Goal: Task Accomplishment & Management: Manage account settings

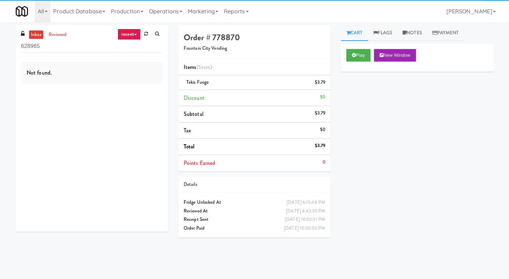
click at [106, 50] on input "628965" at bounding box center [92, 46] width 142 height 13
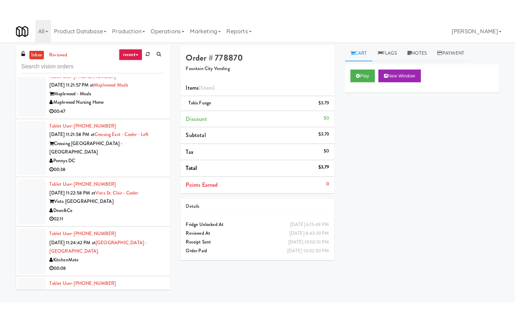
scroll to position [1829, 0]
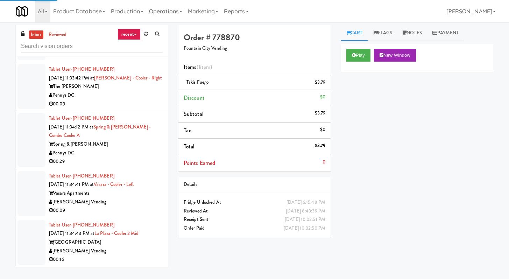
click at [126, 110] on li "Tablet User · (202) 400-4287 [DATE] 11:33:42 PM at [PERSON_NAME][GEOGRAPHIC_DAT…" at bounding box center [92, 86] width 152 height 49
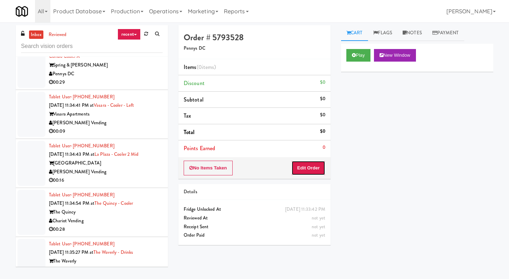
click at [309, 171] on button "Edit Order" at bounding box center [309, 168] width 34 height 15
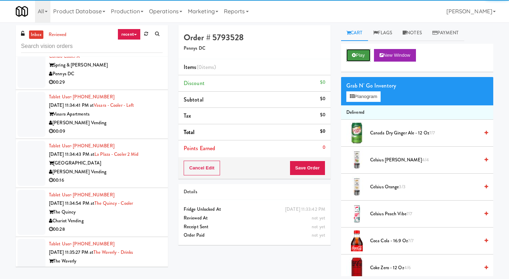
click at [362, 55] on button "Play" at bounding box center [359, 55] width 24 height 13
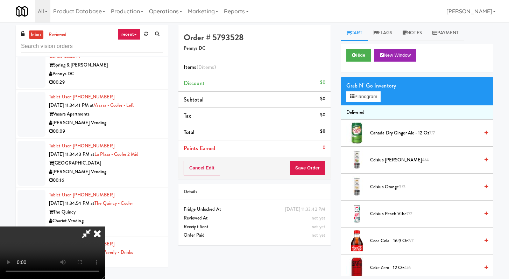
scroll to position [1777, 0]
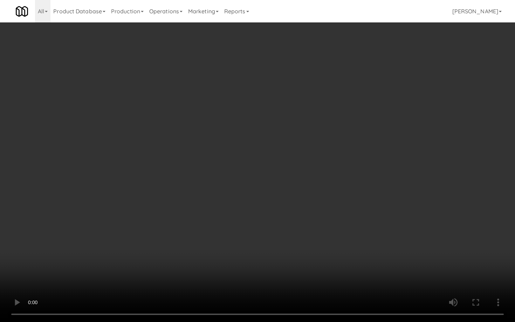
click at [157, 182] on video at bounding box center [257, 161] width 515 height 322
click at [217, 135] on video at bounding box center [257, 161] width 515 height 322
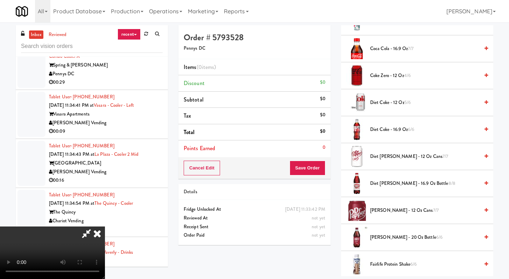
scroll to position [218, 0]
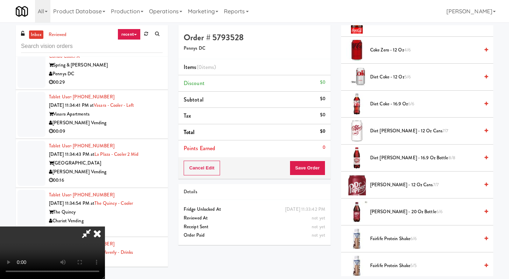
click at [384, 131] on span "Diet [PERSON_NAME] - 12 oz Cans 7/7" at bounding box center [424, 131] width 109 height 9
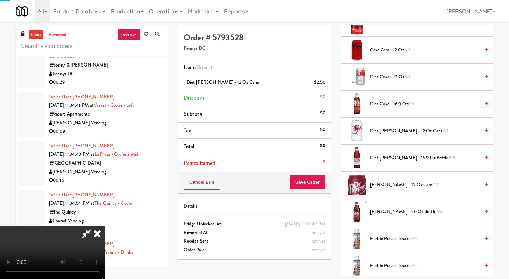
click at [319, 190] on div "Cancel Edit Save Order" at bounding box center [255, 183] width 152 height 22
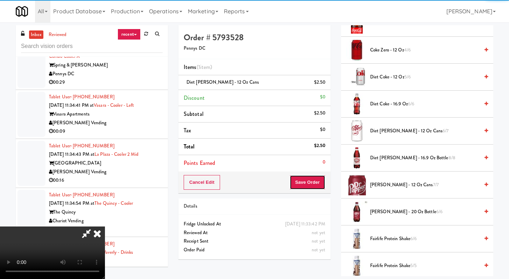
click at [318, 188] on button "Save Order" at bounding box center [308, 182] width 36 height 15
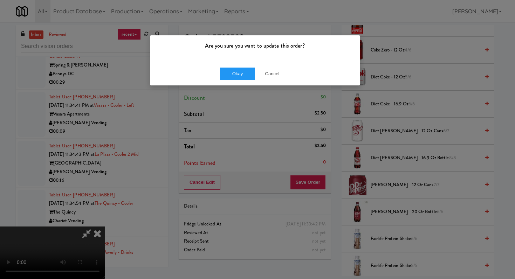
click at [244, 80] on div "Okay Cancel" at bounding box center [254, 73] width 209 height 23
click at [245, 77] on button "Okay" at bounding box center [237, 74] width 35 height 13
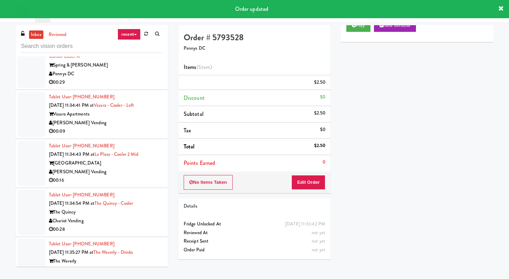
scroll to position [1849, 0]
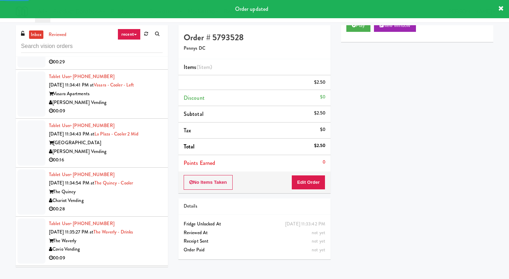
click at [115, 49] on div "Spring & [PERSON_NAME]" at bounding box center [106, 45] width 114 height 9
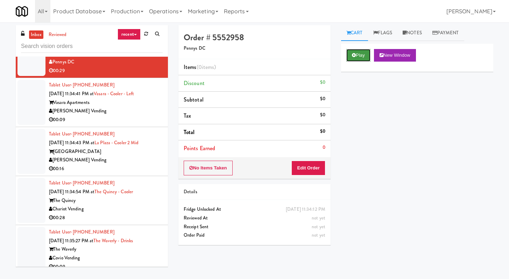
click at [355, 54] on icon at bounding box center [354, 55] width 4 height 5
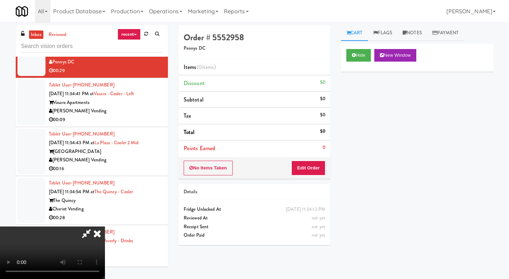
drag, startPoint x: 149, startPoint y: 197, endPoint x: 150, endPoint y: 170, distance: 27.0
click at [149, 124] on div "00:09" at bounding box center [106, 120] width 114 height 9
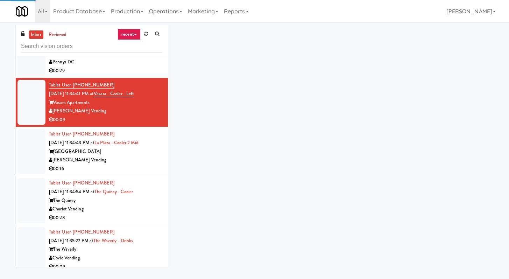
click at [147, 75] on div "00:29" at bounding box center [106, 71] width 114 height 9
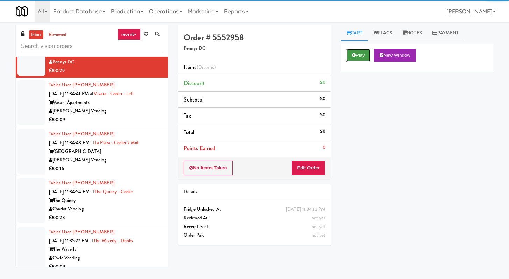
click at [364, 52] on button "Play" at bounding box center [359, 55] width 24 height 13
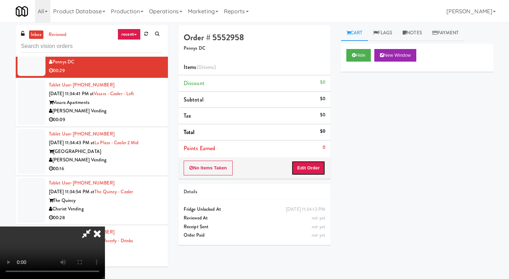
click at [320, 161] on button "Edit Order" at bounding box center [309, 168] width 34 height 15
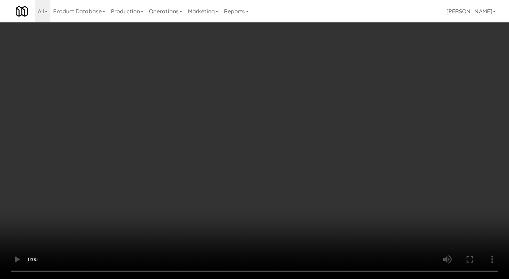
scroll to position [1797, 0]
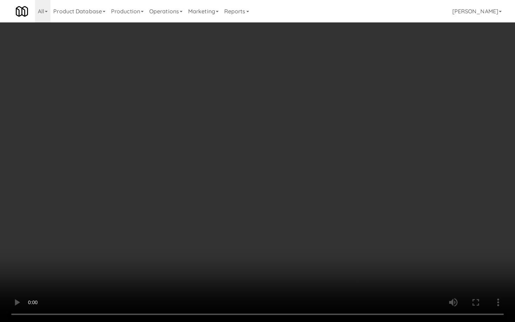
click at [271, 279] on video at bounding box center [257, 161] width 515 height 322
click at [270, 279] on video at bounding box center [257, 161] width 515 height 322
click at [269, 279] on video at bounding box center [257, 161] width 515 height 322
click at [268, 279] on video at bounding box center [257, 161] width 515 height 322
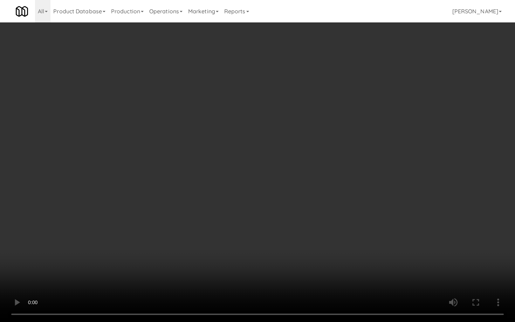
click at [268, 279] on video at bounding box center [257, 161] width 515 height 322
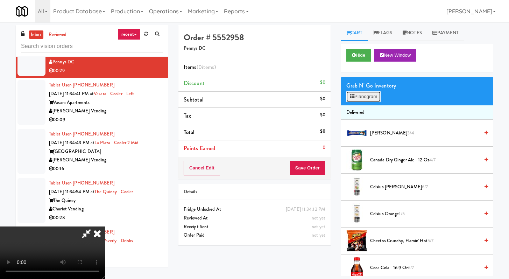
click at [353, 97] on icon at bounding box center [352, 96] width 5 height 5
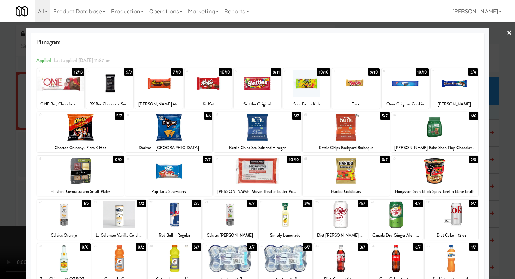
click at [402, 260] on div at bounding box center [396, 258] width 54 height 27
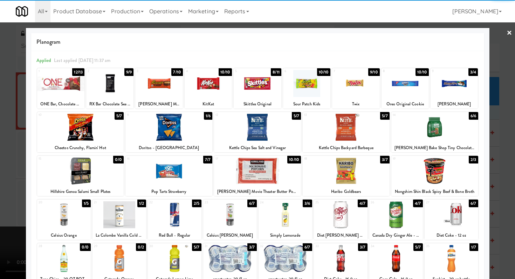
click at [334, 169] on div at bounding box center [345, 171] width 87 height 27
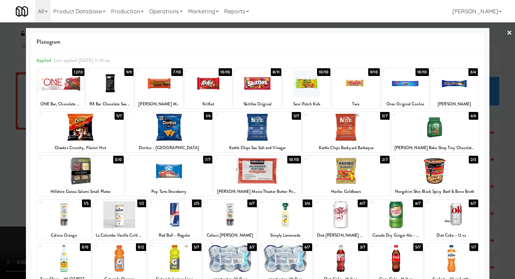
click at [215, 89] on div at bounding box center [207, 83] width 47 height 27
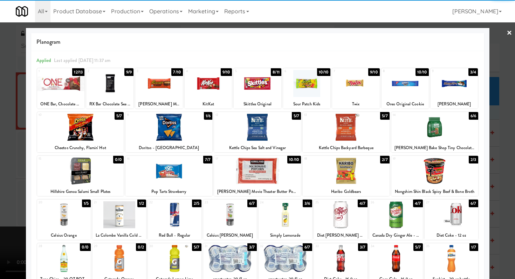
click at [240, 87] on div at bounding box center [257, 83] width 47 height 27
click at [177, 86] on div at bounding box center [158, 83] width 47 height 27
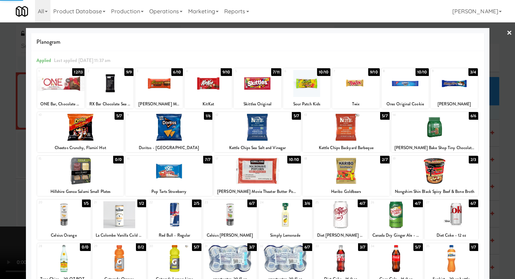
click at [0, 182] on div at bounding box center [257, 139] width 515 height 279
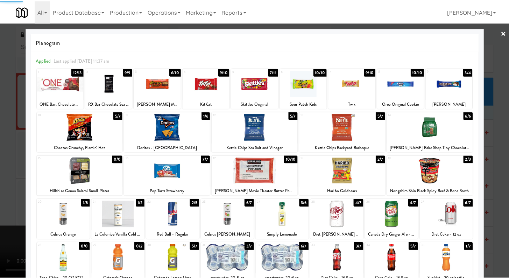
scroll to position [1849, 0]
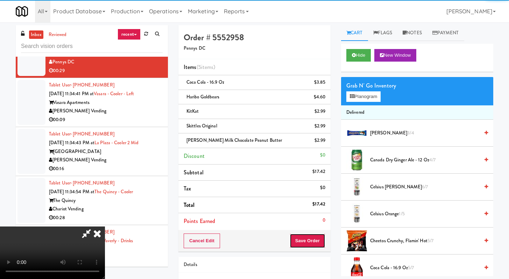
drag, startPoint x: 319, startPoint y: 234, endPoint x: 317, endPoint y: 237, distance: 4.4
click at [319, 235] on button "Save Order" at bounding box center [308, 241] width 36 height 15
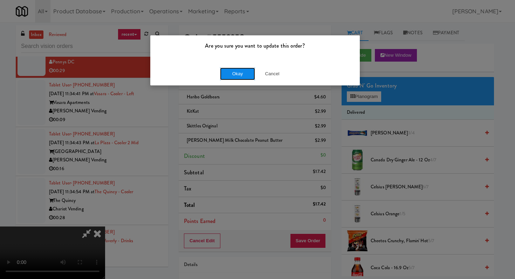
click at [225, 71] on button "Okay" at bounding box center [237, 74] width 35 height 13
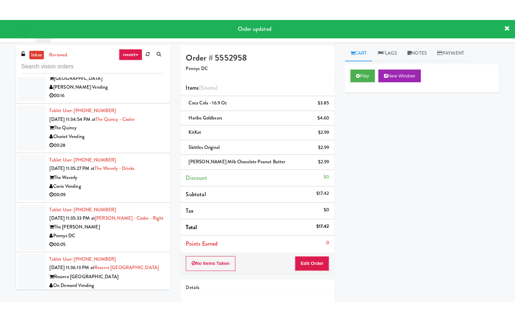
scroll to position [1940, 0]
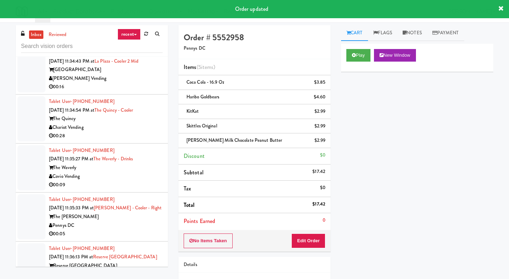
click at [147, 42] on div "00:09" at bounding box center [106, 38] width 114 height 9
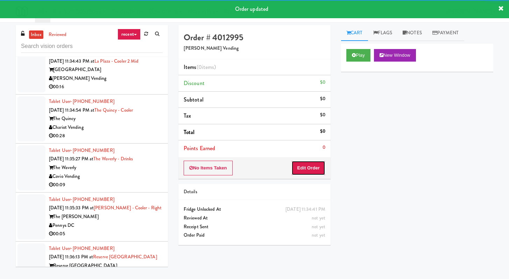
click at [306, 172] on button "Edit Order" at bounding box center [309, 168] width 34 height 15
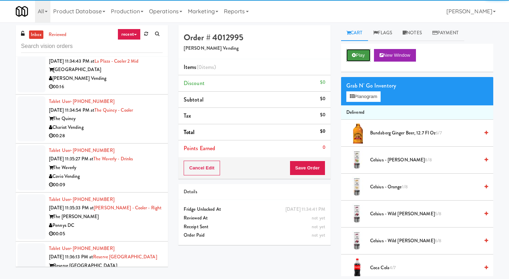
click at [361, 59] on button "Play" at bounding box center [359, 55] width 24 height 13
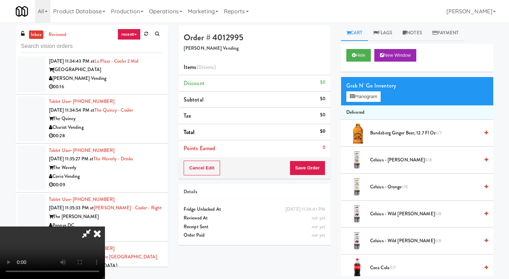
scroll to position [1888, 0]
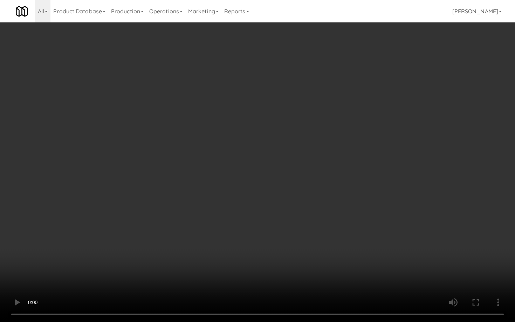
click at [316, 263] on video at bounding box center [257, 161] width 515 height 322
click at [316, 262] on video at bounding box center [257, 161] width 515 height 322
click at [254, 208] on video at bounding box center [257, 161] width 515 height 322
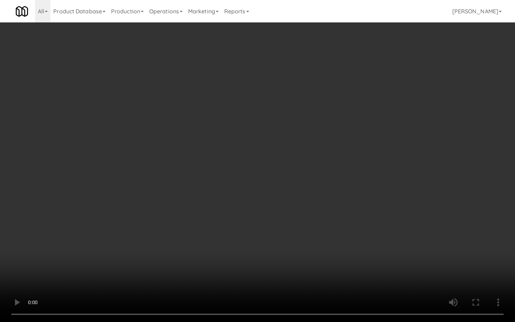
click at [253, 208] on video at bounding box center [257, 161] width 515 height 322
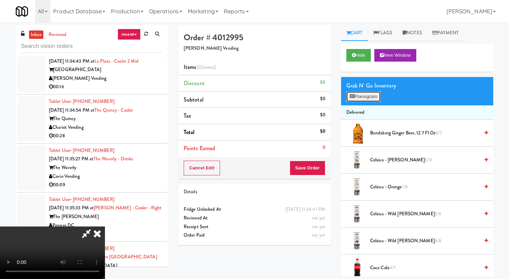
click at [367, 100] on button "Planogram" at bounding box center [364, 96] width 34 height 11
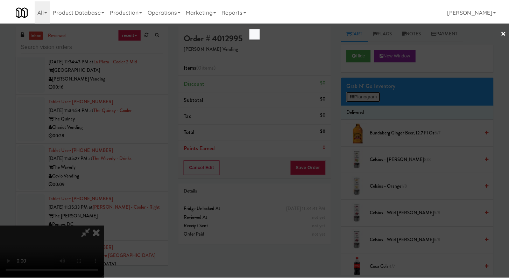
scroll to position [1888, 0]
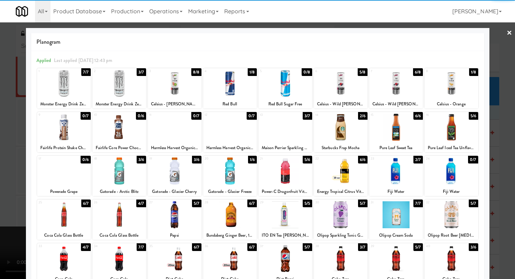
drag, startPoint x: 340, startPoint y: 176, endPoint x: 303, endPoint y: 175, distance: 37.1
click at [340, 176] on div at bounding box center [341, 171] width 54 height 27
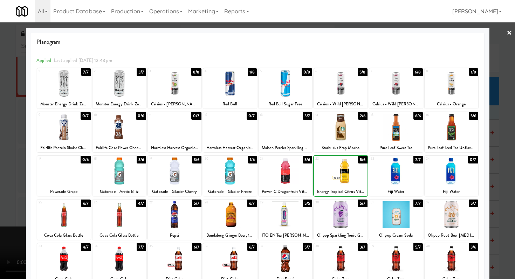
click at [290, 172] on div at bounding box center [285, 171] width 54 height 27
click at [0, 152] on div at bounding box center [257, 139] width 515 height 279
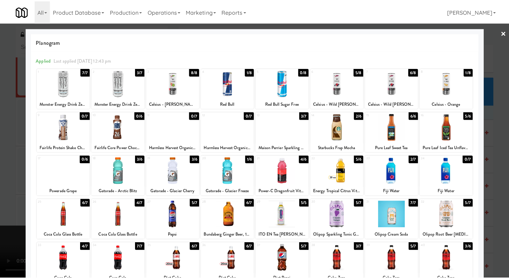
scroll to position [1940, 0]
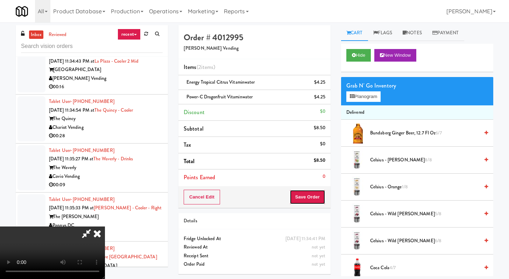
click at [309, 193] on button "Save Order" at bounding box center [308, 197] width 36 height 15
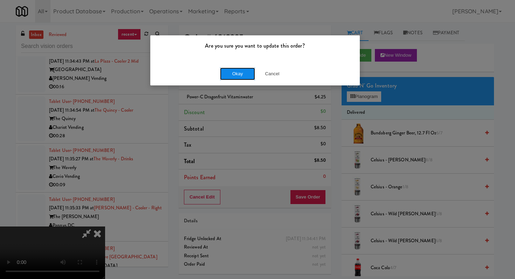
click at [249, 77] on button "Okay" at bounding box center [237, 74] width 35 height 13
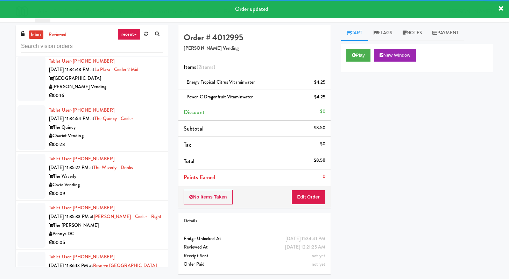
click at [120, 91] on div "[PERSON_NAME] Vending" at bounding box center [106, 87] width 114 height 9
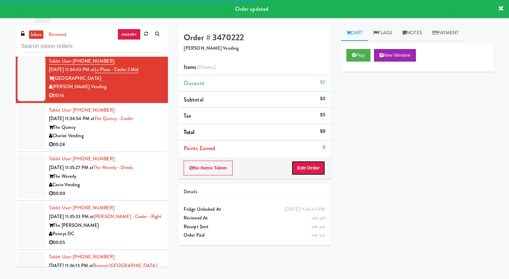
click at [316, 167] on button "Edit Order" at bounding box center [309, 168] width 34 height 15
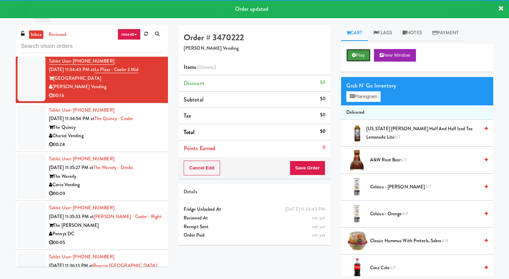
click at [355, 58] on button "Play" at bounding box center [359, 55] width 24 height 13
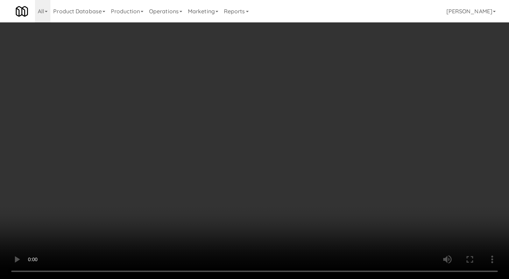
scroll to position [1888, 0]
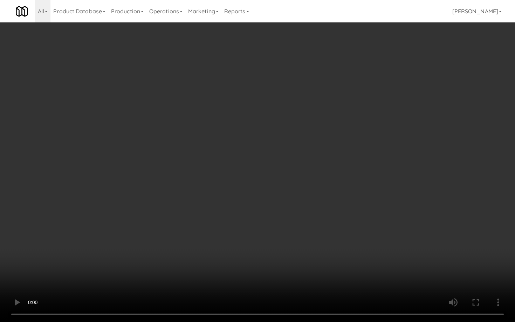
click at [271, 263] on video at bounding box center [257, 161] width 515 height 322
click at [271, 262] on video at bounding box center [257, 161] width 515 height 322
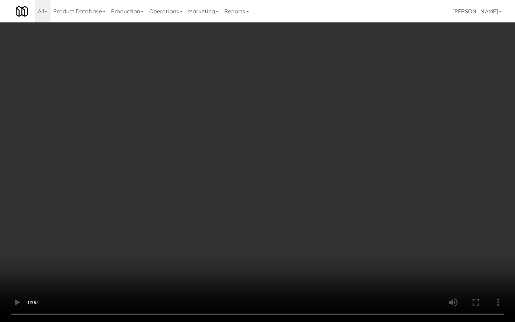
click at [271, 262] on video at bounding box center [257, 161] width 515 height 322
click at [271, 264] on video at bounding box center [257, 161] width 515 height 322
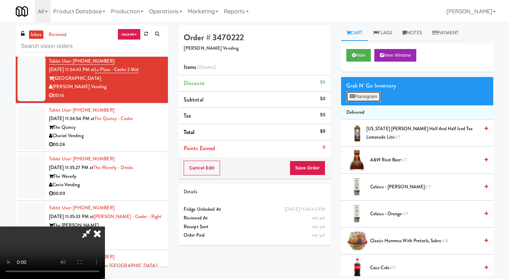
click at [368, 98] on button "Planogram" at bounding box center [364, 96] width 34 height 11
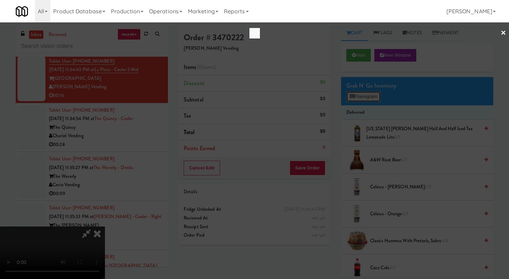
scroll to position [1888, 0]
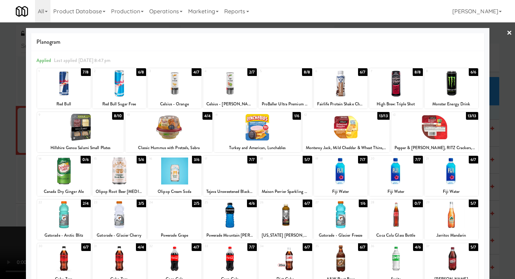
click at [230, 85] on div at bounding box center [230, 83] width 54 height 27
click at [441, 251] on div at bounding box center [451, 258] width 54 height 27
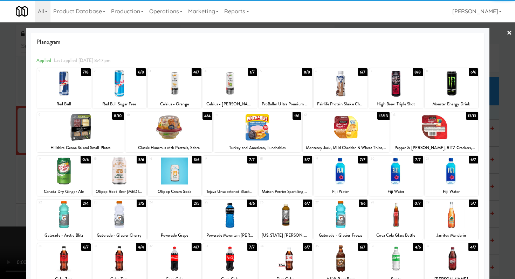
click at [496, 232] on div at bounding box center [257, 139] width 515 height 279
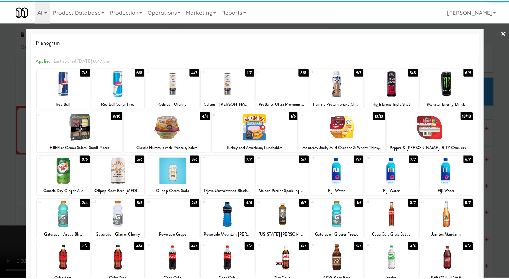
scroll to position [1940, 0]
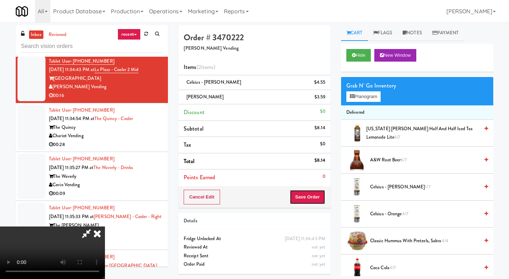
click at [313, 193] on button "Save Order" at bounding box center [308, 197] width 36 height 15
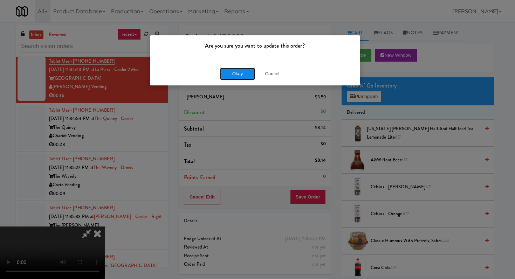
click at [237, 72] on button "Okay" at bounding box center [237, 74] width 35 height 13
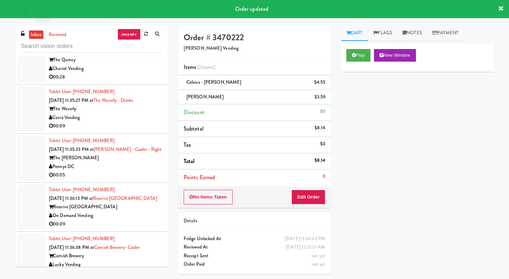
scroll to position [2025, 0]
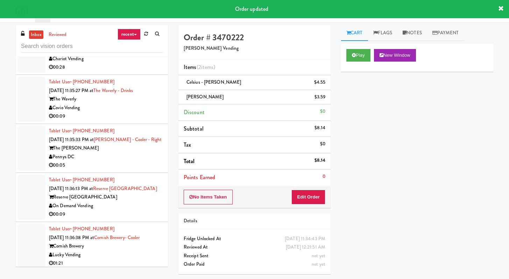
click at [144, 63] on div "Chariot Vending" at bounding box center [106, 59] width 114 height 9
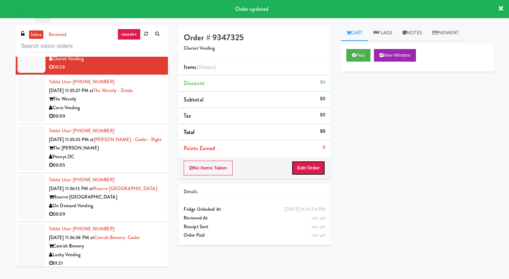
click at [322, 162] on button "Edit Order" at bounding box center [309, 168] width 34 height 15
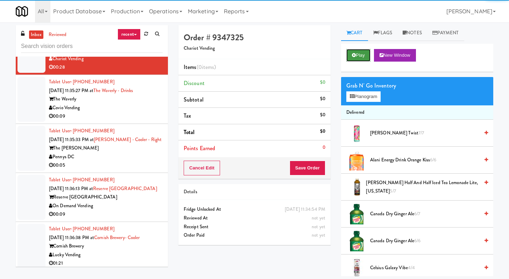
click at [356, 57] on button "Play" at bounding box center [359, 55] width 24 height 13
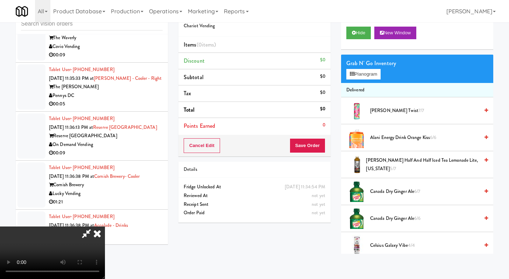
scroll to position [2012, 0]
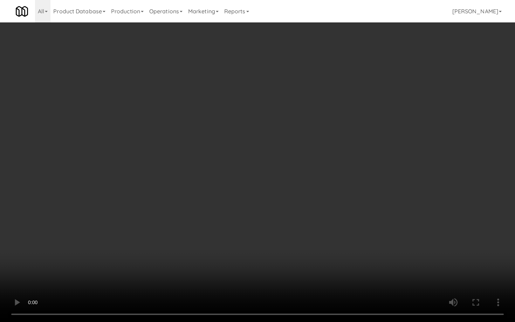
click at [377, 272] on video at bounding box center [257, 161] width 515 height 322
click at [377, 271] on video at bounding box center [257, 161] width 515 height 322
click at [180, 248] on video at bounding box center [257, 161] width 515 height 322
click at [179, 246] on video at bounding box center [257, 161] width 515 height 322
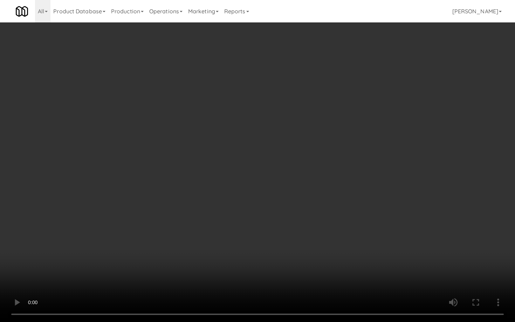
click at [179, 246] on video at bounding box center [257, 161] width 515 height 322
click at [185, 239] on video at bounding box center [257, 161] width 515 height 322
click at [188, 234] on video at bounding box center [257, 161] width 515 height 322
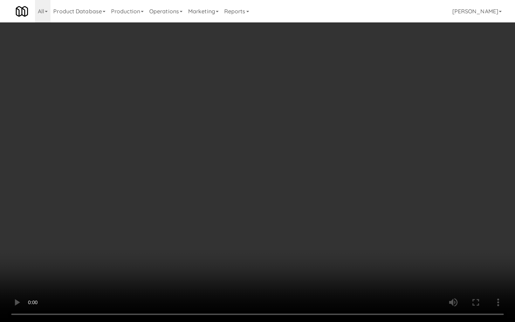
click at [188, 234] on video at bounding box center [257, 161] width 515 height 322
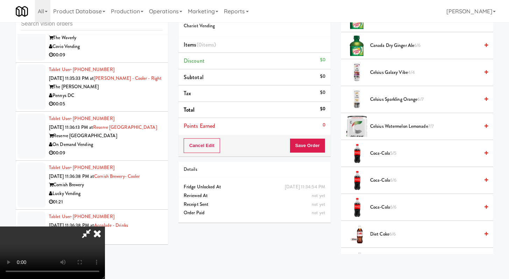
scroll to position [255, 0]
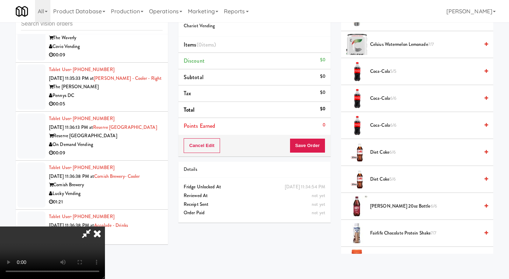
click at [377, 126] on span "Coca-Cola 6/6" at bounding box center [424, 125] width 109 height 9
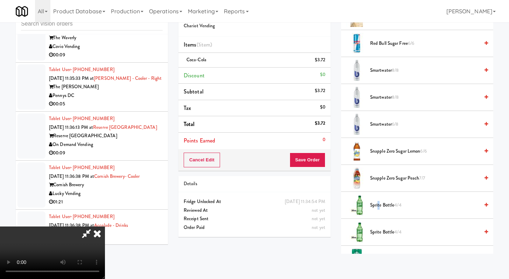
click at [378, 208] on span "Sprite Bottle 4/4" at bounding box center [424, 205] width 109 height 9
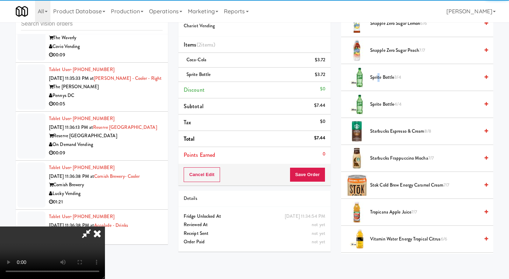
scroll to position [897, 0]
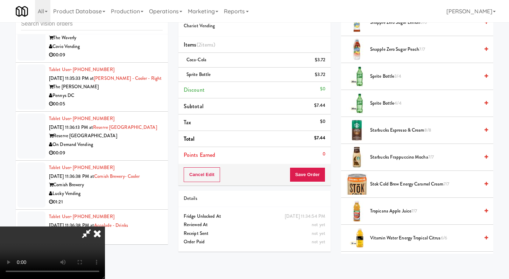
drag, startPoint x: 380, startPoint y: 235, endPoint x: 367, endPoint y: 226, distance: 15.5
click at [380, 235] on span "Vitamin Water Energy Tropical Citrus 6/6" at bounding box center [424, 238] width 109 height 9
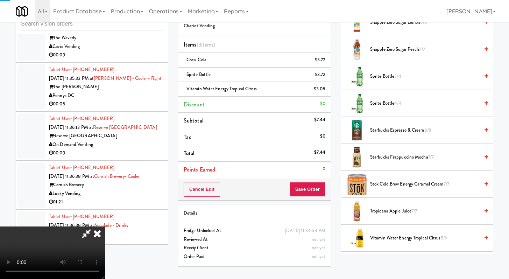
click at [314, 181] on div "Cancel Edit Save Order" at bounding box center [255, 190] width 152 height 22
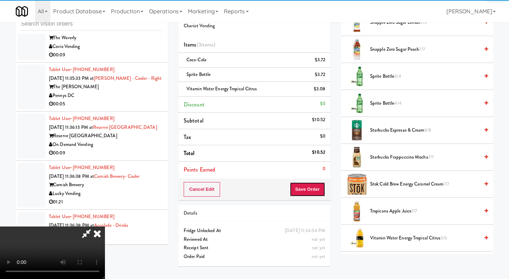
click at [315, 189] on button "Save Order" at bounding box center [308, 189] width 36 height 15
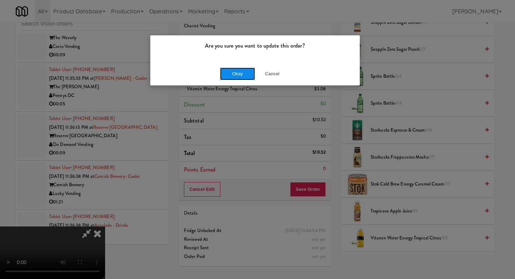
click at [233, 75] on button "Okay" at bounding box center [237, 74] width 35 height 13
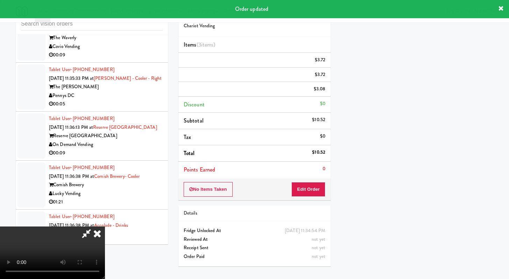
scroll to position [30, 0]
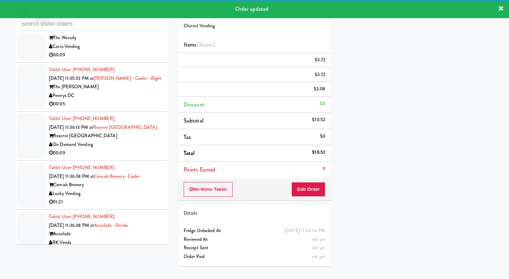
click at [146, 60] on div "00:09" at bounding box center [106, 55] width 114 height 9
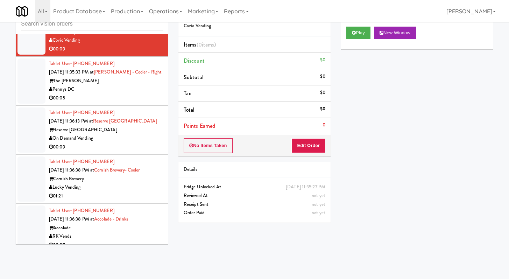
scroll to position [2086, 0]
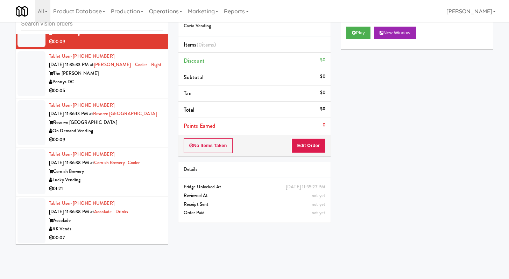
click at [352, 26] on div "Play New Window" at bounding box center [417, 35] width 152 height 28
click at [362, 26] on div "Play New Window" at bounding box center [417, 35] width 152 height 28
click at [360, 30] on button "Play" at bounding box center [359, 33] width 24 height 13
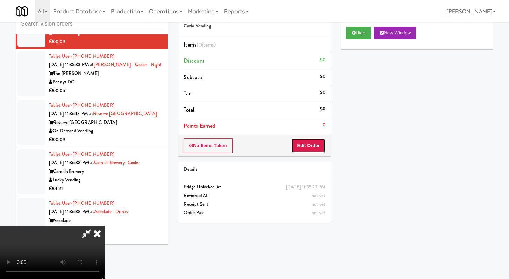
click at [311, 142] on button "Edit Order" at bounding box center [309, 145] width 34 height 15
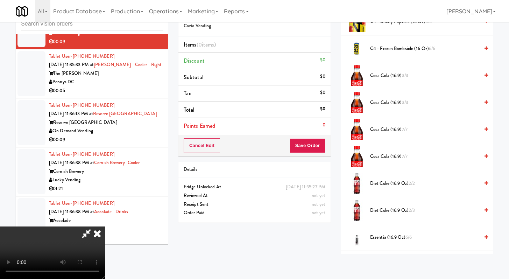
scroll to position [1, 0]
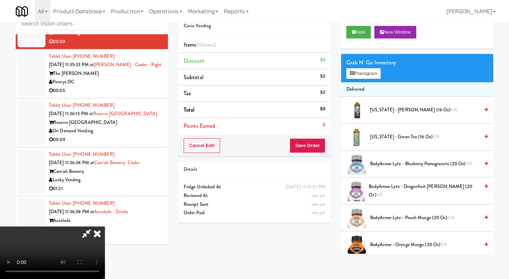
click at [390, 165] on span "BodyArmor Lyte - Blueberry Pomegranate (20 oz) 5/5" at bounding box center [424, 164] width 109 height 9
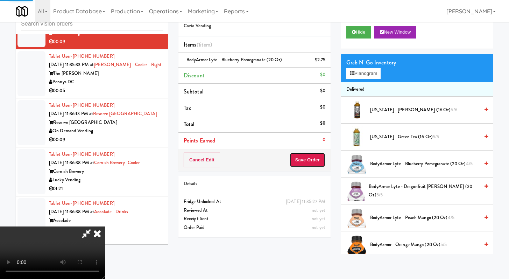
click at [312, 161] on button "Save Order" at bounding box center [308, 160] width 36 height 15
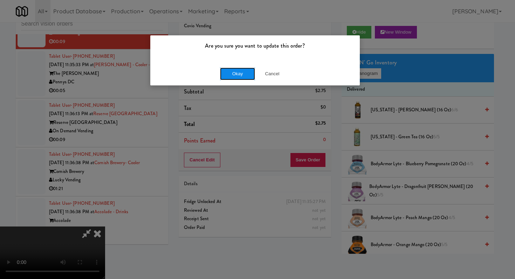
click at [243, 78] on button "Okay" at bounding box center [237, 74] width 35 height 13
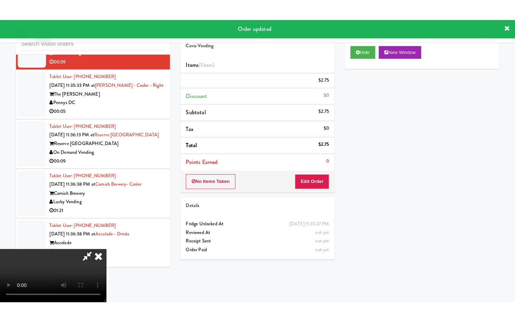
scroll to position [0, 0]
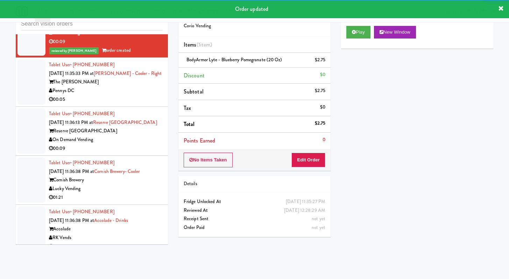
click at [132, 95] on div "Pennys DC" at bounding box center [106, 90] width 114 height 9
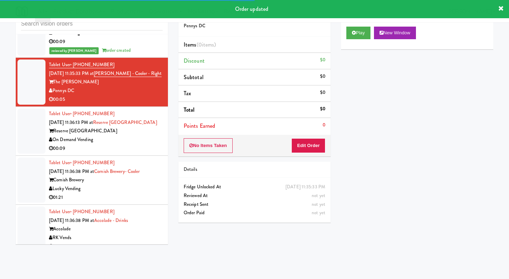
click at [289, 144] on div "No Items Taken Edit Order" at bounding box center [255, 146] width 152 height 22
click at [295, 145] on button "Edit Order" at bounding box center [309, 145] width 34 height 15
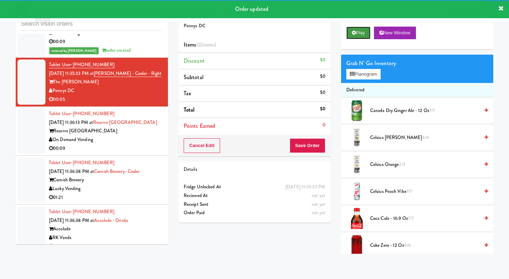
click at [349, 32] on button "Play" at bounding box center [359, 33] width 24 height 13
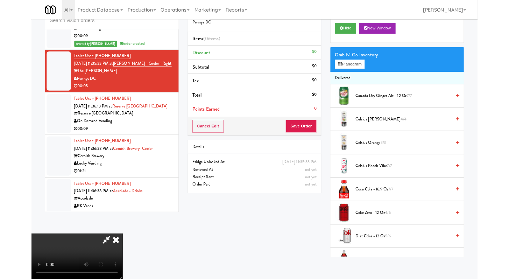
scroll to position [2035, 0]
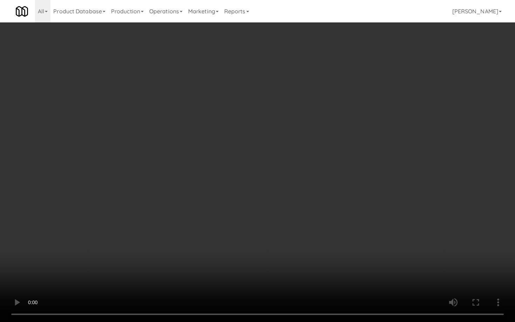
click at [331, 251] on video at bounding box center [257, 161] width 515 height 322
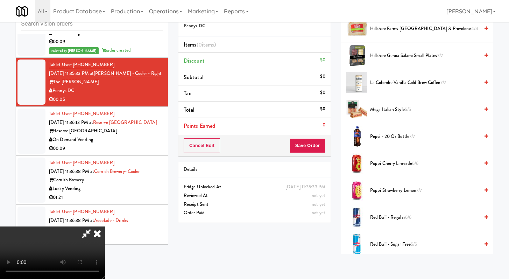
scroll to position [731, 0]
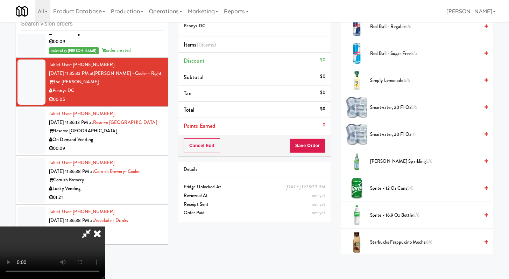
click at [394, 134] on span "smartwater, 20 fl oz 1/1" at bounding box center [424, 134] width 109 height 9
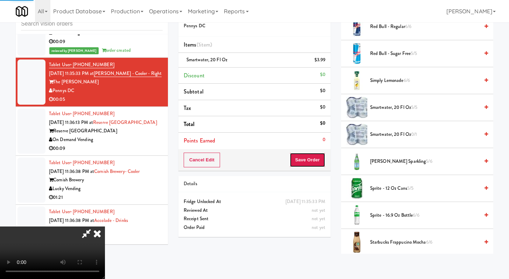
click at [309, 163] on button "Save Order" at bounding box center [308, 160] width 36 height 15
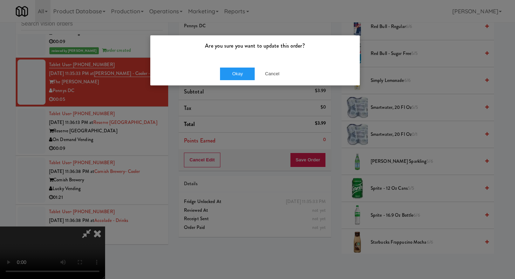
click at [235, 64] on div "Okay Cancel" at bounding box center [254, 73] width 209 height 23
click at [235, 71] on button "Okay" at bounding box center [237, 74] width 35 height 13
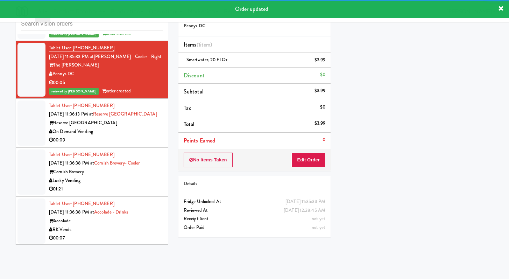
scroll to position [2167, 0]
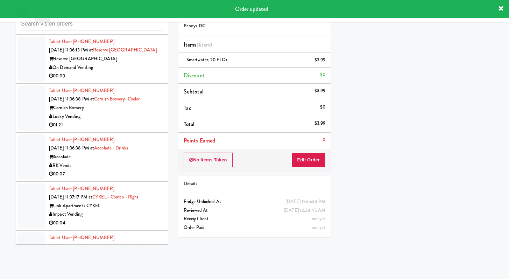
click at [144, 72] on div "On Demand Vending" at bounding box center [106, 67] width 114 height 9
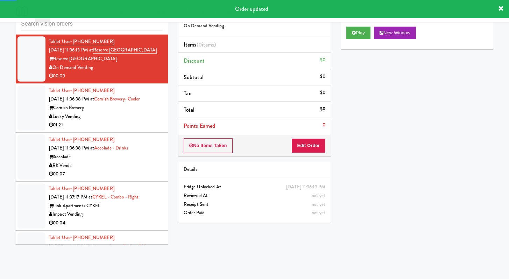
click at [328, 151] on div "No Items Taken Edit Order" at bounding box center [255, 146] width 152 height 22
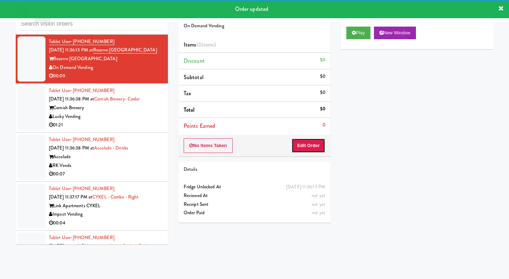
click at [318, 143] on button "Edit Order" at bounding box center [309, 145] width 34 height 15
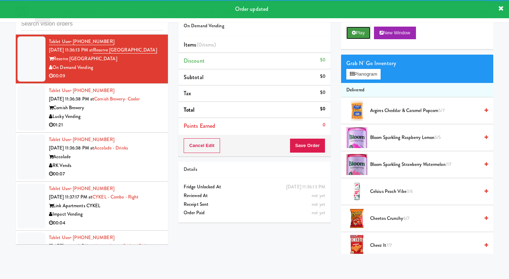
click at [358, 32] on button "Play" at bounding box center [359, 33] width 24 height 13
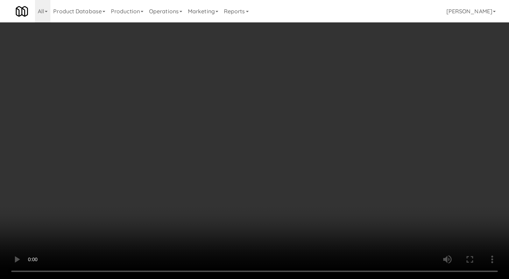
scroll to position [2116, 0]
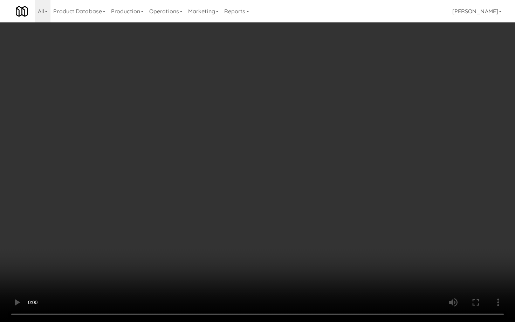
click at [273, 265] on video at bounding box center [257, 161] width 515 height 322
click at [273, 263] on video at bounding box center [257, 161] width 515 height 322
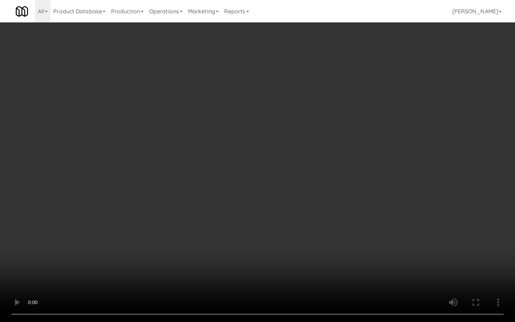
click at [273, 263] on video at bounding box center [257, 161] width 515 height 322
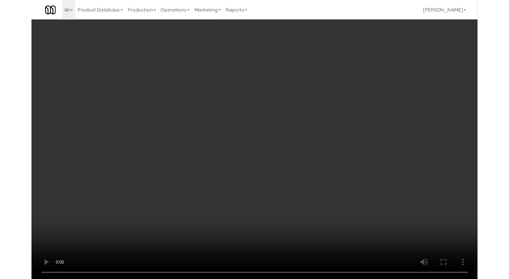
scroll to position [2167, 0]
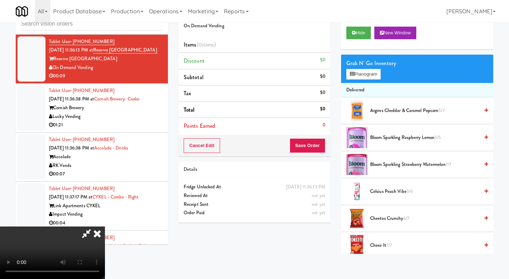
click at [395, 196] on li "Celsius Peach Vibe 3/6" at bounding box center [417, 191] width 152 height 27
click at [395, 193] on span "Celsius Peach Vibe 3/6" at bounding box center [424, 191] width 109 height 9
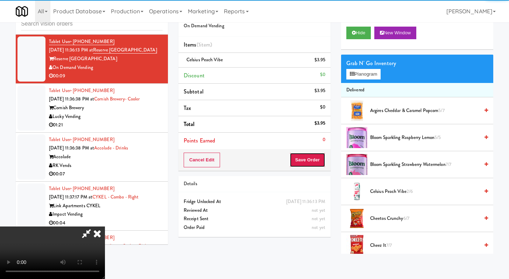
click at [321, 163] on button "Save Order" at bounding box center [308, 160] width 36 height 15
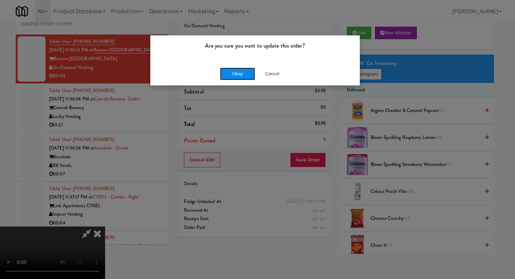
click at [231, 73] on button "Okay" at bounding box center [237, 74] width 35 height 13
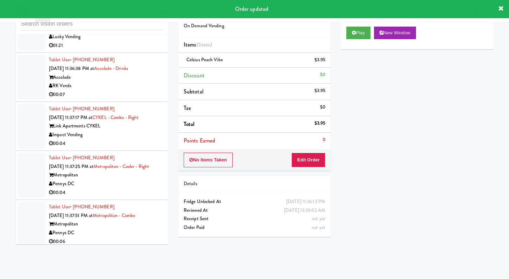
scroll to position [2212, 0]
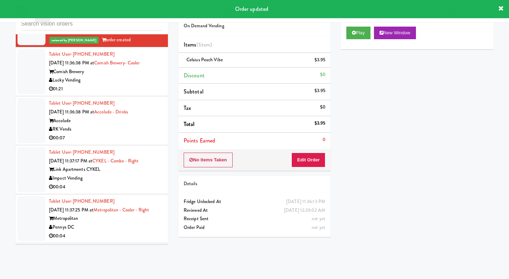
click at [124, 85] on div "Lucky Vending" at bounding box center [106, 80] width 114 height 9
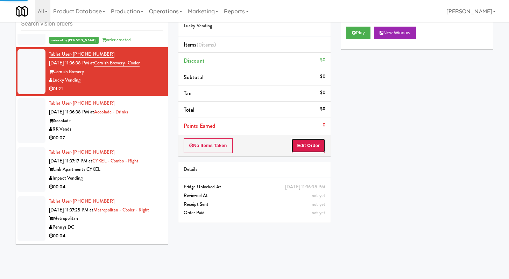
click at [324, 149] on button "Edit Order" at bounding box center [309, 145] width 34 height 15
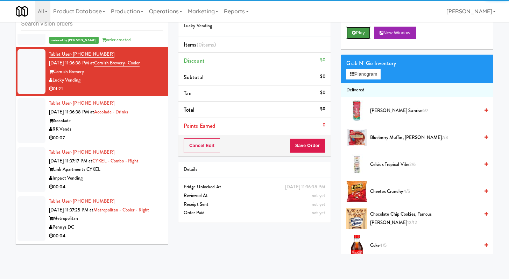
click at [351, 37] on button "Play" at bounding box center [359, 33] width 24 height 13
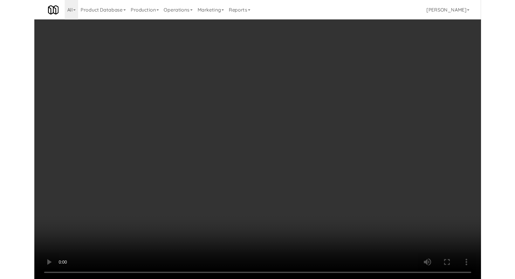
scroll to position [2100, 0]
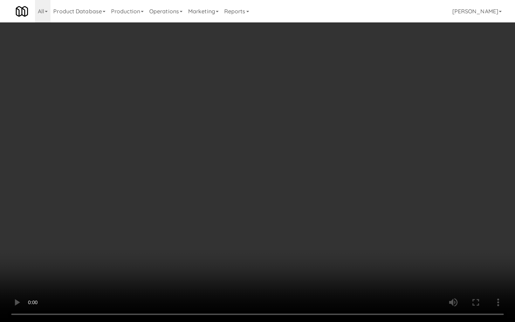
click at [269, 279] on video at bounding box center [257, 161] width 515 height 322
click at [266, 250] on video at bounding box center [257, 161] width 515 height 322
click at [268, 247] on video at bounding box center [257, 161] width 515 height 322
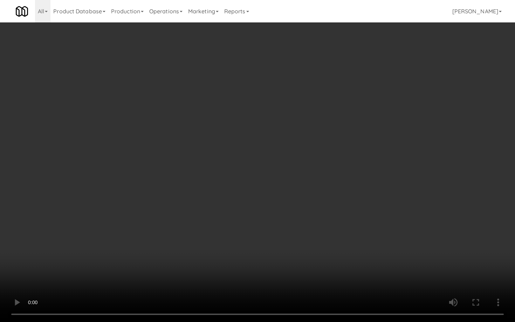
click at [268, 247] on video at bounding box center [257, 161] width 515 height 322
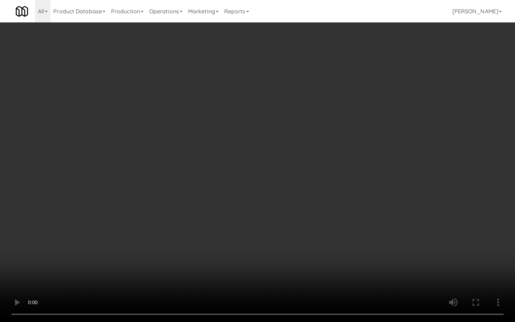
click at [273, 244] on video at bounding box center [257, 161] width 515 height 322
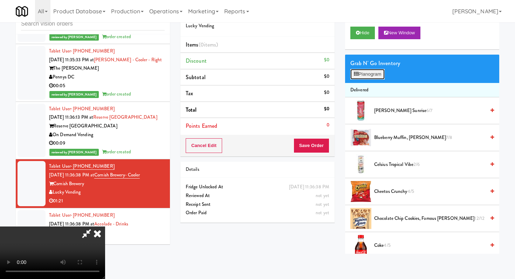
click at [366, 74] on button "Planogram" at bounding box center [367, 74] width 34 height 11
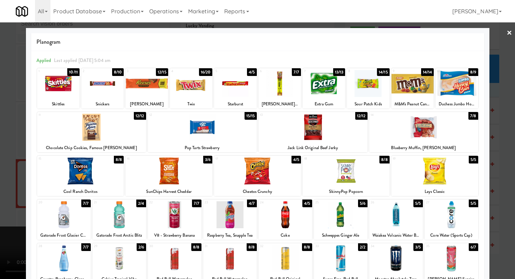
click at [302, 214] on div at bounding box center [285, 214] width 54 height 27
click at [357, 95] on div at bounding box center [368, 83] width 42 height 27
click at [0, 119] on div at bounding box center [257, 139] width 515 height 279
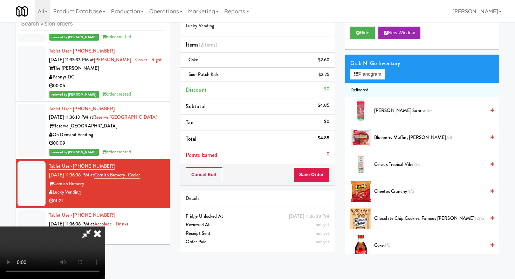
click at [105, 227] on video at bounding box center [52, 253] width 105 height 53
click at [311, 177] on button "Save Order" at bounding box center [311, 174] width 36 height 15
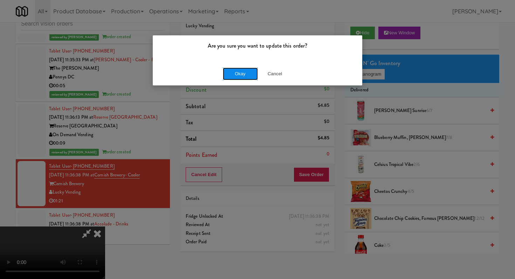
click at [236, 71] on button "Okay" at bounding box center [240, 74] width 35 height 13
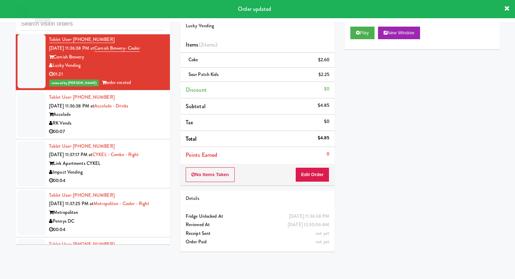
scroll to position [2227, 0]
click at [154, 127] on div "00:07" at bounding box center [107, 131] width 116 height 9
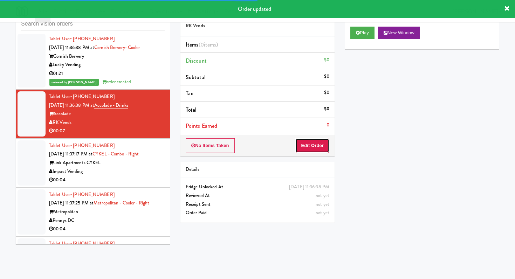
drag, startPoint x: 325, startPoint y: 144, endPoint x: 387, endPoint y: 34, distance: 125.6
click at [325, 144] on button "Edit Order" at bounding box center [312, 145] width 34 height 15
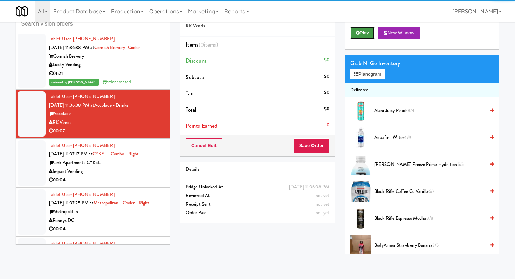
click at [369, 29] on button "Play" at bounding box center [362, 33] width 24 height 13
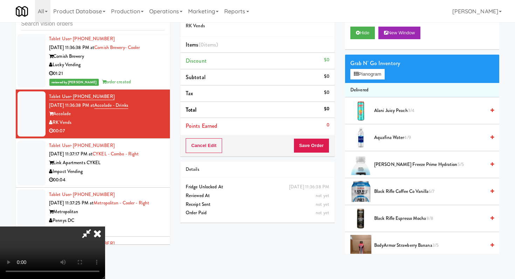
scroll to position [69, 0]
click at [105, 234] on video at bounding box center [52, 253] width 105 height 53
click at [105, 227] on video at bounding box center [52, 253] width 105 height 53
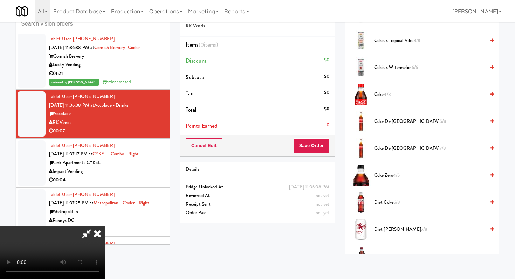
scroll to position [315, 0]
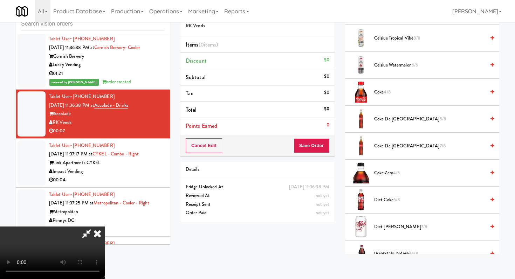
click at [385, 147] on span "Coke de Mexico 7/8" at bounding box center [429, 146] width 111 height 9
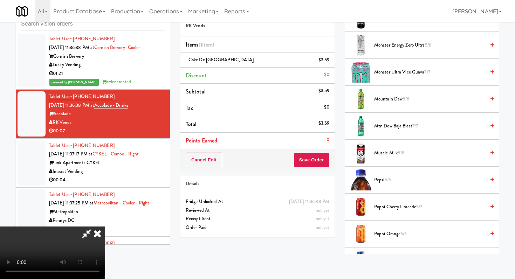
scroll to position [714, 0]
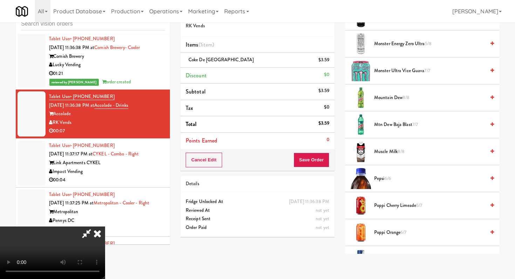
click at [392, 45] on span "Monster Energy Zero Ultra 5/8" at bounding box center [429, 44] width 111 height 9
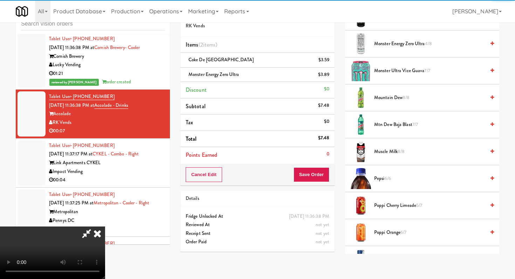
click at [329, 180] on div "Cancel Edit Save Order" at bounding box center [257, 175] width 154 height 22
click at [320, 173] on button "Save Order" at bounding box center [311, 174] width 36 height 15
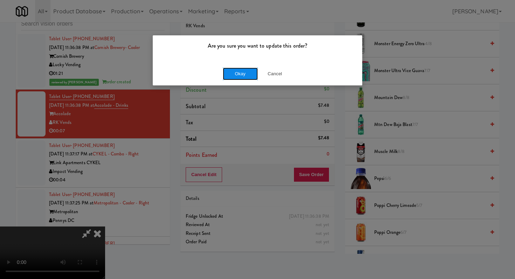
click at [250, 73] on button "Okay" at bounding box center [240, 74] width 35 height 13
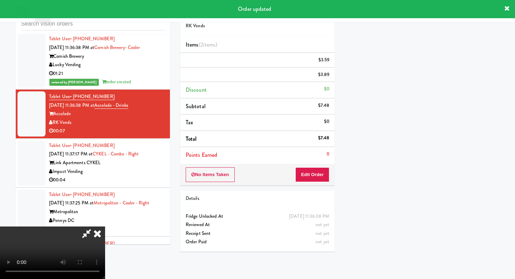
scroll to position [0, 0]
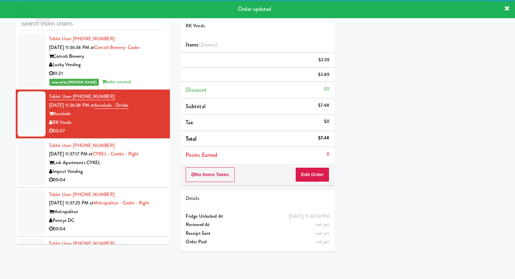
click at [131, 167] on div "Impact Vending" at bounding box center [107, 171] width 116 height 9
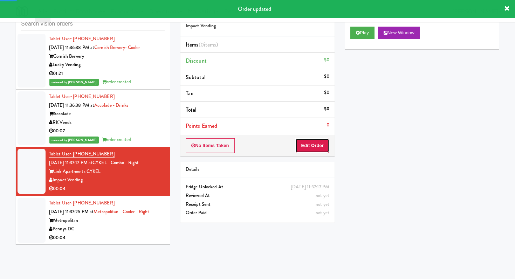
click at [319, 147] on button "Edit Order" at bounding box center [312, 145] width 34 height 15
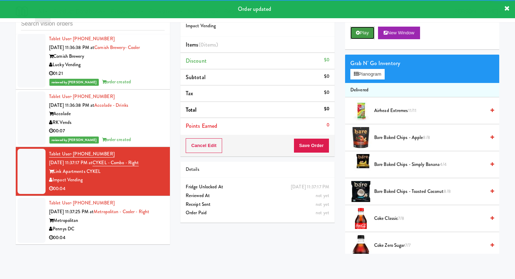
click at [360, 30] on button "Play" at bounding box center [362, 33] width 24 height 13
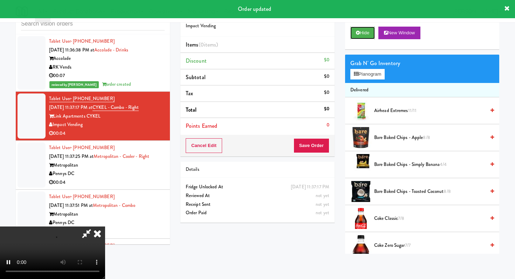
scroll to position [2286, 0]
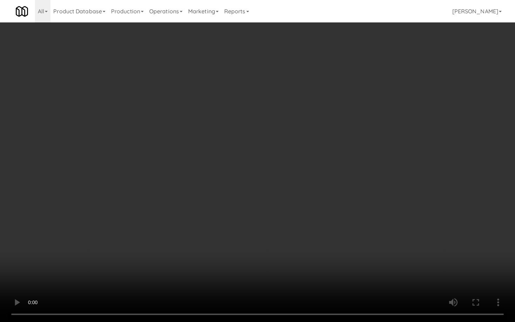
click at [332, 265] on video at bounding box center [257, 161] width 515 height 322
click at [340, 262] on video at bounding box center [257, 161] width 515 height 322
click at [349, 230] on video at bounding box center [257, 161] width 515 height 322
click at [349, 229] on video at bounding box center [257, 161] width 515 height 322
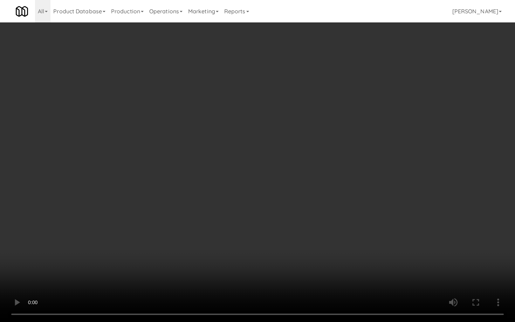
click at [349, 229] on video at bounding box center [257, 161] width 515 height 322
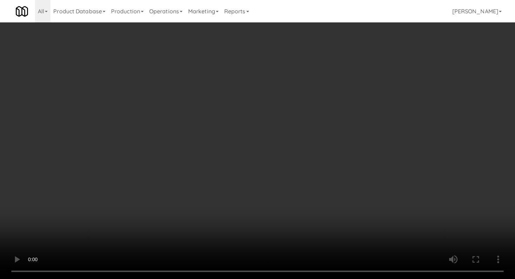
scroll to position [884, 0]
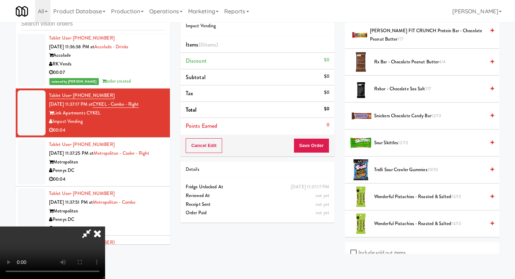
click at [392, 144] on span "Sour Skittles 12/13" at bounding box center [429, 143] width 111 height 9
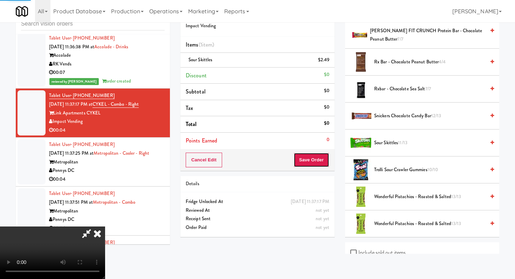
click at [316, 162] on button "Save Order" at bounding box center [311, 160] width 36 height 15
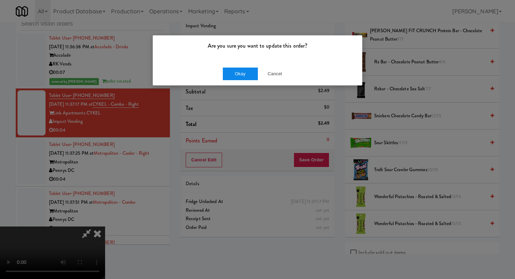
click at [238, 67] on div "Okay Cancel" at bounding box center [257, 73] width 209 height 23
click at [239, 72] on button "Okay" at bounding box center [240, 74] width 35 height 13
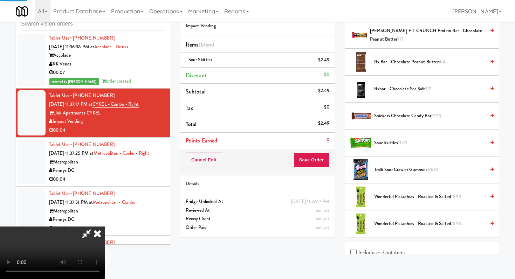
scroll to position [30, 0]
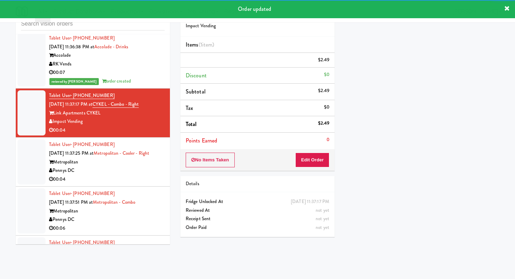
click at [145, 166] on div "Pennys DC" at bounding box center [107, 170] width 116 height 9
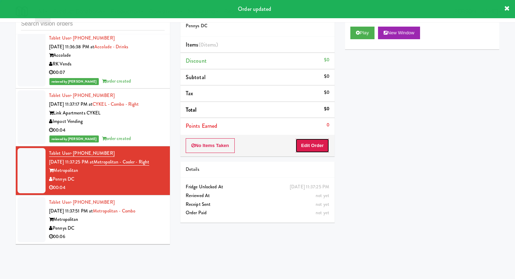
click at [318, 142] on button "Edit Order" at bounding box center [312, 145] width 34 height 15
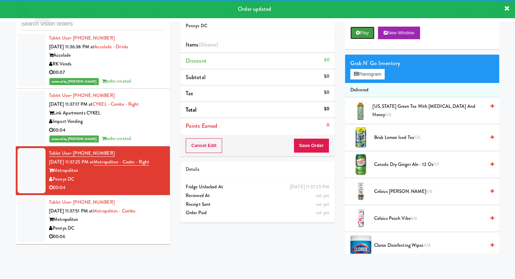
click at [366, 35] on button "Play" at bounding box center [362, 33] width 24 height 13
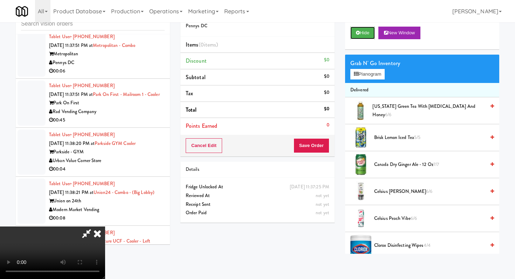
scroll to position [69, 0]
click at [105, 227] on video at bounding box center [52, 253] width 105 height 53
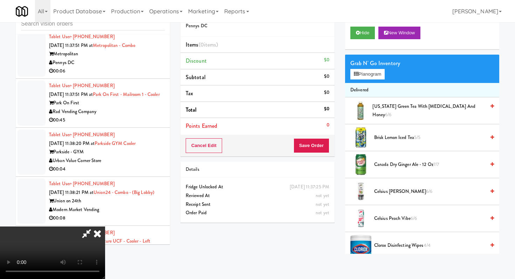
click at [105, 227] on video at bounding box center [52, 253] width 105 height 53
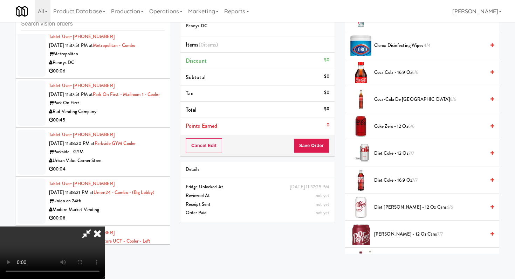
scroll to position [286, 0]
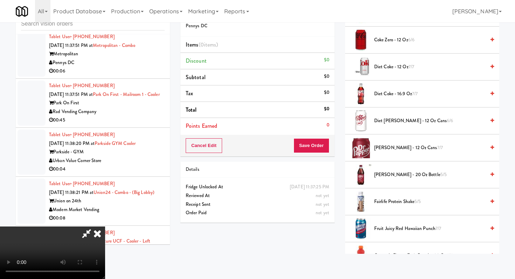
click at [383, 38] on span "Coke Zero - 12 oz 6/6" at bounding box center [429, 40] width 111 height 9
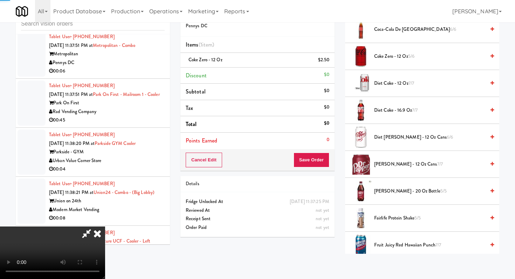
scroll to position [262, 0]
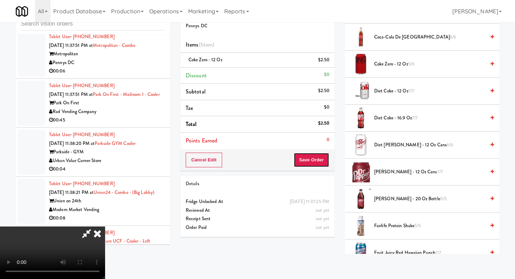
click at [323, 161] on button "Save Order" at bounding box center [311, 160] width 36 height 15
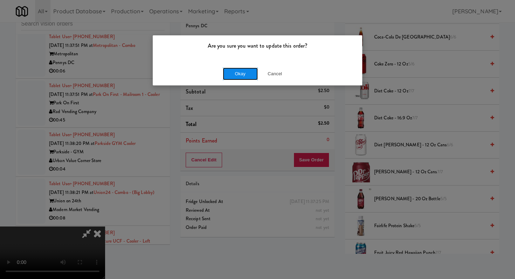
click at [244, 73] on button "Okay" at bounding box center [240, 74] width 35 height 13
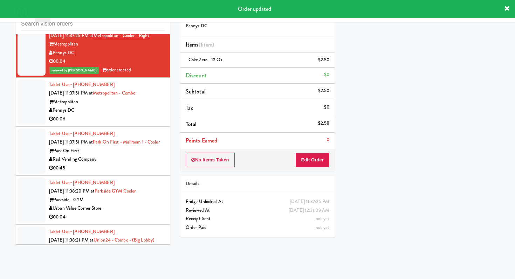
scroll to position [2352, 0]
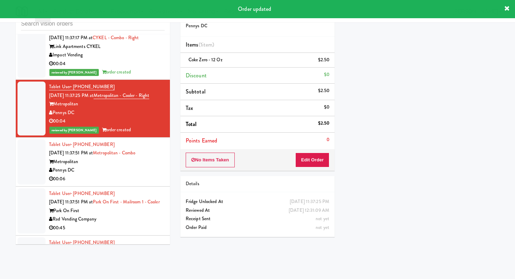
click at [132, 175] on div "00:06" at bounding box center [107, 179] width 116 height 9
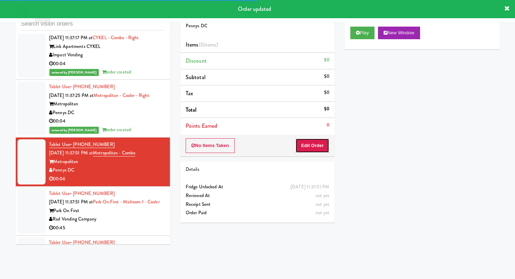
click at [312, 145] on button "Edit Order" at bounding box center [312, 145] width 34 height 15
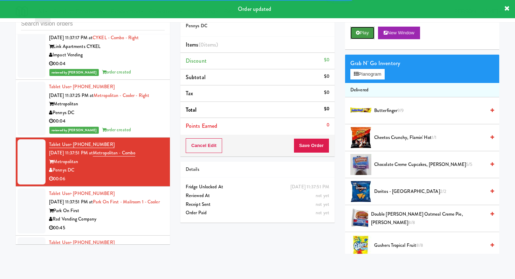
click at [361, 32] on button "Play" at bounding box center [362, 33] width 24 height 13
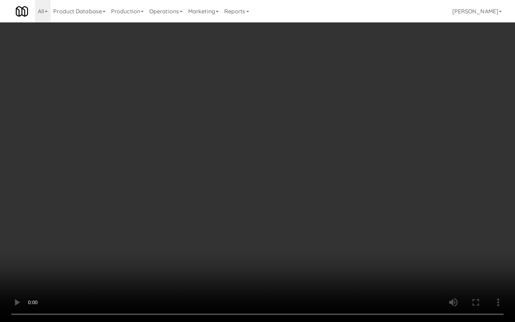
click at [341, 256] on video at bounding box center [257, 161] width 515 height 322
click at [341, 255] on video at bounding box center [257, 161] width 515 height 322
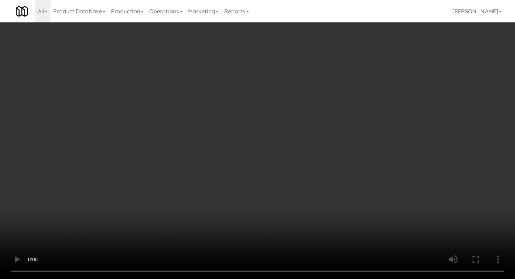
scroll to position [116, 0]
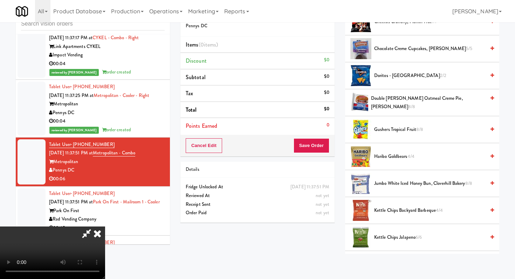
click at [388, 156] on span "Haribo Goldbears 4/4" at bounding box center [429, 156] width 111 height 9
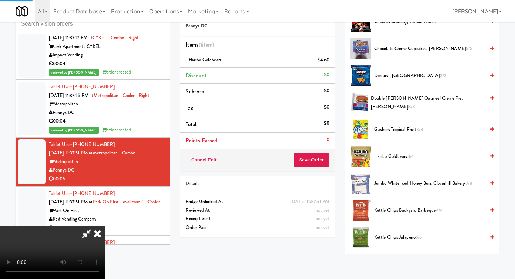
click at [105, 227] on video at bounding box center [52, 253] width 105 height 53
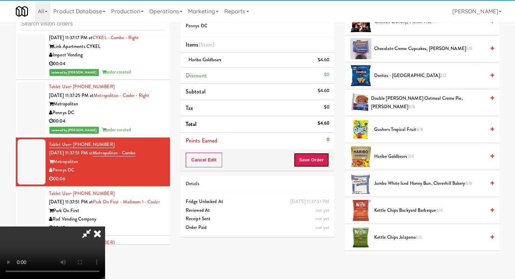
click at [314, 161] on button "Save Order" at bounding box center [311, 160] width 36 height 15
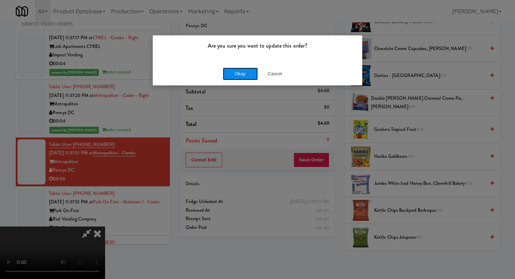
click at [249, 71] on button "Okay" at bounding box center [240, 74] width 35 height 13
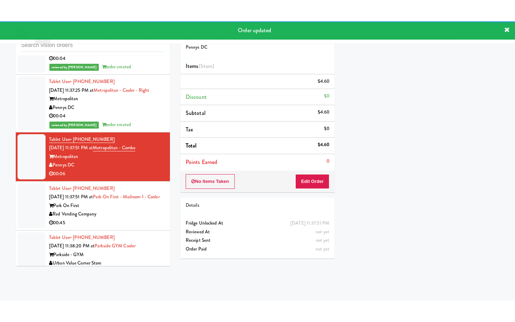
scroll to position [2391, 0]
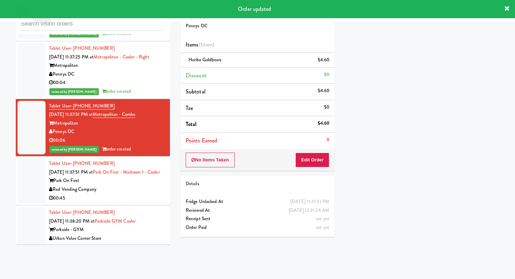
click at [140, 185] on div "Rad Vending Company" at bounding box center [107, 189] width 116 height 9
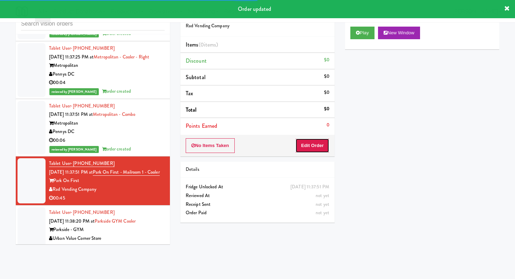
click at [317, 139] on button "Edit Order" at bounding box center [312, 145] width 34 height 15
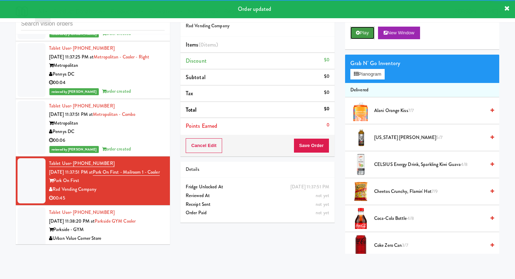
click at [367, 30] on button "Play" at bounding box center [362, 33] width 24 height 13
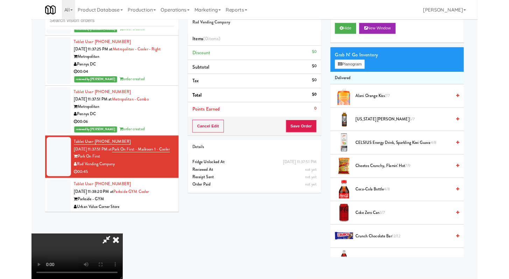
scroll to position [2460, 0]
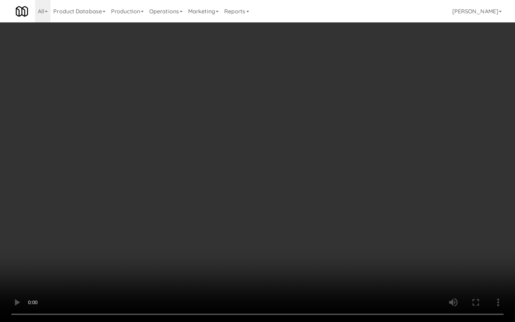
click at [479, 279] on video at bounding box center [257, 161] width 515 height 322
click at [114, 153] on video at bounding box center [257, 161] width 515 height 322
click at [129, 145] on video at bounding box center [257, 161] width 515 height 322
click at [314, 229] on video at bounding box center [257, 161] width 515 height 322
click at [313, 222] on video at bounding box center [257, 161] width 515 height 322
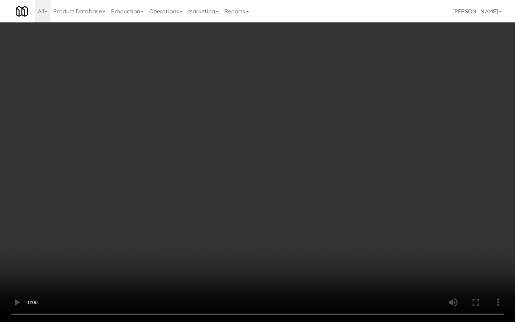
click at [312, 220] on video at bounding box center [257, 161] width 515 height 322
click at [326, 262] on video at bounding box center [257, 161] width 515 height 322
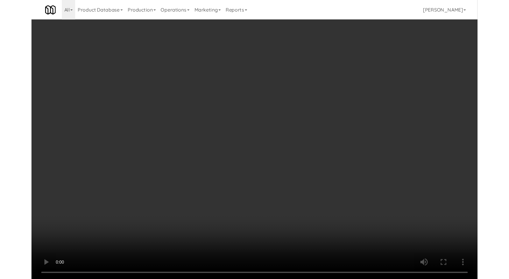
scroll to position [2511, 0]
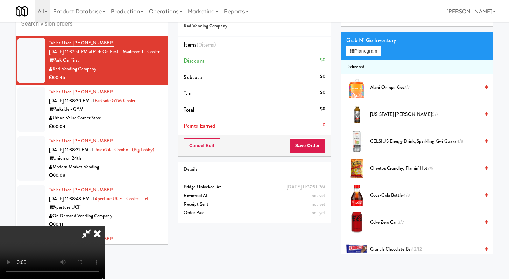
click at [388, 223] on span "Coke Zero Can 3/7" at bounding box center [424, 222] width 109 height 9
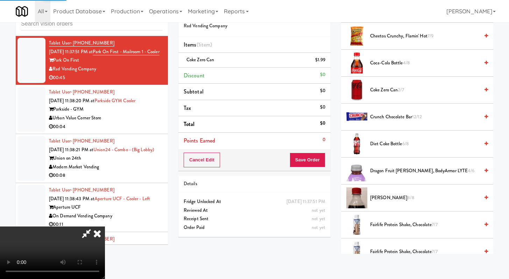
scroll to position [180, 0]
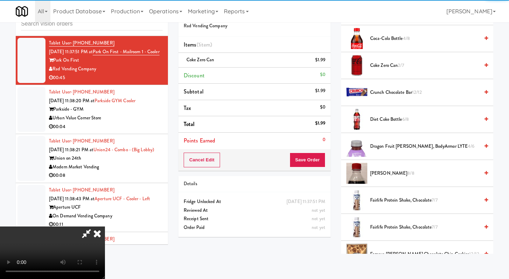
click at [390, 201] on span "Fairlife Protein Shake, Chocolate 7/7" at bounding box center [424, 200] width 109 height 9
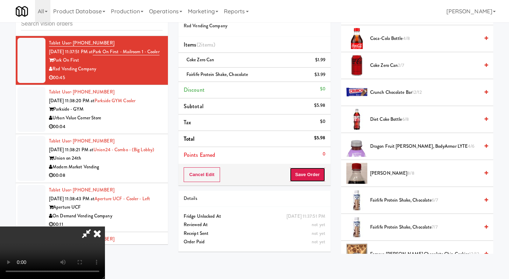
click at [323, 174] on button "Save Order" at bounding box center [308, 174] width 36 height 15
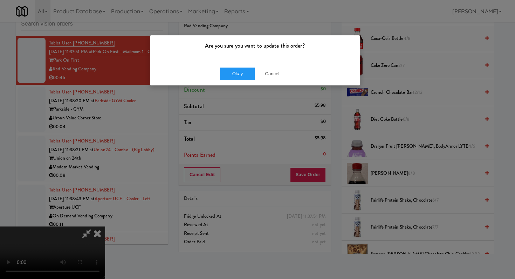
click at [235, 81] on div "Okay Cancel" at bounding box center [254, 73] width 209 height 23
click at [235, 74] on button "Okay" at bounding box center [237, 74] width 35 height 13
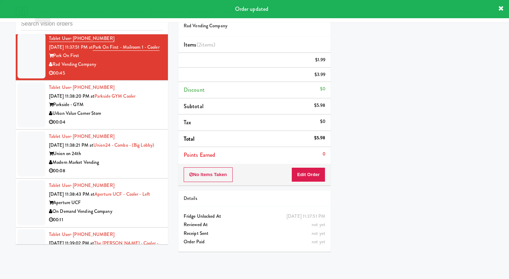
scroll to position [2570, 0]
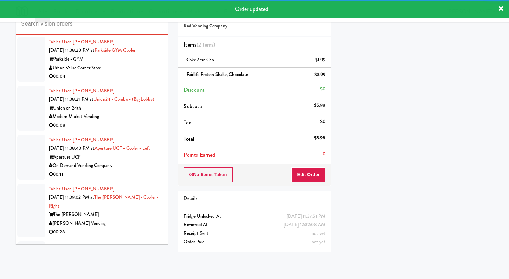
click at [145, 81] on div "Tablet User · (469) 605-8024 [DATE] 11:38:20 PM at [GEOGRAPHIC_DATA] Cooler Par…" at bounding box center [106, 59] width 114 height 43
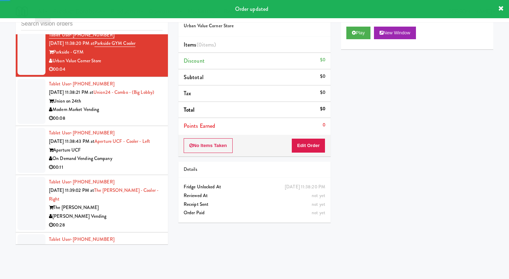
scroll to position [2635, 0]
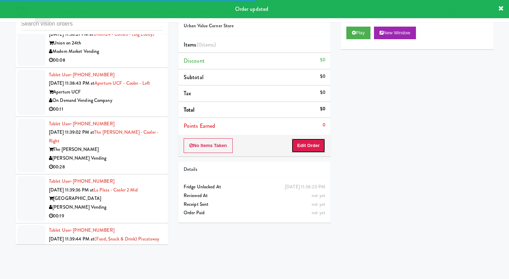
click at [310, 147] on button "Edit Order" at bounding box center [309, 145] width 34 height 15
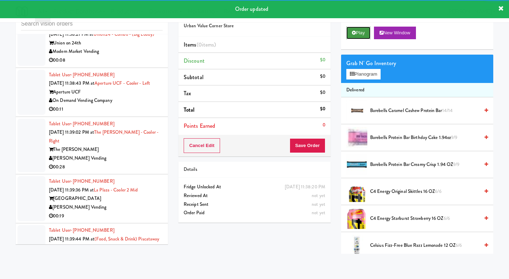
click at [358, 36] on button "Play" at bounding box center [359, 33] width 24 height 13
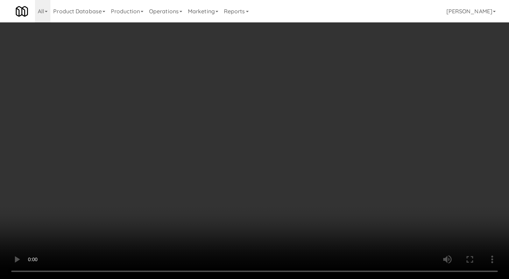
scroll to position [2583, 0]
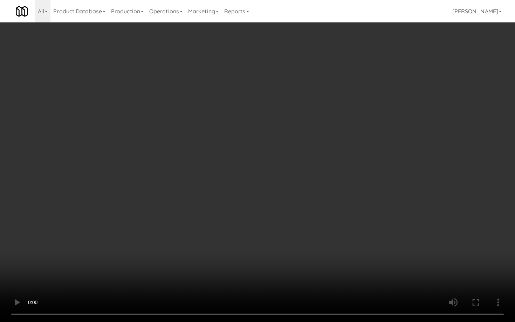
click at [262, 270] on video at bounding box center [257, 161] width 515 height 322
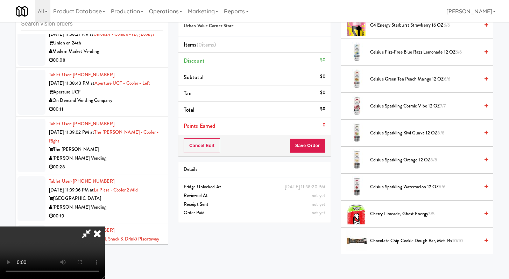
scroll to position [285, 0]
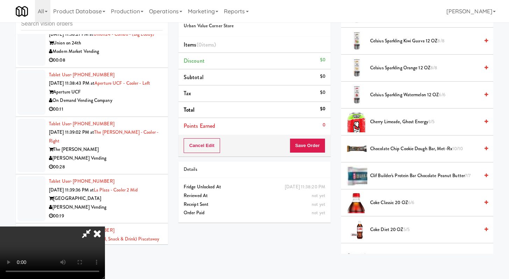
click at [386, 197] on li "Coke Classic 20 OZ 6/6" at bounding box center [417, 202] width 152 height 27
drag, startPoint x: 385, startPoint y: 203, endPoint x: 324, endPoint y: 168, distance: 70.3
click at [385, 203] on span "Coke Classic 20 OZ 6/6" at bounding box center [424, 203] width 109 height 9
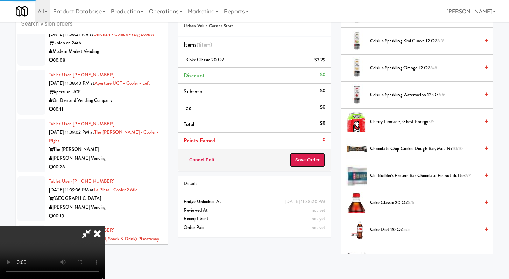
click at [316, 160] on button "Save Order" at bounding box center [308, 160] width 36 height 15
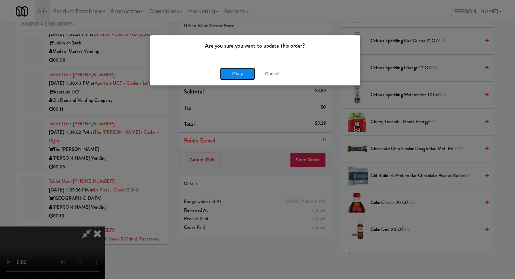
click at [240, 75] on button "Okay" at bounding box center [237, 74] width 35 height 13
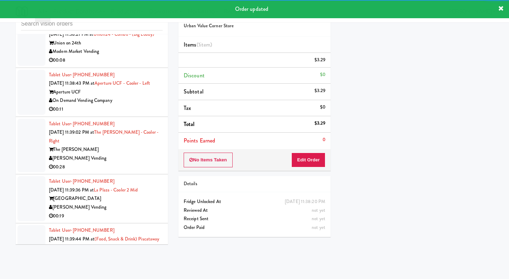
scroll to position [2656, 0]
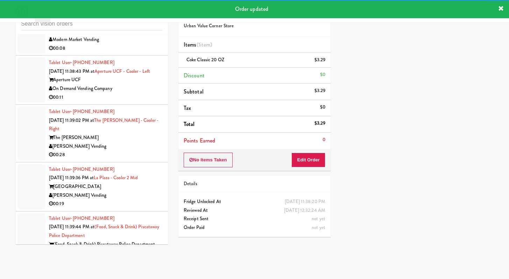
click at [138, 53] on div "00:08" at bounding box center [106, 48] width 114 height 9
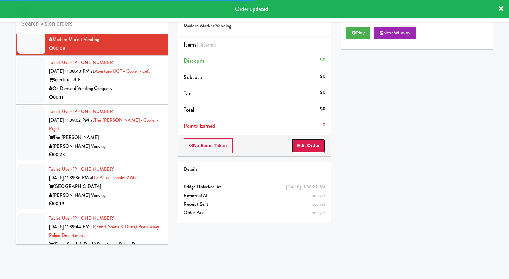
click at [314, 146] on button "Edit Order" at bounding box center [309, 145] width 34 height 15
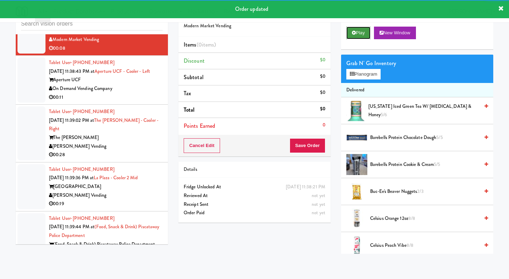
click at [360, 31] on button "Play" at bounding box center [359, 33] width 24 height 13
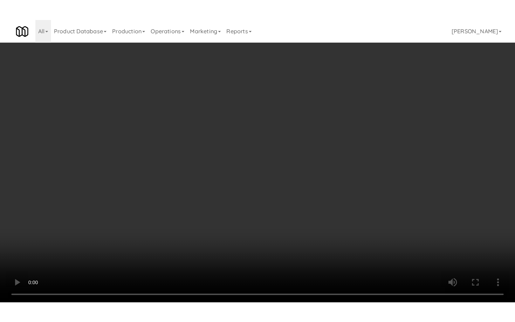
scroll to position [2706, 0]
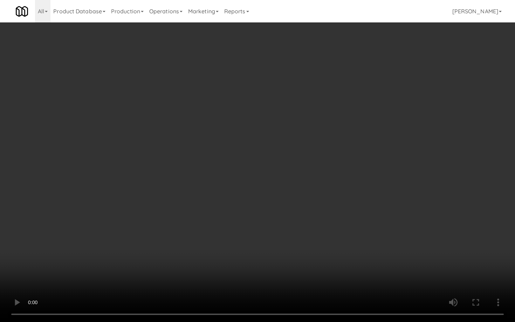
click at [268, 261] on video at bounding box center [257, 161] width 515 height 322
click at [269, 260] on video at bounding box center [257, 161] width 515 height 322
click at [269, 259] on video at bounding box center [257, 161] width 515 height 322
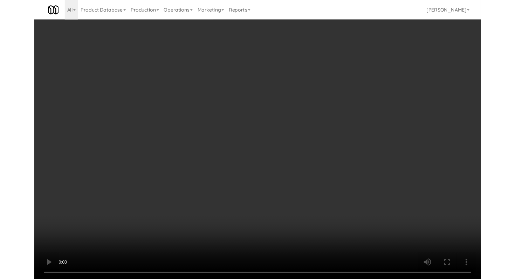
scroll to position [2628, 0]
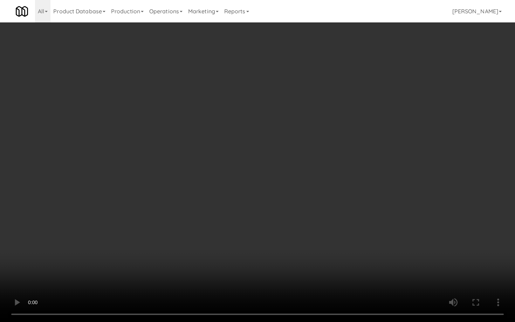
click at [272, 254] on video at bounding box center [257, 161] width 515 height 322
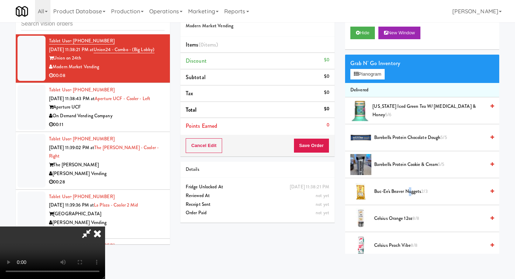
click at [409, 194] on span "Buc-ee's Beaver Nuggets 2/3" at bounding box center [429, 191] width 111 height 9
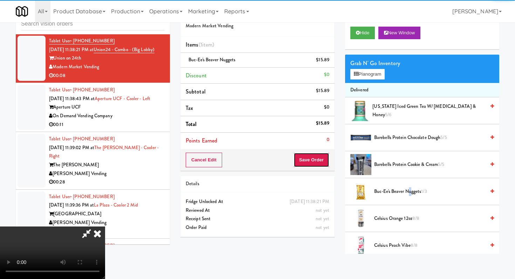
click at [325, 165] on button "Save Order" at bounding box center [311, 160] width 36 height 15
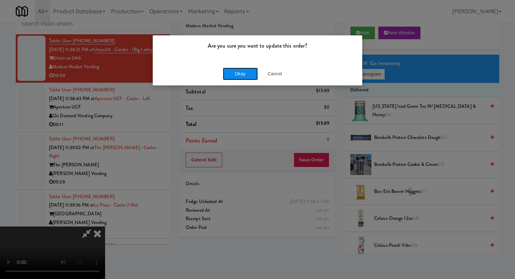
click at [239, 75] on button "Okay" at bounding box center [240, 74] width 35 height 13
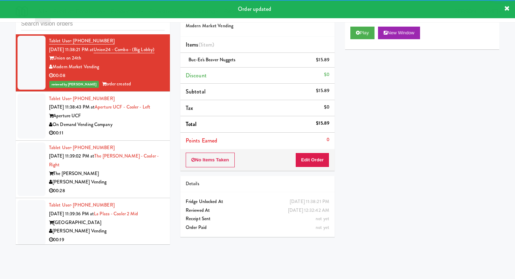
click at [149, 120] on div "On Demand Vending Company" at bounding box center [107, 124] width 116 height 9
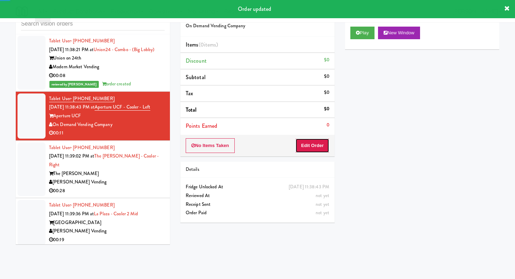
click at [323, 145] on button "Edit Order" at bounding box center [312, 145] width 34 height 15
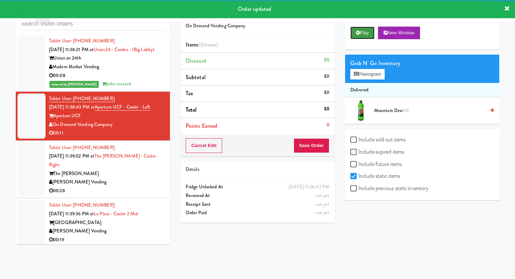
click at [361, 38] on button "Play" at bounding box center [362, 33] width 24 height 13
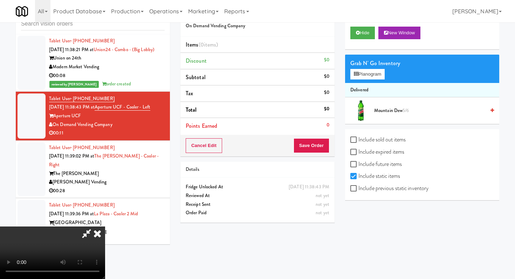
scroll to position [19, 0]
click at [105, 227] on video at bounding box center [52, 253] width 105 height 53
click at [353, 186] on input "Include previous static inventory" at bounding box center [354, 189] width 8 height 6
checkbox input "true"
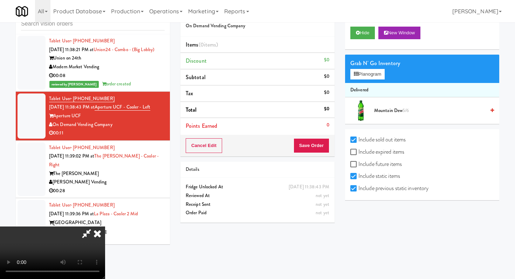
checkbox input "true"
click at [363, 79] on div "Grab N' Go Inventory Planogram" at bounding box center [422, 69] width 154 height 28
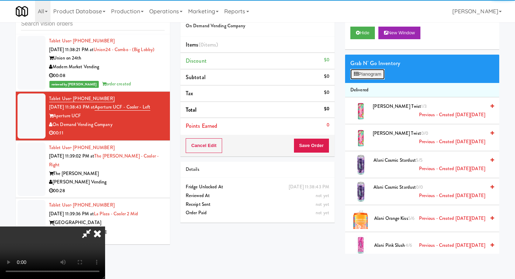
click at [365, 75] on button "Planogram" at bounding box center [367, 74] width 34 height 11
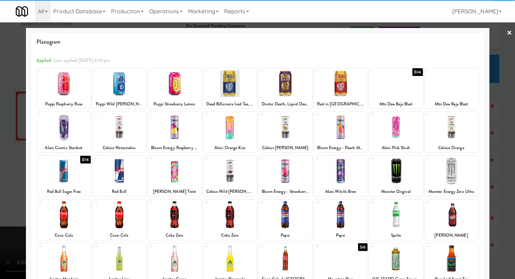
click at [454, 215] on div at bounding box center [451, 214] width 54 height 27
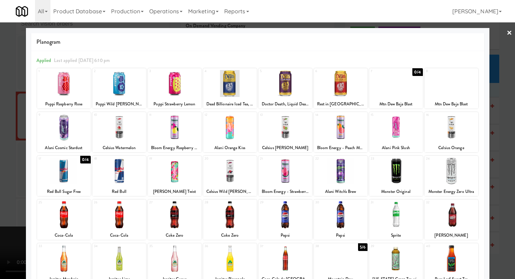
click at [448, 215] on div at bounding box center [451, 214] width 54 height 27
click at [455, 220] on div at bounding box center [451, 214] width 54 height 27
click at [491, 187] on div at bounding box center [257, 139] width 515 height 279
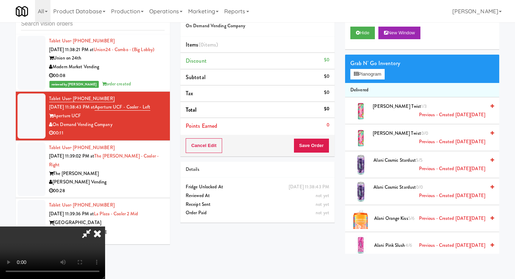
click at [367, 68] on div "Grab N' Go Inventory Planogram" at bounding box center [422, 69] width 154 height 28
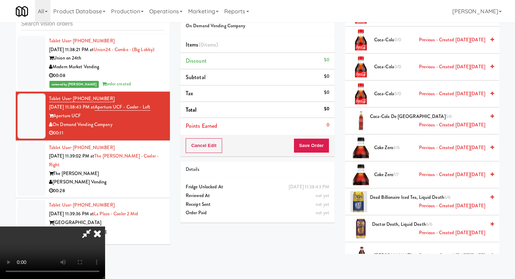
scroll to position [803, 0]
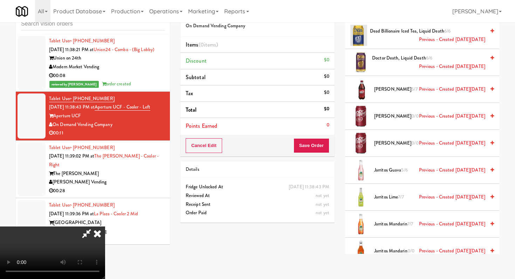
click at [387, 88] on span "[PERSON_NAME] 5/7 Previous - Created [DATE][DATE]" at bounding box center [429, 89] width 111 height 9
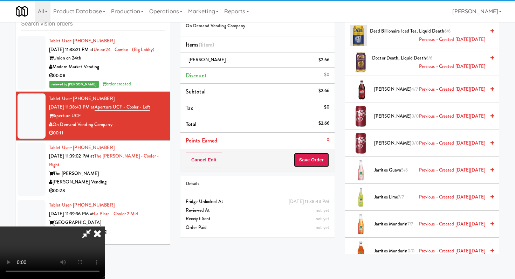
click at [320, 159] on button "Save Order" at bounding box center [311, 160] width 36 height 15
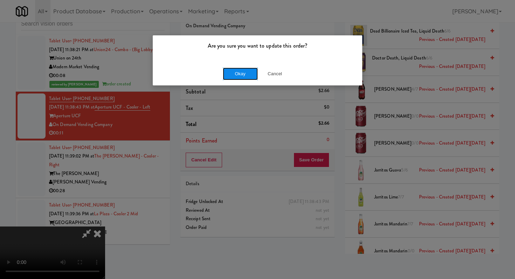
click at [239, 76] on button "Okay" at bounding box center [240, 74] width 35 height 13
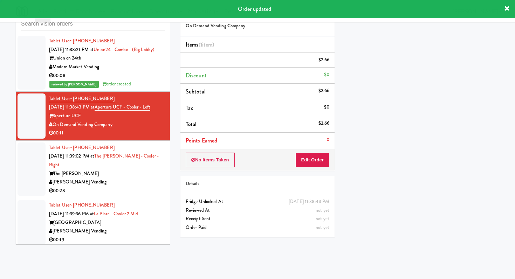
scroll to position [0, 0]
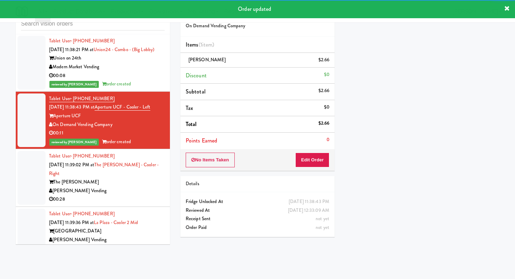
click at [139, 195] on div "00:28" at bounding box center [107, 199] width 116 height 9
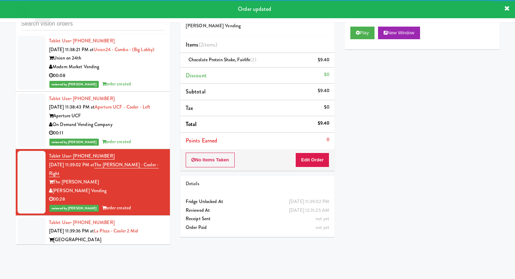
scroll to position [2647, 0]
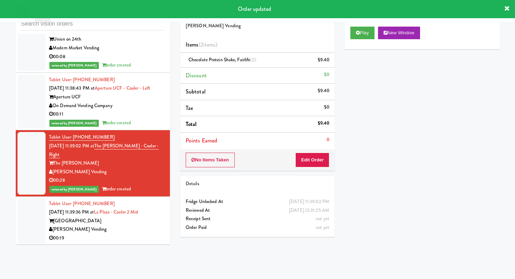
click at [127, 234] on div "00:19" at bounding box center [107, 238] width 116 height 9
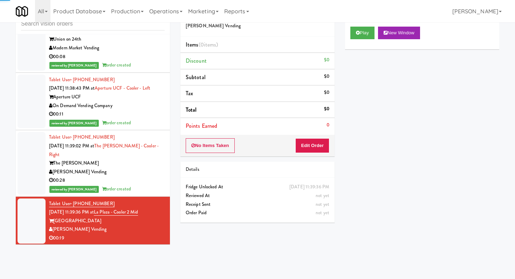
scroll to position [2760, 0]
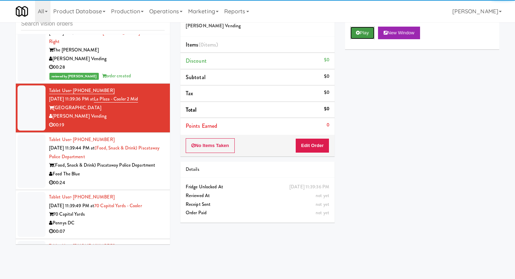
click at [360, 39] on button "Play" at bounding box center [362, 33] width 24 height 13
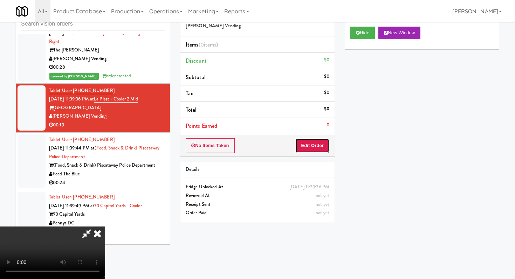
click at [324, 147] on button "Edit Order" at bounding box center [312, 145] width 34 height 15
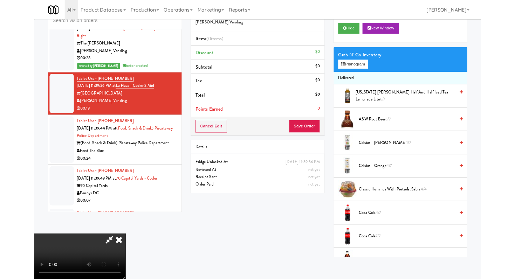
scroll to position [0, 0]
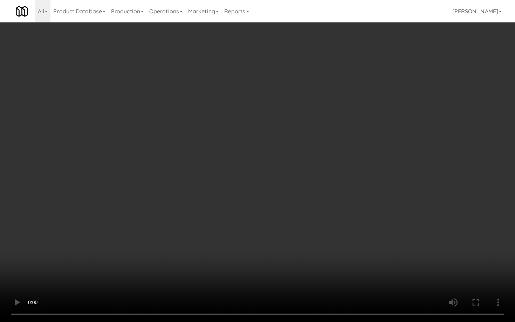
click at [266, 258] on video at bounding box center [257, 161] width 515 height 322
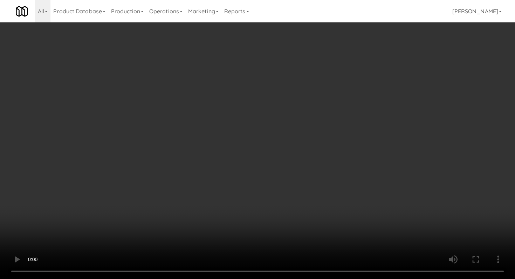
scroll to position [158, 0]
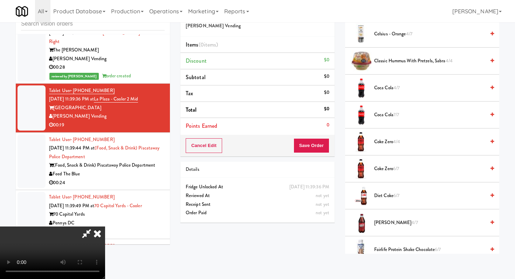
click at [387, 91] on span "Coca Cola 4/7" at bounding box center [429, 88] width 111 height 9
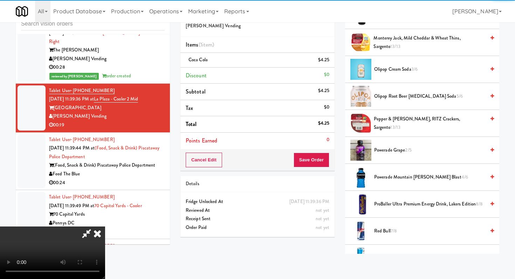
scroll to position [868, 0]
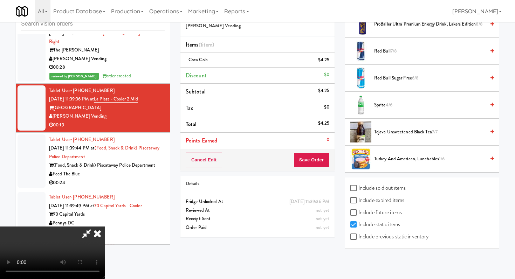
click at [384, 109] on span "Sprite 4/6" at bounding box center [429, 105] width 111 height 9
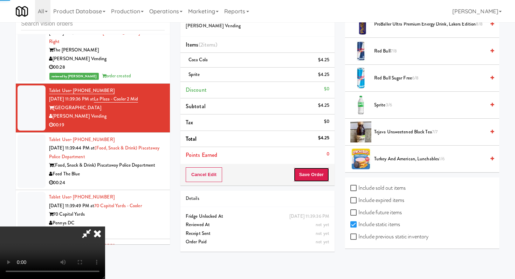
click at [322, 175] on button "Save Order" at bounding box center [311, 174] width 36 height 15
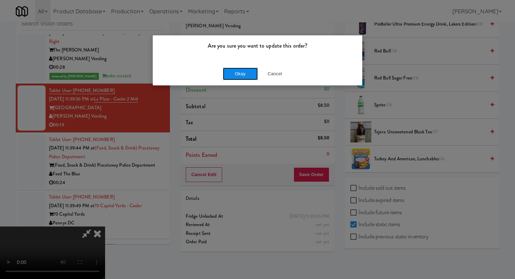
click at [243, 70] on button "Okay" at bounding box center [240, 74] width 35 height 13
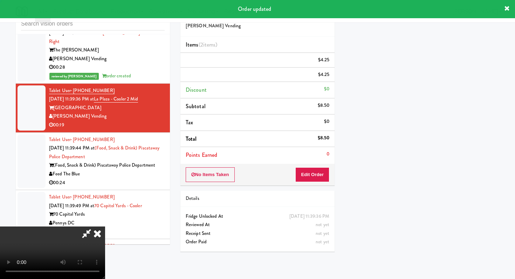
scroll to position [30, 0]
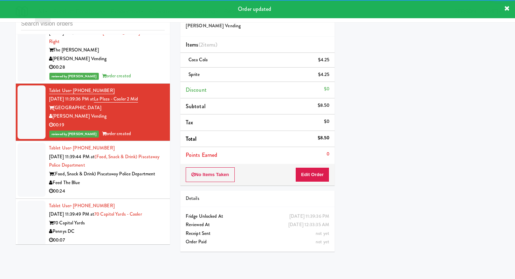
click at [137, 199] on li "Tablet User · (202) 500-8256 [DATE] 11:39:49 PM at [GEOGRAPHIC_DATA] - Cooler 7…" at bounding box center [93, 223] width 154 height 49
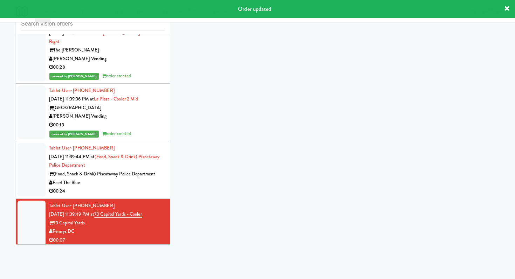
click at [143, 187] on div "00:24" at bounding box center [107, 191] width 116 height 9
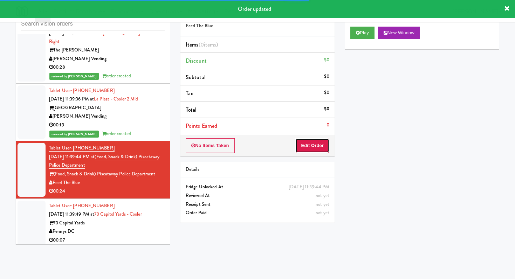
click at [307, 152] on button "Edit Order" at bounding box center [312, 145] width 34 height 15
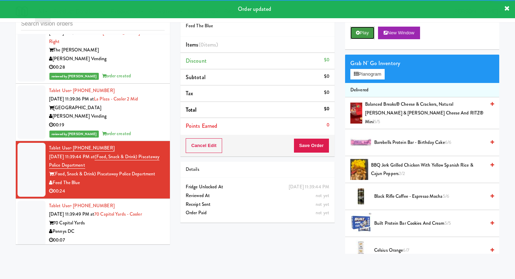
click at [364, 32] on button "Play" at bounding box center [362, 33] width 24 height 13
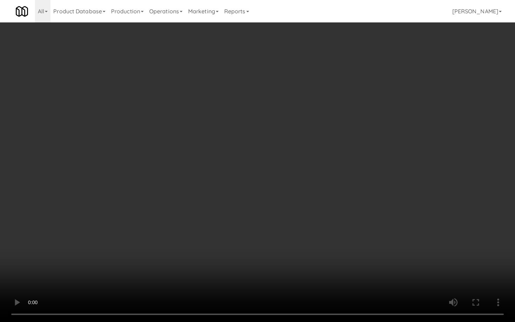
click at [267, 243] on video at bounding box center [257, 161] width 515 height 322
click at [269, 243] on video at bounding box center [257, 161] width 515 height 322
click at [270, 237] on video at bounding box center [257, 161] width 515 height 322
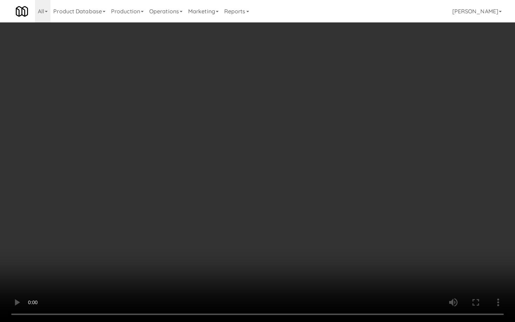
click at [270, 237] on video at bounding box center [257, 161] width 515 height 322
click at [271, 236] on video at bounding box center [257, 161] width 515 height 322
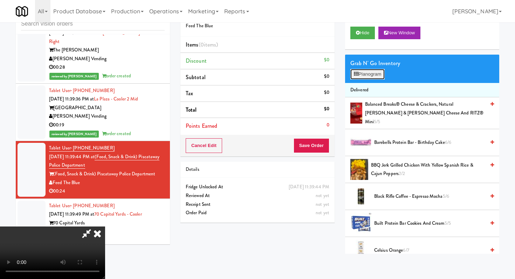
click at [384, 78] on button "Planogram" at bounding box center [367, 74] width 34 height 11
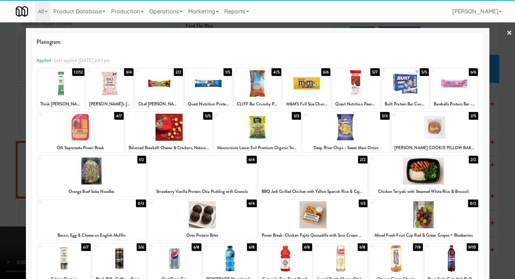
click at [453, 91] on div at bounding box center [453, 83] width 47 height 27
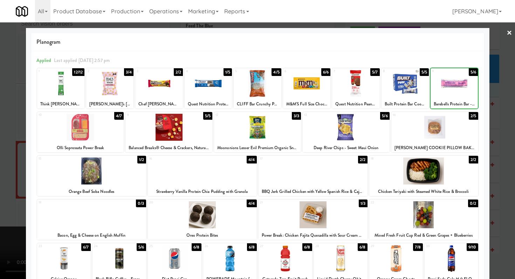
click at [439, 131] on div at bounding box center [434, 127] width 87 height 27
click at [490, 126] on div at bounding box center [257, 139] width 515 height 279
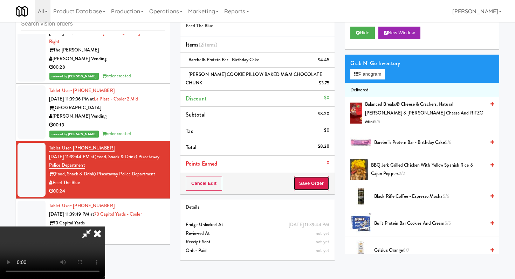
click at [311, 184] on button "Save Order" at bounding box center [311, 183] width 36 height 15
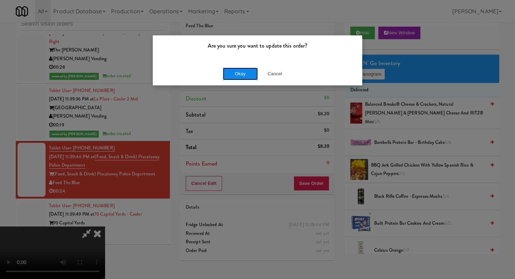
click at [250, 79] on button "Okay" at bounding box center [240, 74] width 35 height 13
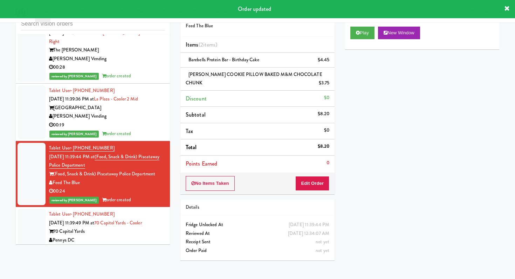
scroll to position [2875, 0]
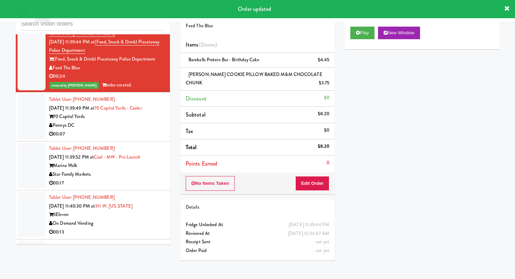
click at [141, 130] on div "00:07" at bounding box center [107, 134] width 116 height 9
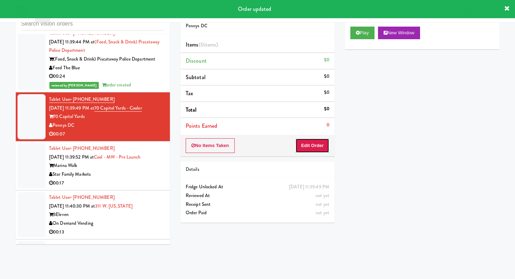
click at [302, 144] on button "Edit Order" at bounding box center [312, 145] width 34 height 15
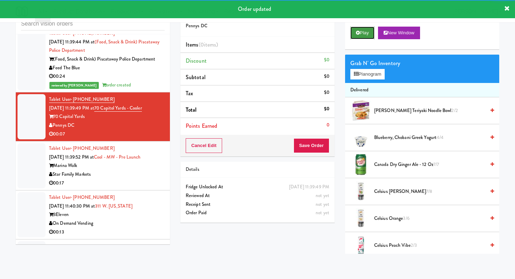
click at [365, 28] on button "Play" at bounding box center [362, 33] width 24 height 13
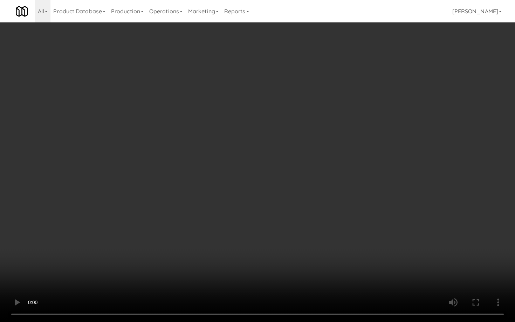
click at [270, 270] on video at bounding box center [257, 161] width 515 height 322
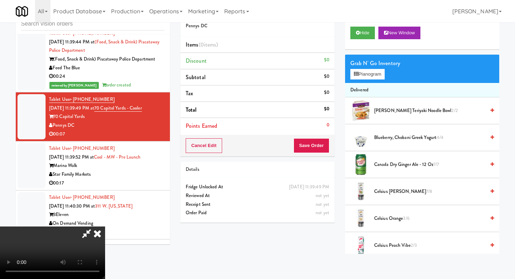
click at [404, 166] on span "Canada Dry Ginger Ale - 12 oz 7/7" at bounding box center [429, 164] width 111 height 9
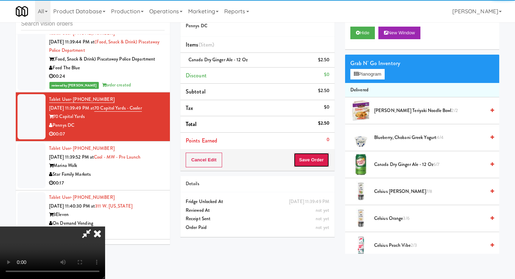
click at [322, 162] on button "Save Order" at bounding box center [311, 160] width 36 height 15
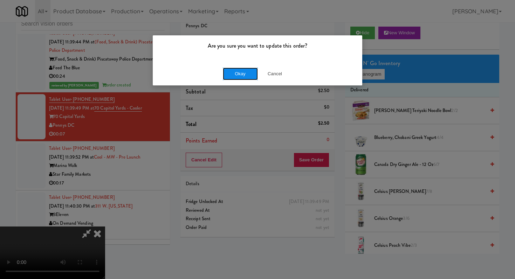
click at [239, 77] on button "Okay" at bounding box center [240, 74] width 35 height 13
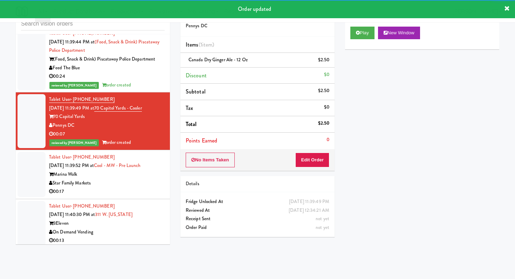
click at [151, 179] on div "Star Family Markets" at bounding box center [107, 183] width 116 height 9
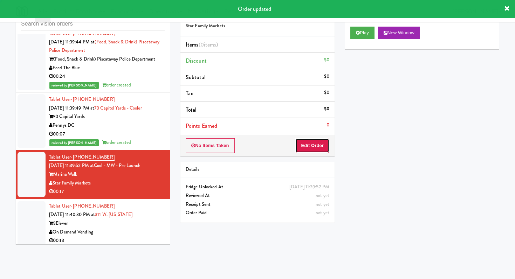
click at [321, 145] on button "Edit Order" at bounding box center [312, 145] width 34 height 15
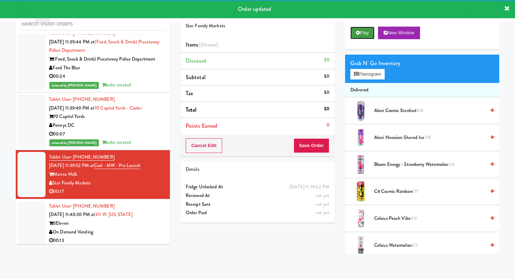
click at [365, 37] on button "Play" at bounding box center [362, 33] width 24 height 13
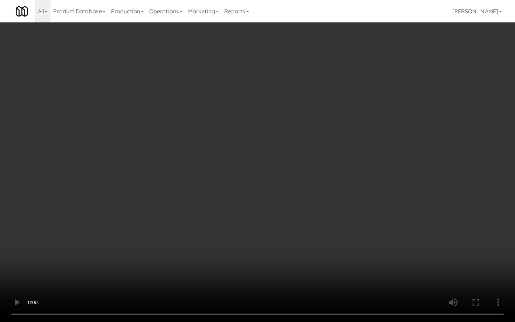
click at [271, 271] on video at bounding box center [257, 161] width 515 height 322
click at [286, 251] on video at bounding box center [257, 161] width 515 height 322
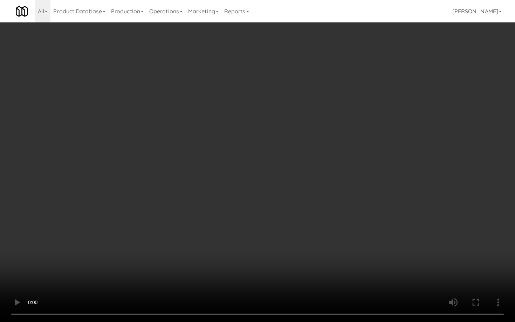
click at [286, 251] on video at bounding box center [257, 161] width 515 height 322
click at [213, 175] on video at bounding box center [257, 161] width 515 height 322
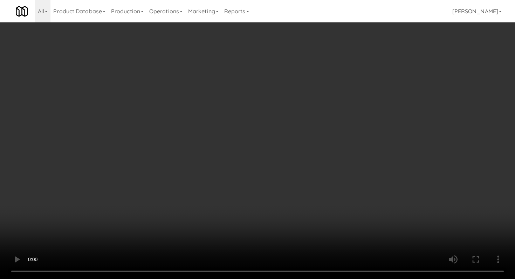
scroll to position [276, 0]
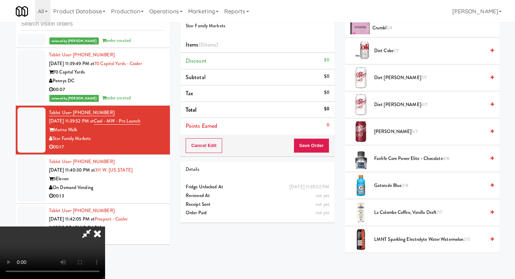
click at [383, 29] on span "Cookies & Cream Milkshake Cookie ft. MINI OREO® Crumbl 1/4" at bounding box center [428, 23] width 113 height 17
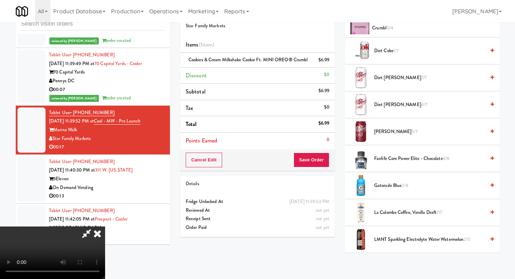
drag, startPoint x: 394, startPoint y: 164, endPoint x: 394, endPoint y: 154, distance: 9.8
click at [394, 163] on li "Fairlife Core Power Elite - Chocolate 6/8" at bounding box center [422, 158] width 154 height 27
click at [394, 155] on span "Fairlife Core Power Elite - Chocolate 6/8" at bounding box center [429, 158] width 111 height 9
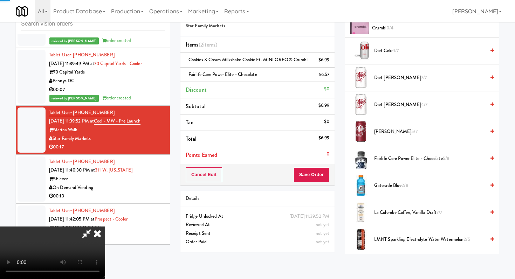
click at [392, 156] on span "Fairlife Core Power Elite - Chocolate 5/8" at bounding box center [429, 158] width 111 height 9
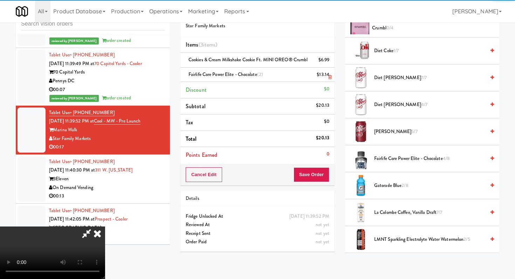
click at [327, 82] on link at bounding box center [328, 77] width 6 height 9
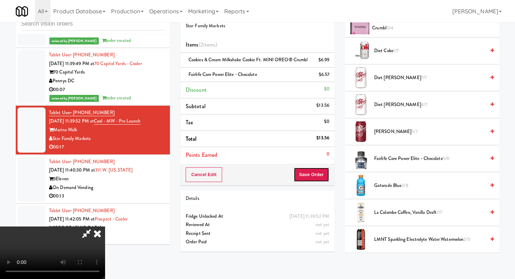
click at [317, 182] on button "Save Order" at bounding box center [311, 174] width 36 height 15
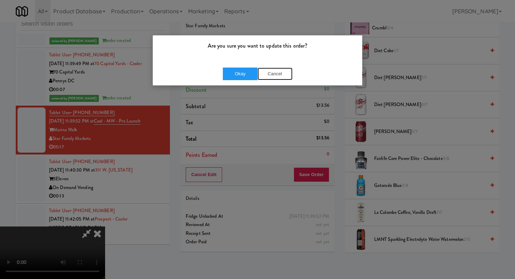
drag, startPoint x: 258, startPoint y: 76, endPoint x: 253, endPoint y: 75, distance: 4.8
click at [257, 76] on button "Cancel" at bounding box center [274, 74] width 35 height 13
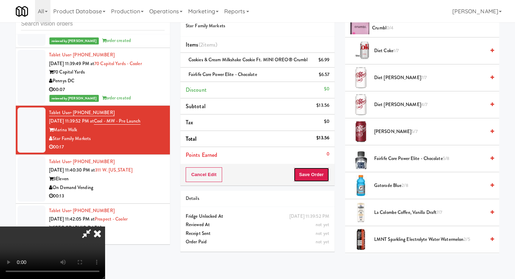
click at [313, 182] on button "Save Order" at bounding box center [311, 174] width 36 height 15
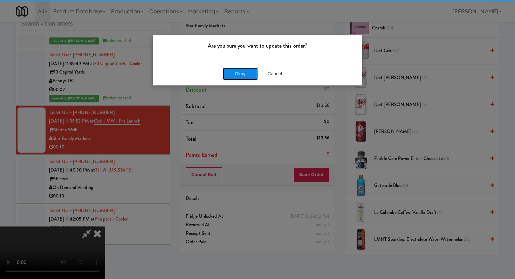
click at [244, 69] on button "Okay" at bounding box center [240, 74] width 35 height 13
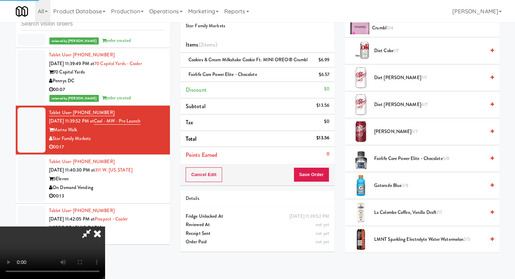
scroll to position [30, 0]
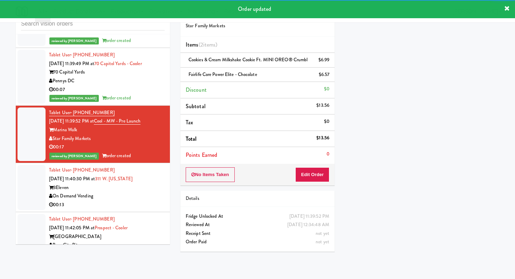
click at [142, 183] on div "3Eleven" at bounding box center [107, 187] width 116 height 9
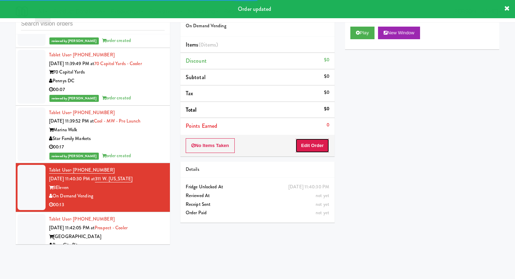
click at [326, 146] on button "Edit Order" at bounding box center [312, 145] width 34 height 15
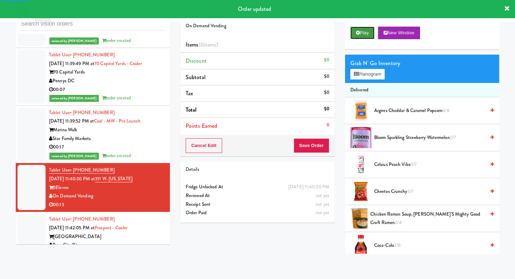
click at [372, 29] on button "Play" at bounding box center [362, 33] width 24 height 13
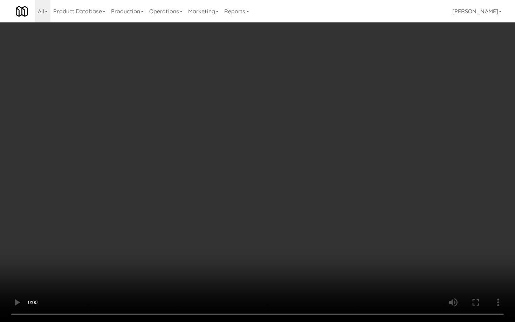
click at [417, 257] on video at bounding box center [257, 161] width 515 height 322
click at [392, 229] on video at bounding box center [257, 161] width 515 height 322
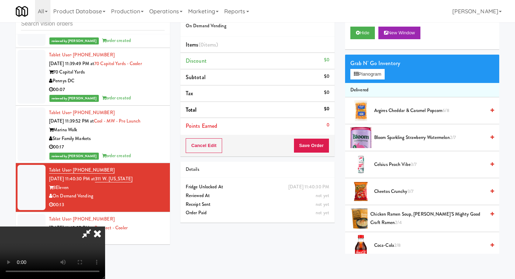
click at [411, 135] on span "Bloom Sparkling Strawberry Watermelon 2/7" at bounding box center [429, 137] width 111 height 9
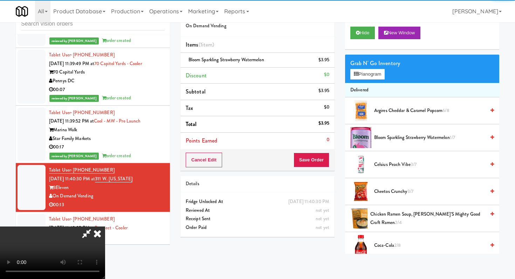
click at [329, 161] on div "Cancel Edit Save Order" at bounding box center [257, 160] width 154 height 22
click at [309, 163] on button "Save Order" at bounding box center [311, 160] width 36 height 15
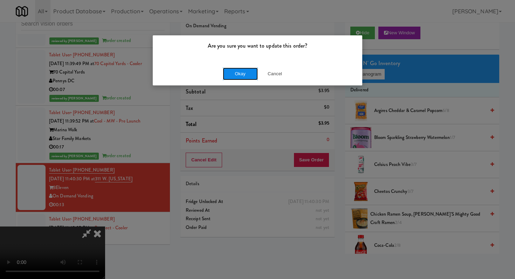
click at [243, 69] on button "Okay" at bounding box center [240, 74] width 35 height 13
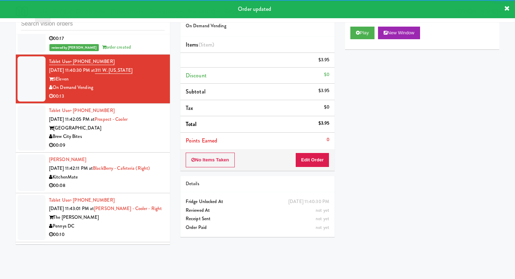
scroll to position [3041, 0]
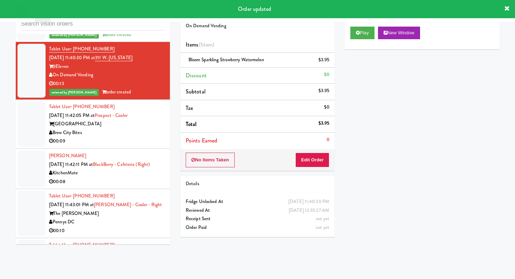
click at [146, 137] on div "00:09" at bounding box center [107, 141] width 116 height 9
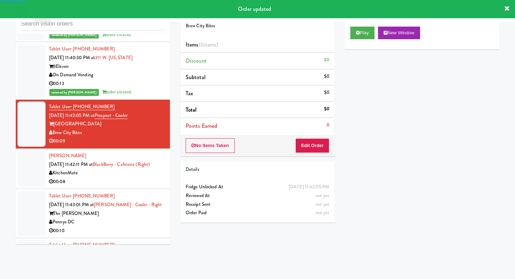
click at [330, 149] on div "No Items Taken Edit Order" at bounding box center [257, 146] width 154 height 22
click at [325, 148] on button "Edit Order" at bounding box center [312, 145] width 34 height 15
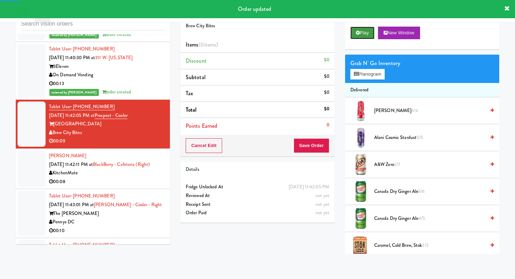
click at [365, 37] on button "Play" at bounding box center [362, 33] width 24 height 13
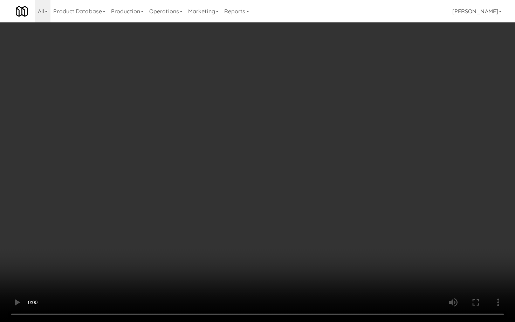
click at [240, 220] on video at bounding box center [257, 161] width 515 height 322
click at [239, 219] on video at bounding box center [257, 161] width 515 height 322
click at [238, 217] on video at bounding box center [257, 161] width 515 height 322
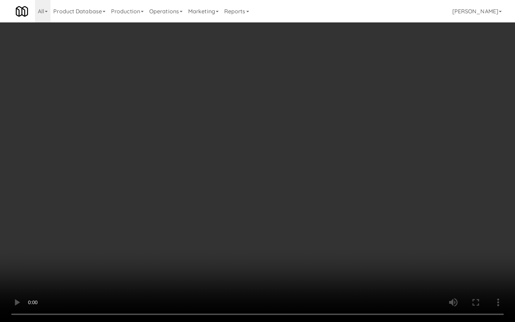
click at [238, 217] on video at bounding box center [257, 161] width 515 height 322
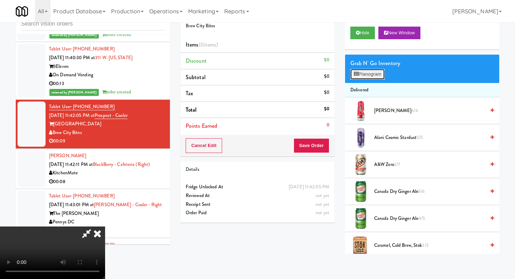
click at [375, 74] on button "Planogram" at bounding box center [367, 74] width 34 height 11
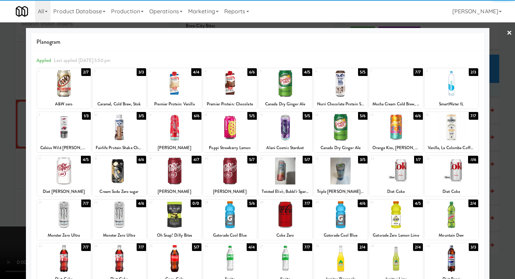
click at [138, 183] on div at bounding box center [119, 171] width 54 height 27
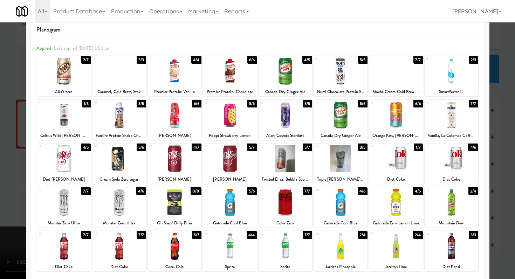
scroll to position [19, 0]
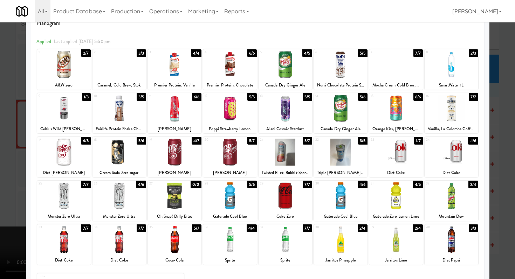
click at [73, 240] on div at bounding box center [64, 239] width 54 height 27
click at [0, 222] on div at bounding box center [257, 139] width 515 height 279
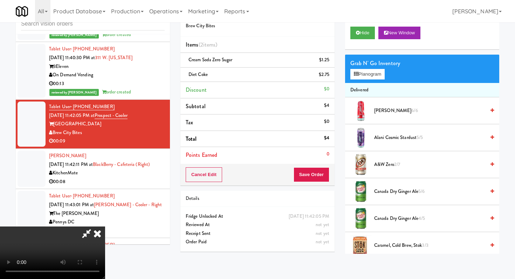
scroll to position [69, 0]
click at [105, 227] on video at bounding box center [52, 253] width 105 height 53
click at [317, 182] on div "Cancel Edit Save Order" at bounding box center [257, 175] width 154 height 22
click at [318, 175] on button "Save Order" at bounding box center [311, 174] width 36 height 15
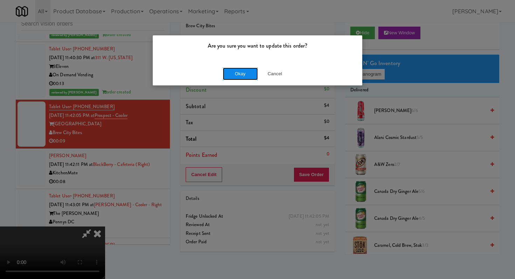
click at [248, 75] on button "Okay" at bounding box center [240, 74] width 35 height 13
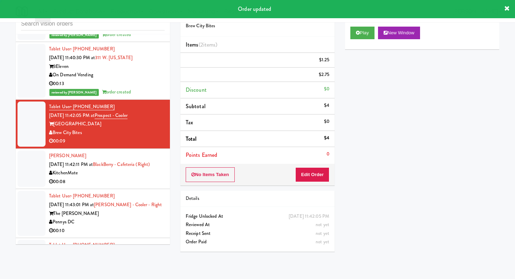
scroll to position [0, 0]
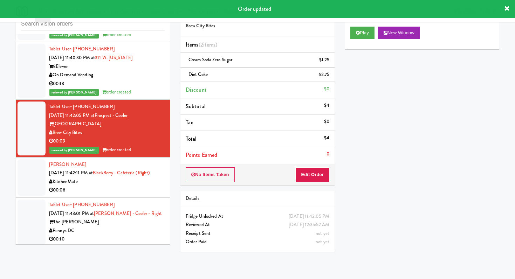
click at [137, 186] on div "00:08" at bounding box center [107, 190] width 116 height 9
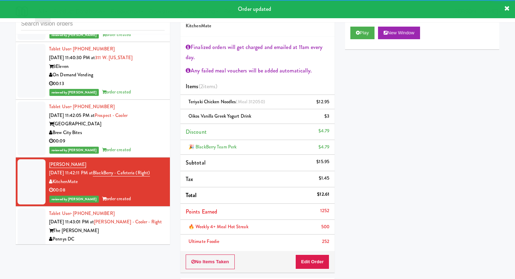
click at [104, 235] on div "Pennys DC" at bounding box center [107, 239] width 116 height 9
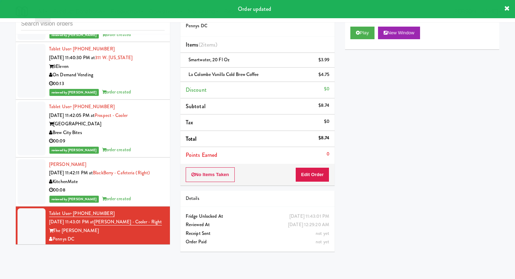
scroll to position [3122, 0]
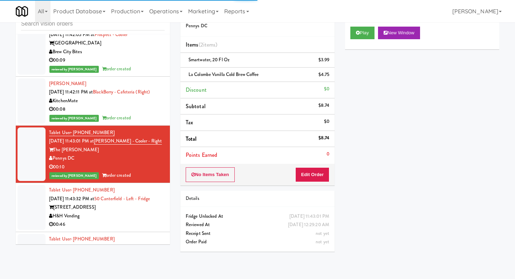
click at [123, 212] on div "H&H Vending" at bounding box center [107, 216] width 116 height 9
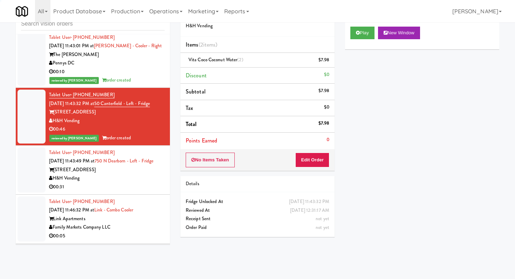
scroll to position [3243, 0]
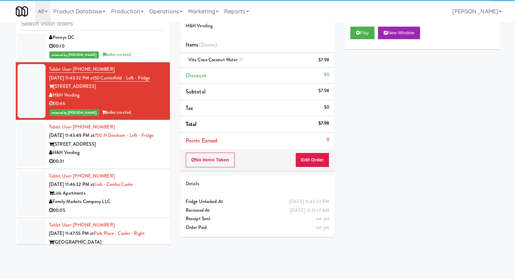
click at [135, 148] on div "H&H Vending" at bounding box center [107, 152] width 116 height 9
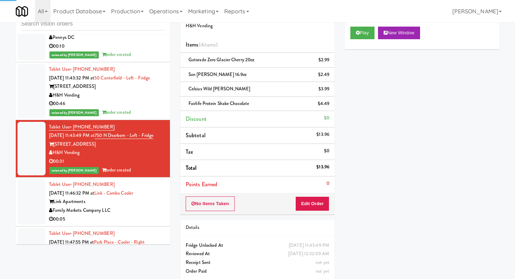
click at [142, 206] on div "Family Markets Company LLC" at bounding box center [107, 210] width 116 height 9
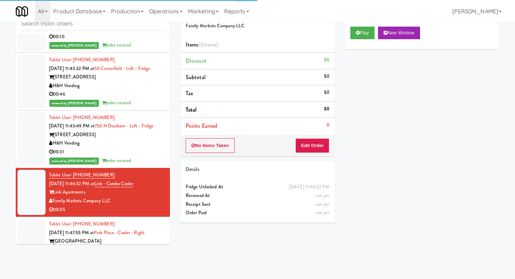
scroll to position [3265, 0]
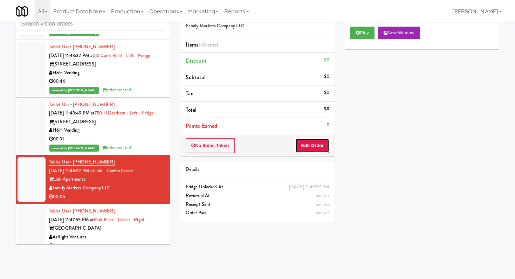
drag, startPoint x: 322, startPoint y: 146, endPoint x: 342, endPoint y: 103, distance: 47.5
click at [321, 146] on button "Edit Order" at bounding box center [312, 145] width 34 height 15
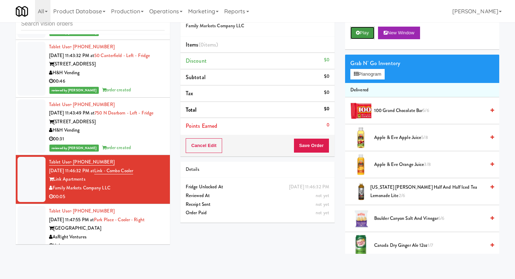
click at [363, 38] on button "Play" at bounding box center [362, 33] width 24 height 13
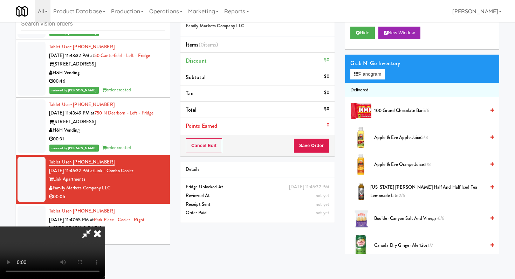
click at [105, 227] on video at bounding box center [52, 253] width 105 height 53
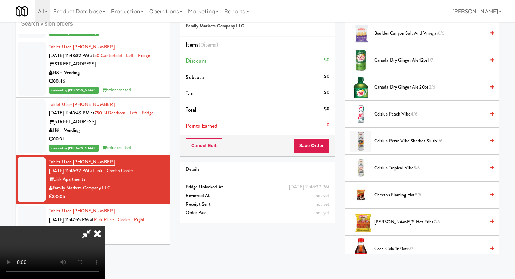
scroll to position [232, 0]
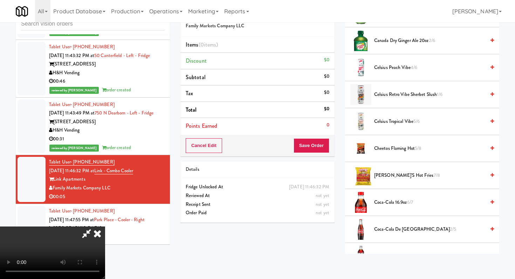
click at [394, 177] on span "[PERSON_NAME]'s Hot Fries 7/8" at bounding box center [429, 175] width 111 height 9
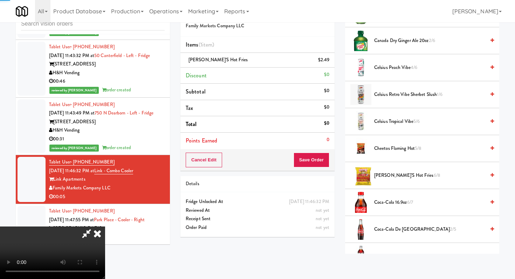
drag, startPoint x: 331, startPoint y: 159, endPoint x: 328, endPoint y: 160, distance: 3.6
click at [331, 159] on div "Cancel Edit Save Order" at bounding box center [257, 160] width 154 height 22
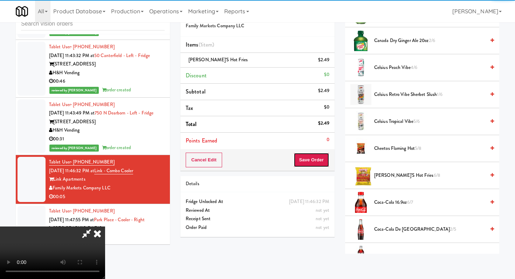
click at [325, 161] on button "Save Order" at bounding box center [311, 160] width 36 height 15
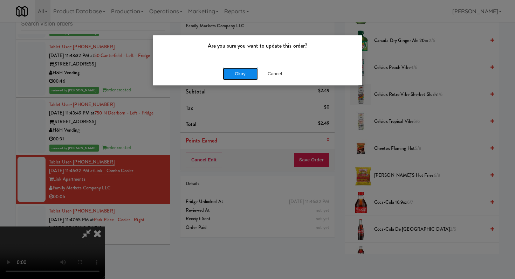
click at [241, 73] on button "Okay" at bounding box center [240, 74] width 35 height 13
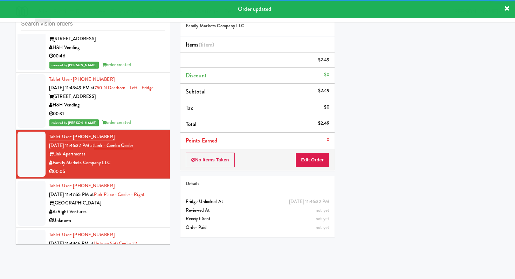
scroll to position [3360, 0]
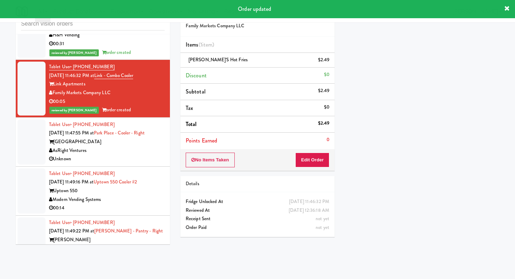
click at [132, 146] on div "AsRight Ventures" at bounding box center [107, 150] width 116 height 9
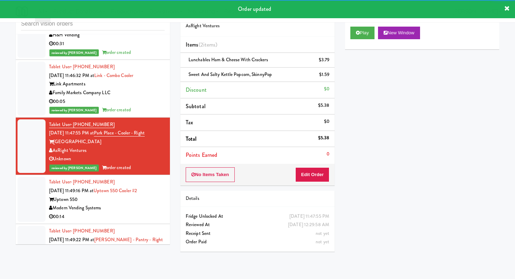
click at [147, 204] on div "Modern Vending Systems" at bounding box center [107, 208] width 116 height 9
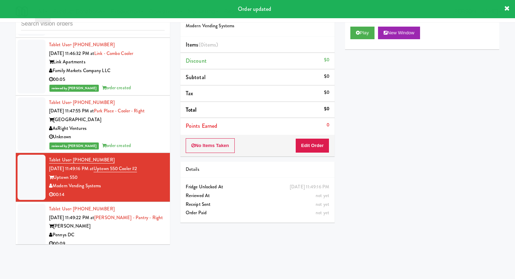
scroll to position [3383, 0]
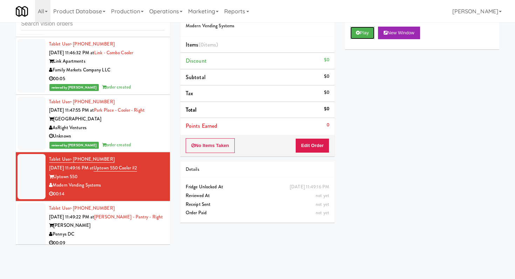
click at [363, 36] on button "Play" at bounding box center [362, 33] width 24 height 13
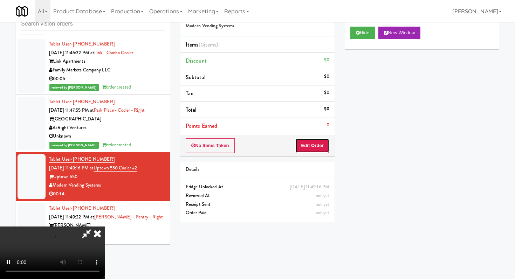
click at [320, 148] on button "Edit Order" at bounding box center [312, 145] width 34 height 15
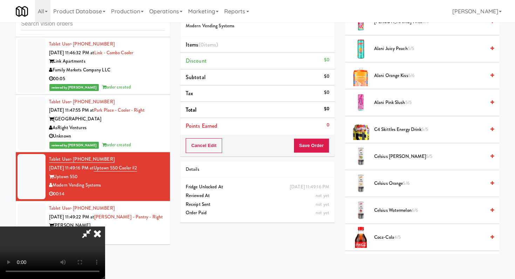
scroll to position [235, 0]
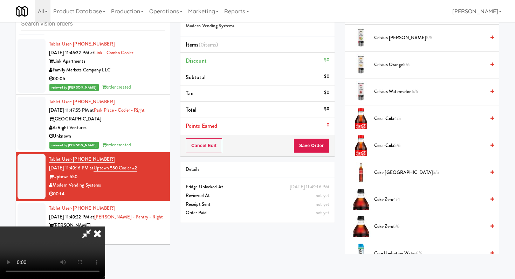
click at [387, 175] on span "Coke [GEOGRAPHIC_DATA] 5/5" at bounding box center [429, 172] width 111 height 9
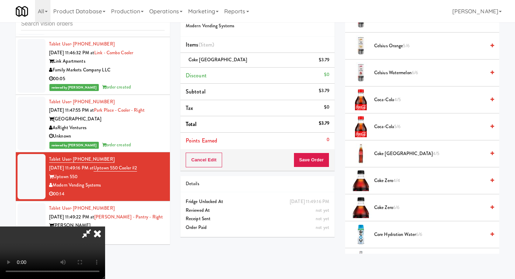
scroll to position [374, 0]
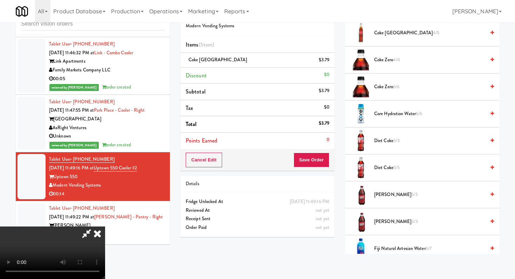
click at [386, 172] on li "Diet Coke 5/5" at bounding box center [422, 167] width 154 height 27
click at [385, 169] on span "Diet Coke 5/5" at bounding box center [429, 167] width 111 height 9
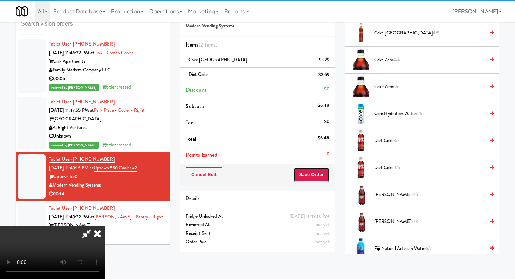
click at [327, 176] on button "Save Order" at bounding box center [311, 174] width 36 height 15
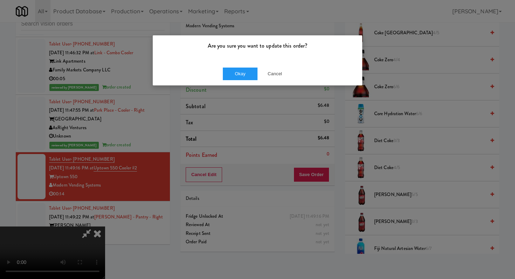
click at [246, 81] on div "Okay Cancel" at bounding box center [257, 73] width 209 height 23
click at [245, 78] on button "Okay" at bounding box center [240, 74] width 35 height 13
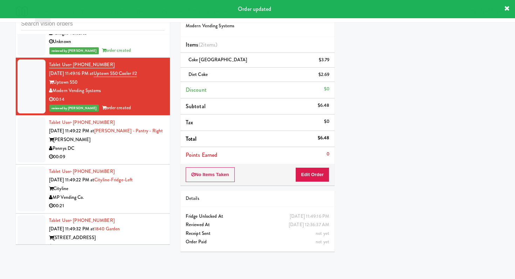
scroll to position [3502, 0]
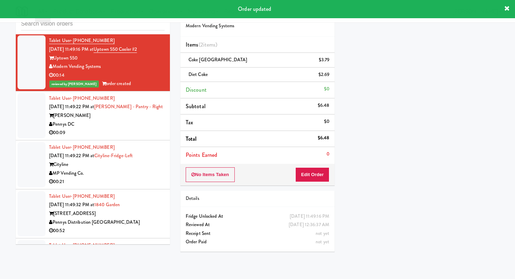
click at [146, 128] on div "00:09" at bounding box center [107, 132] width 116 height 9
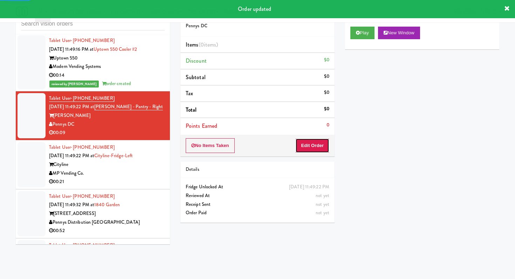
click at [314, 145] on button "Edit Order" at bounding box center [312, 145] width 34 height 15
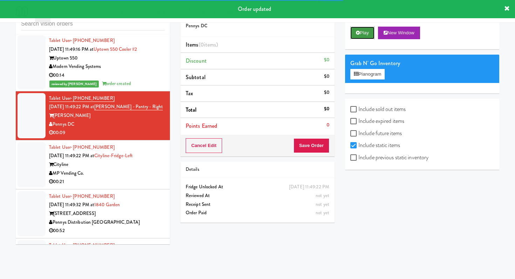
click at [361, 35] on button "Play" at bounding box center [362, 33] width 24 height 13
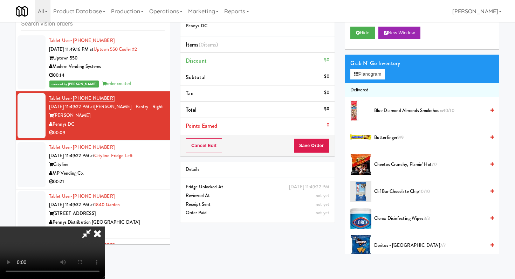
scroll to position [69, 0]
click at [105, 227] on video at bounding box center [52, 253] width 105 height 53
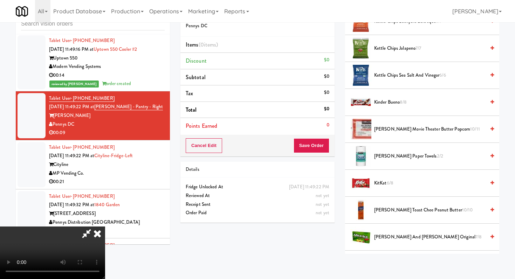
scroll to position [357, 0]
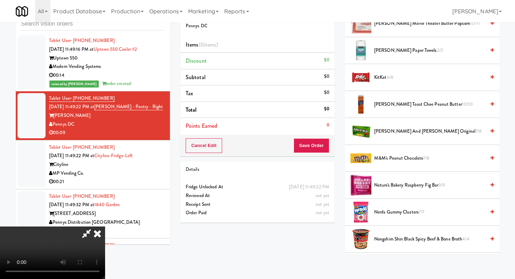
click at [385, 243] on span "Nongshim Shin Black Spicy Beef & Bone Broth 4/4" at bounding box center [429, 239] width 111 height 9
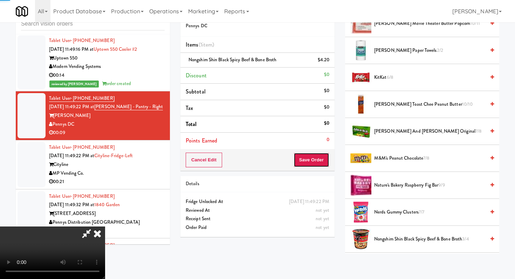
click at [309, 158] on button "Save Order" at bounding box center [311, 160] width 36 height 15
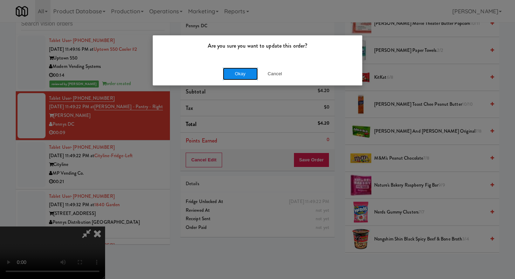
click at [248, 77] on button "Okay" at bounding box center [240, 74] width 35 height 13
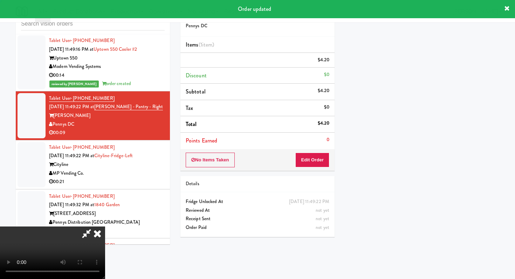
scroll to position [0, 0]
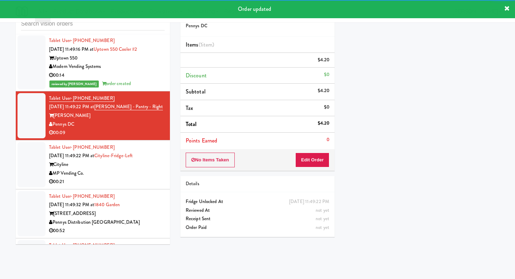
click at [133, 151] on div "Tablet User · (951) 306-2078 [DATE] 11:49:22 PM at [GEOGRAPHIC_DATA]-Fridge-Lef…" at bounding box center [107, 164] width 116 height 43
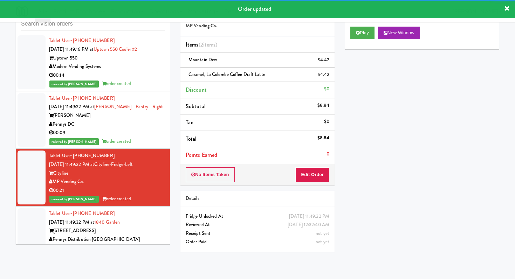
click at [132, 235] on div "Pennys Distribution [GEOGRAPHIC_DATA]" at bounding box center [107, 239] width 116 height 9
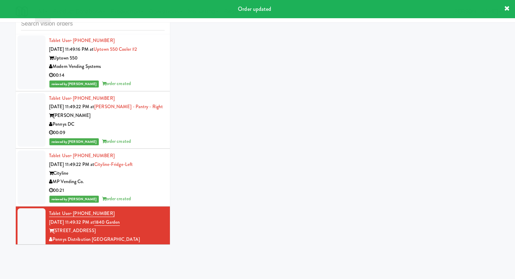
scroll to position [3596, 0]
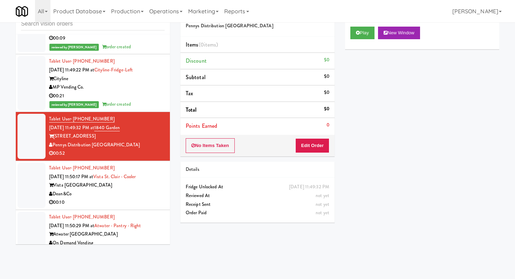
click at [111, 198] on div "00:10" at bounding box center [107, 202] width 116 height 9
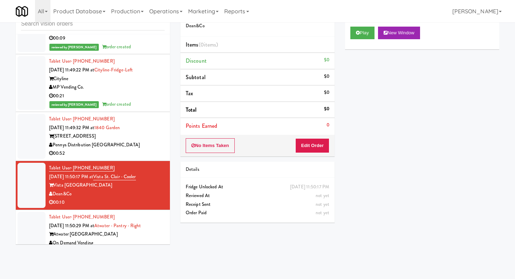
click at [142, 239] on div "On Demand Vending" at bounding box center [107, 243] width 116 height 9
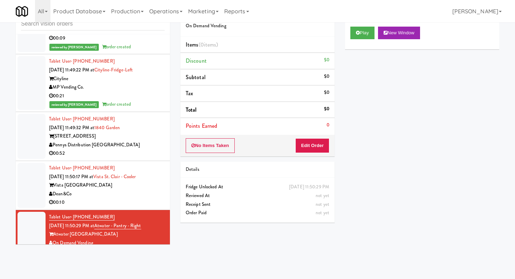
scroll to position [3610, 0]
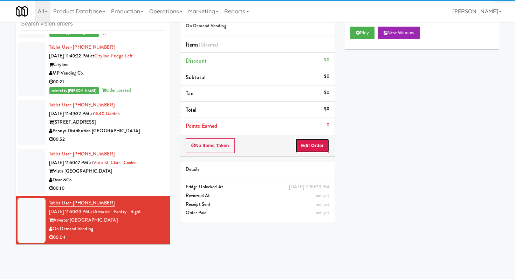
click at [300, 145] on button "Edit Order" at bounding box center [312, 145] width 34 height 15
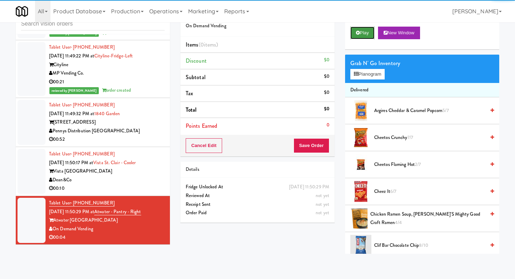
click at [366, 29] on button "Play" at bounding box center [362, 33] width 24 height 13
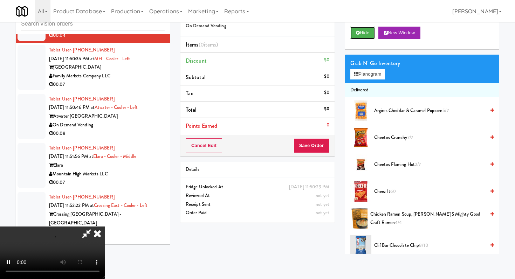
scroll to position [3815, 0]
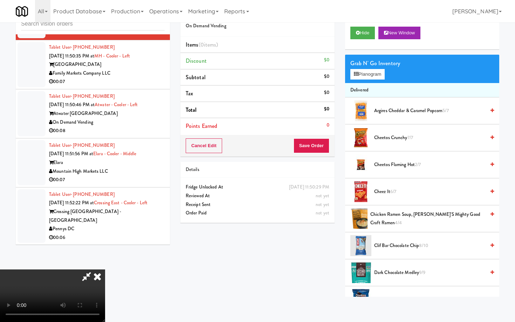
click at [105, 275] on video at bounding box center [52, 295] width 105 height 53
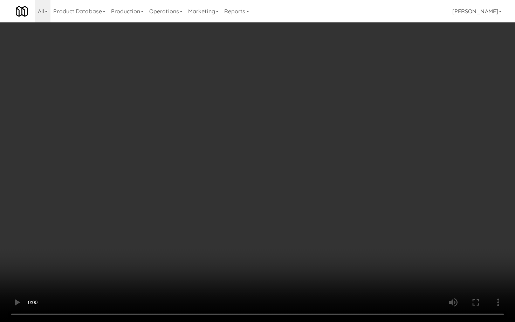
click at [257, 231] on video at bounding box center [257, 161] width 515 height 322
click at [259, 227] on video at bounding box center [257, 161] width 515 height 322
click at [258, 224] on video at bounding box center [257, 161] width 515 height 322
click at [260, 216] on video at bounding box center [257, 161] width 515 height 322
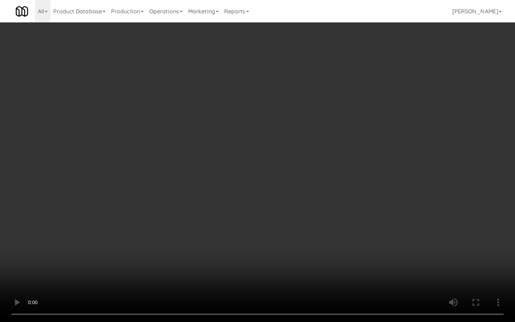
click at [262, 211] on video at bounding box center [257, 161] width 515 height 322
click at [263, 208] on video at bounding box center [257, 161] width 515 height 322
click at [263, 207] on video at bounding box center [257, 161] width 515 height 322
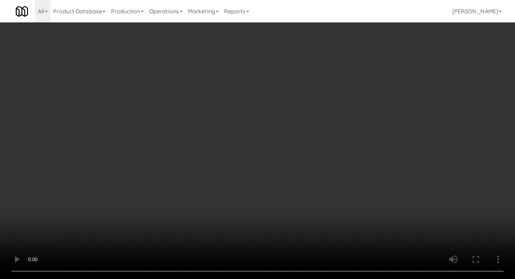
click at [369, 81] on div "Grab N' Go Inventory Planogram" at bounding box center [422, 69] width 154 height 28
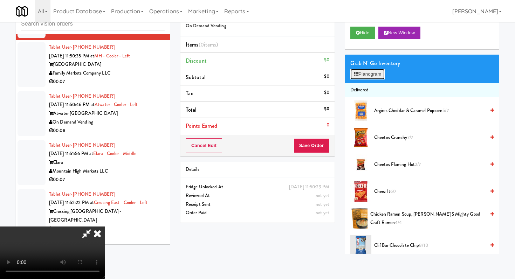
click at [368, 76] on button "Planogram" at bounding box center [367, 74] width 34 height 11
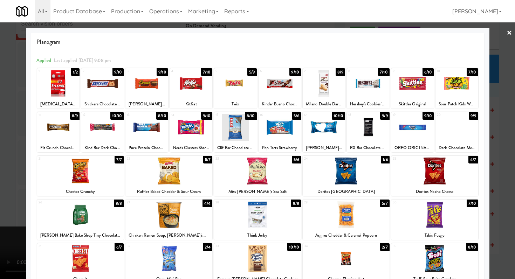
click at [256, 225] on div at bounding box center [257, 214] width 87 height 27
click at [1, 198] on div at bounding box center [257, 139] width 515 height 279
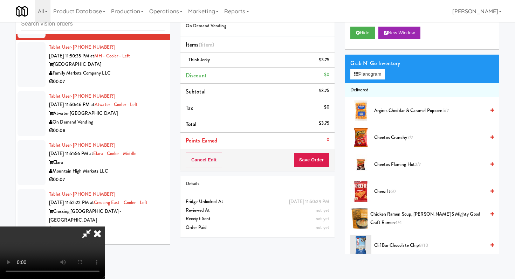
click at [318, 167] on div "Cancel Edit Save Order" at bounding box center [257, 160] width 154 height 22
click at [318, 165] on button "Save Order" at bounding box center [311, 160] width 36 height 15
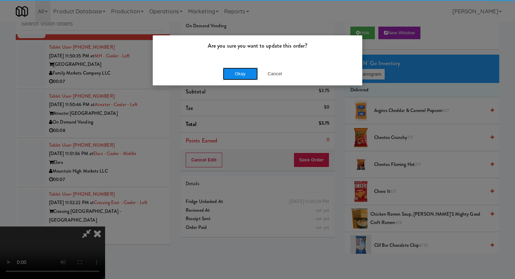
click at [240, 71] on button "Okay" at bounding box center [240, 74] width 35 height 13
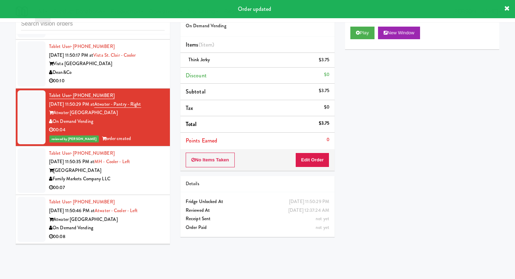
scroll to position [3718, 0]
click at [149, 174] on div "Family Markets Company LLC" at bounding box center [107, 178] width 116 height 9
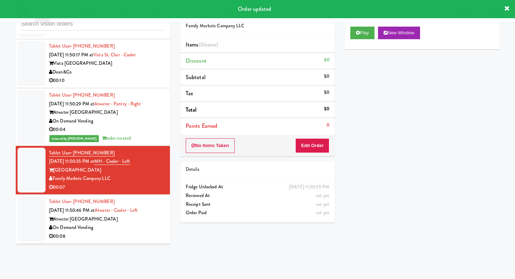
click at [321, 154] on div "No Items Taken Edit Order" at bounding box center [257, 146] width 154 height 22
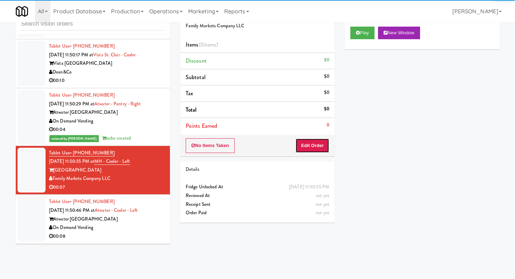
click at [320, 148] on button "Edit Order" at bounding box center [312, 145] width 34 height 15
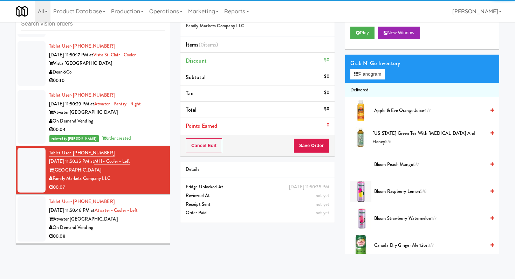
click at [367, 26] on div "Play New Window" at bounding box center [422, 35] width 154 height 28
click at [367, 32] on button "Play" at bounding box center [362, 33] width 24 height 13
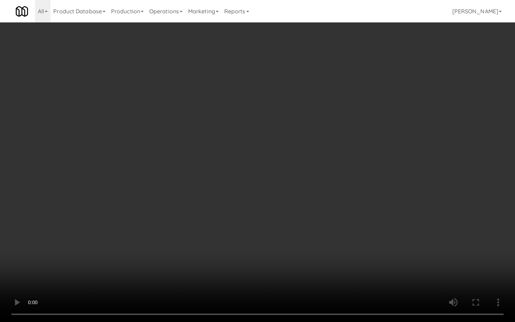
click at [277, 221] on video at bounding box center [257, 161] width 515 height 322
click at [275, 220] on video at bounding box center [257, 161] width 515 height 322
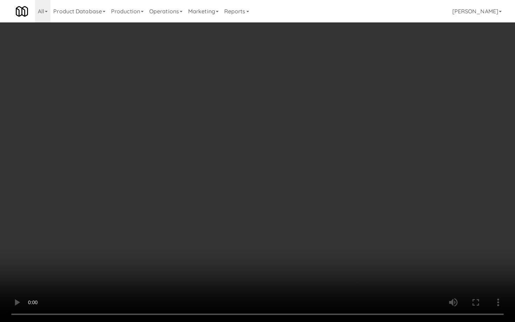
click at [275, 220] on video at bounding box center [257, 161] width 515 height 322
click at [251, 245] on video at bounding box center [257, 161] width 515 height 322
click at [240, 232] on video at bounding box center [257, 161] width 515 height 322
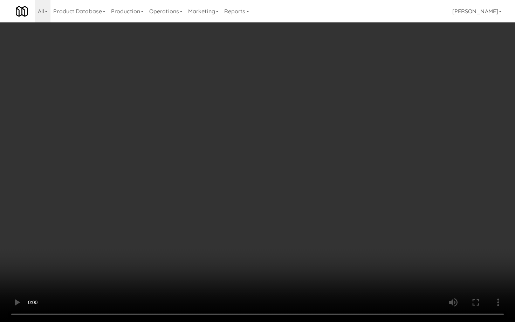
click at [240, 231] on video at bounding box center [257, 161] width 515 height 322
click at [240, 228] on video at bounding box center [257, 161] width 515 height 322
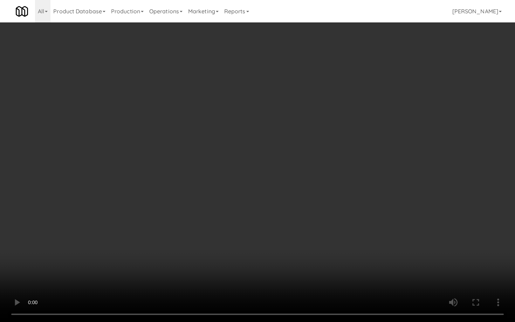
click at [240, 228] on video at bounding box center [257, 161] width 515 height 322
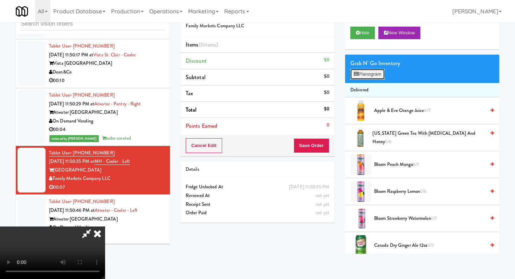
click at [375, 76] on button "Planogram" at bounding box center [367, 74] width 34 height 11
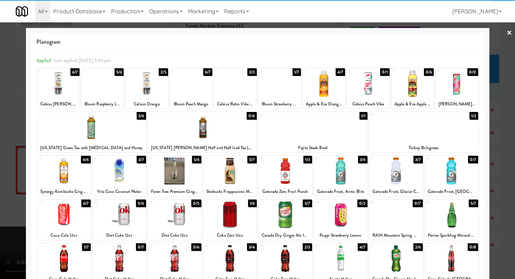
click at [245, 220] on div at bounding box center [230, 214] width 54 height 27
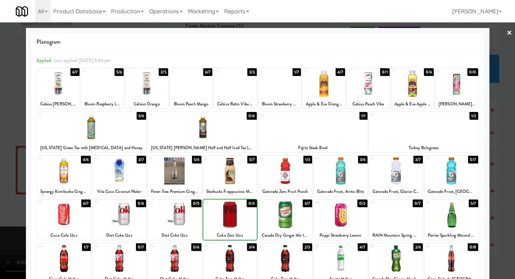
click at [0, 186] on div at bounding box center [257, 139] width 515 height 279
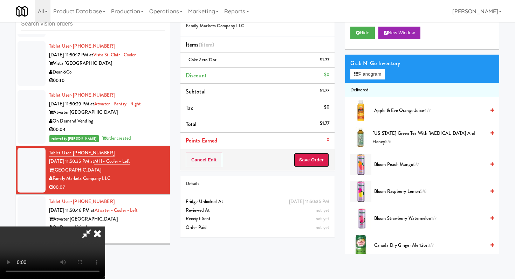
click at [324, 163] on button "Save Order" at bounding box center [311, 160] width 36 height 15
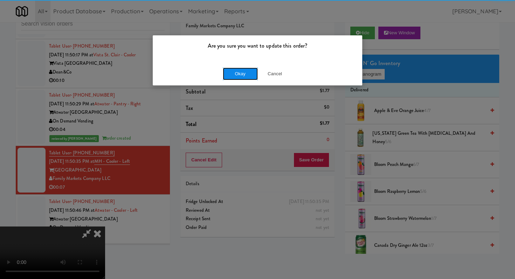
click at [249, 71] on button "Okay" at bounding box center [240, 74] width 35 height 13
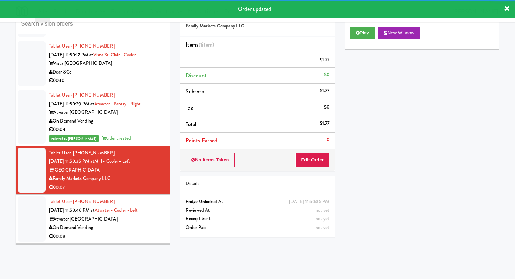
click at [131, 223] on div "On Demand Vending" at bounding box center [107, 227] width 116 height 9
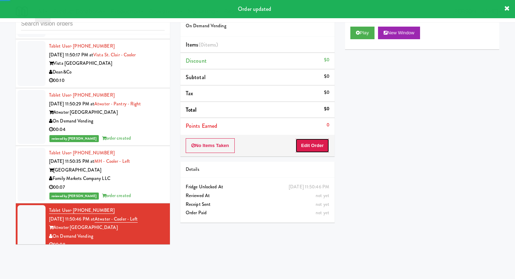
click at [308, 146] on button "Edit Order" at bounding box center [312, 145] width 34 height 15
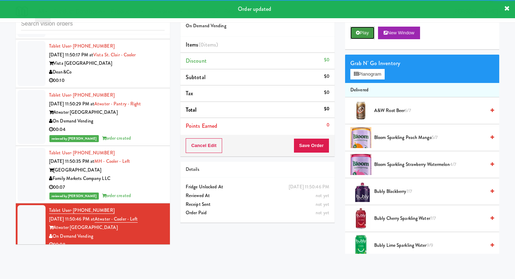
click at [359, 37] on button "Play" at bounding box center [362, 33] width 24 height 13
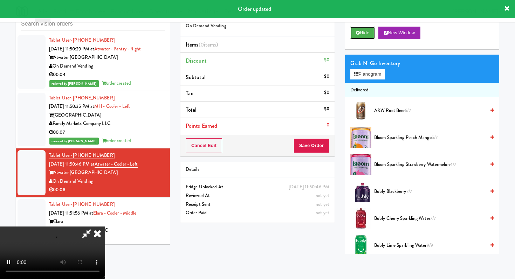
scroll to position [3773, 0]
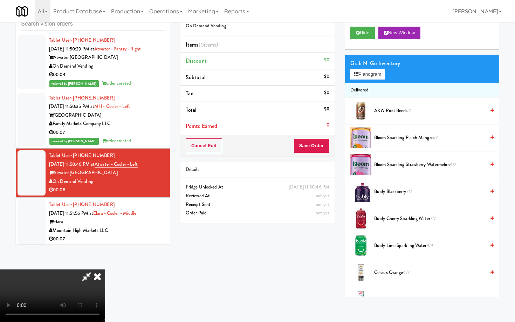
click at [105, 269] on video at bounding box center [52, 295] width 105 height 53
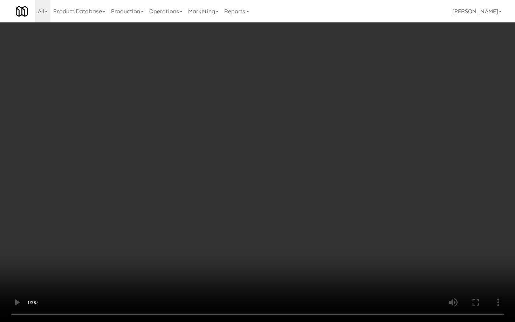
click at [263, 248] on video at bounding box center [257, 161] width 515 height 322
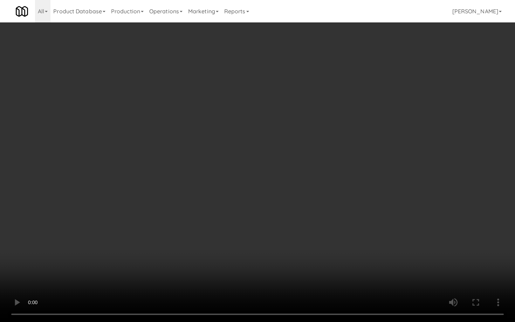
click at [263, 248] on video at bounding box center [257, 161] width 515 height 322
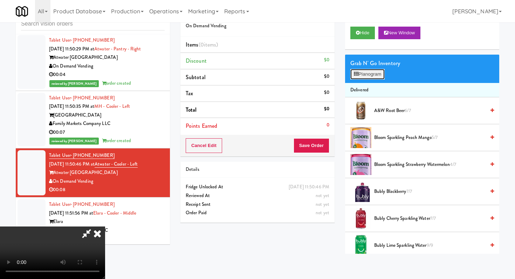
click at [372, 77] on button "Planogram" at bounding box center [367, 74] width 34 height 11
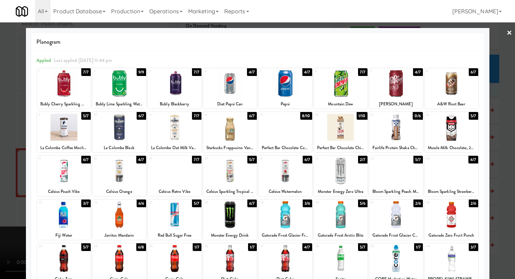
click at [290, 130] on div at bounding box center [285, 127] width 54 height 27
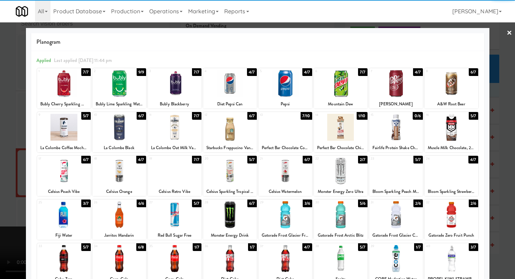
click at [444, 135] on div at bounding box center [451, 127] width 54 height 27
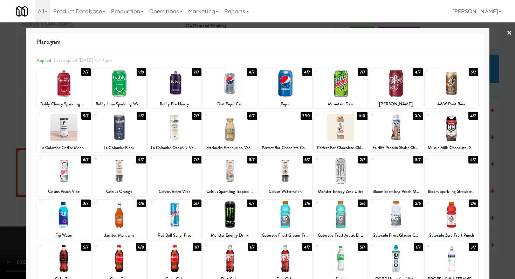
click at [2, 184] on div at bounding box center [257, 139] width 515 height 279
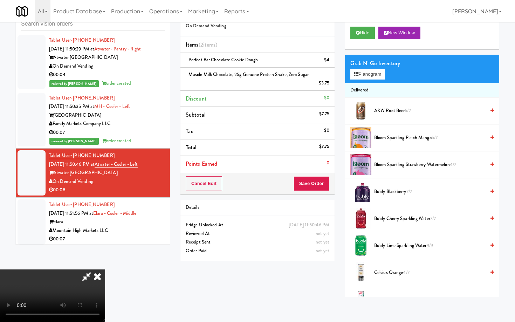
click at [105, 269] on video at bounding box center [52, 295] width 105 height 53
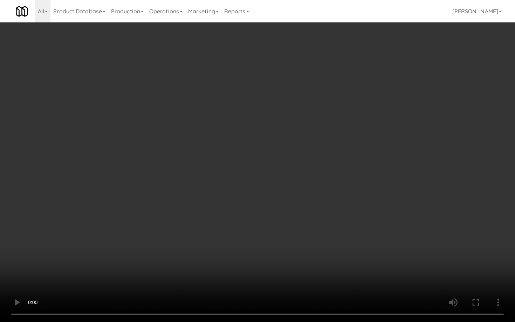
click at [262, 259] on video at bounding box center [257, 161] width 515 height 322
click at [262, 258] on video at bounding box center [257, 161] width 515 height 322
click at [260, 255] on video at bounding box center [257, 161] width 515 height 322
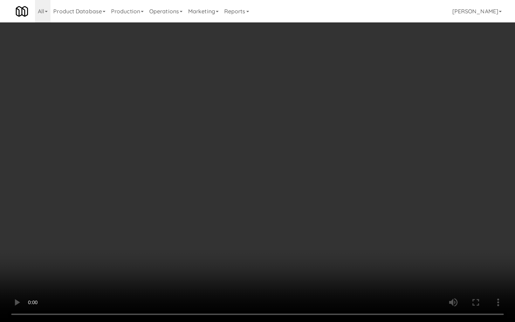
click at [260, 255] on video at bounding box center [257, 161] width 515 height 322
click at [259, 252] on video at bounding box center [257, 161] width 515 height 322
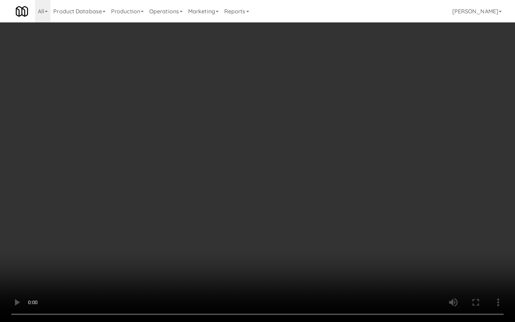
click at [259, 249] on video at bounding box center [257, 161] width 515 height 322
click at [259, 245] on video at bounding box center [257, 161] width 515 height 322
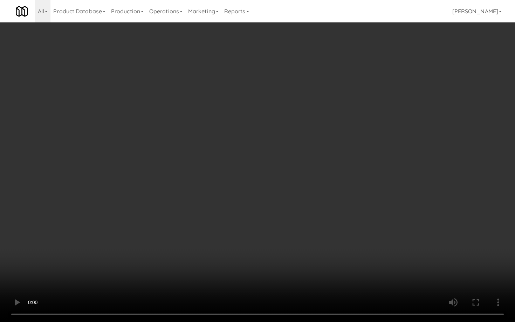
click at [321, 198] on video at bounding box center [257, 161] width 515 height 322
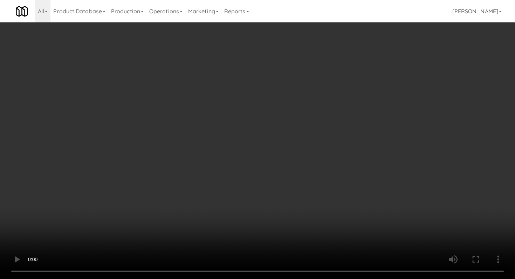
click at [354, 81] on div "Grab N' Go Inventory Planogram" at bounding box center [422, 69] width 154 height 28
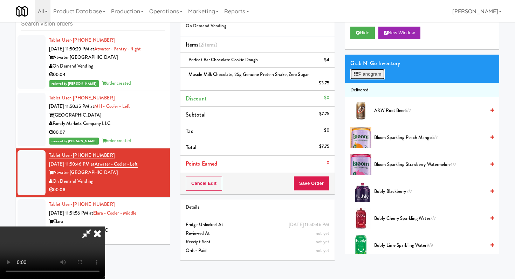
click at [363, 76] on button "Planogram" at bounding box center [367, 74] width 34 height 11
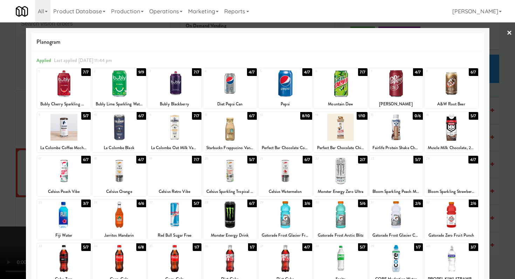
click at [210, 172] on div at bounding box center [230, 171] width 54 height 27
click at [0, 134] on div at bounding box center [257, 139] width 515 height 279
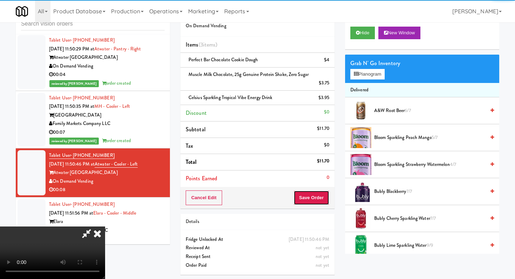
click at [311, 203] on button "Save Order" at bounding box center [311, 197] width 36 height 15
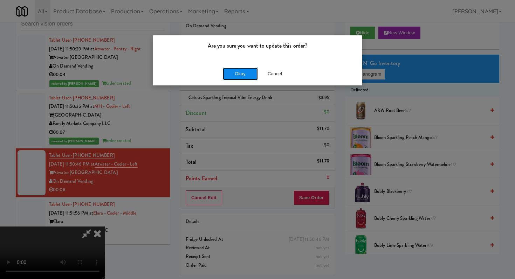
click at [238, 76] on button "Okay" at bounding box center [240, 74] width 35 height 13
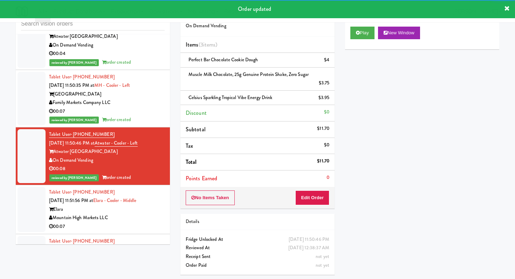
click at [140, 214] on div "Mountain High Markets LLC" at bounding box center [107, 218] width 116 height 9
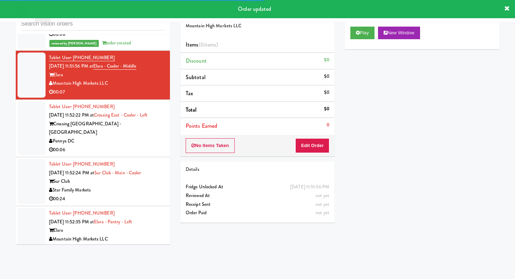
scroll to position [3891, 0]
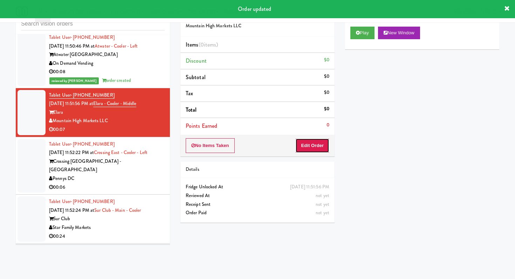
click at [315, 148] on button "Edit Order" at bounding box center [312, 145] width 34 height 15
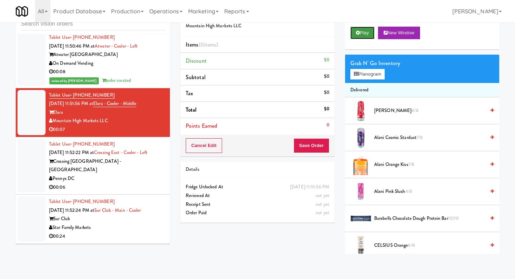
click at [365, 32] on button "Play" at bounding box center [362, 33] width 24 height 13
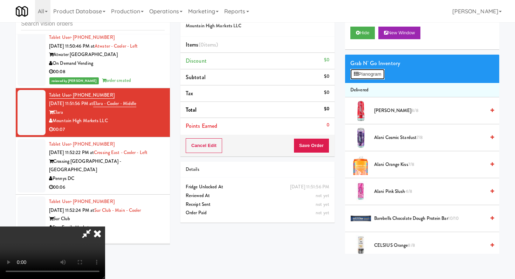
click at [360, 77] on button "Planogram" at bounding box center [367, 74] width 34 height 11
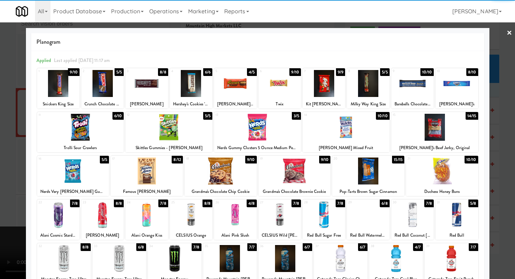
click at [358, 217] on div at bounding box center [368, 214] width 42 height 27
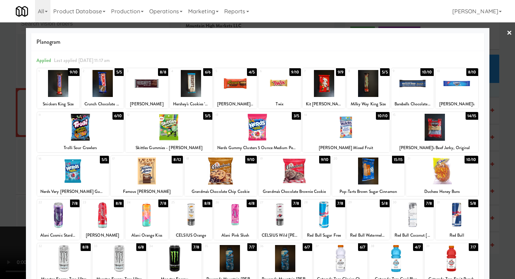
click at [320, 218] on div at bounding box center [323, 214] width 42 height 27
click at [0, 214] on div at bounding box center [257, 139] width 515 height 279
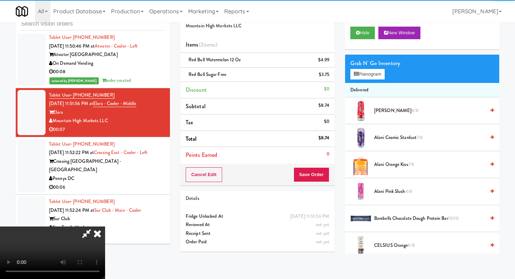
click at [84, 227] on video at bounding box center [52, 253] width 105 height 53
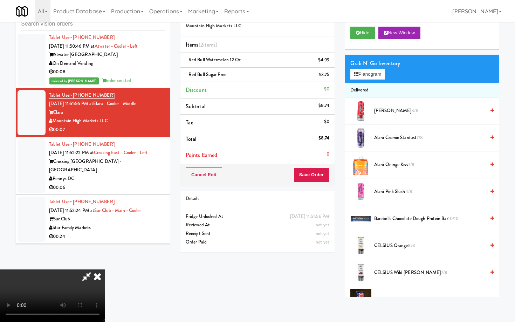
click at [105, 269] on video at bounding box center [52, 295] width 105 height 53
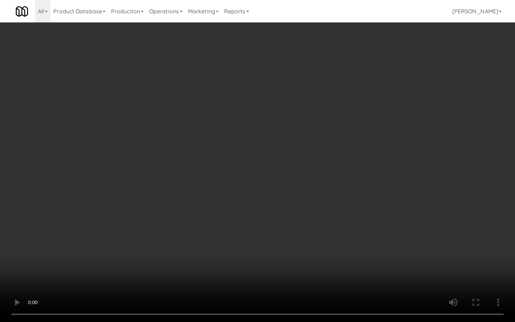
click at [266, 251] on video at bounding box center [257, 161] width 515 height 322
click at [266, 250] on video at bounding box center [257, 161] width 515 height 322
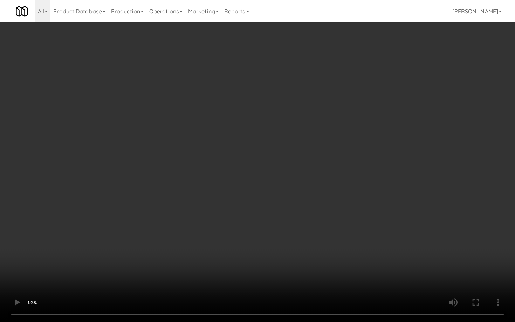
click at [268, 242] on video at bounding box center [257, 161] width 515 height 322
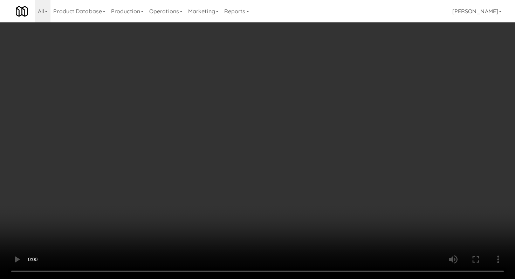
click at [328, 60] on icon at bounding box center [330, 62] width 4 height 5
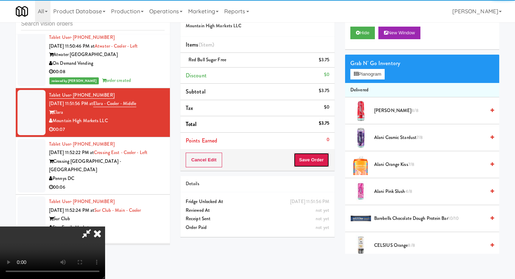
click at [313, 164] on button "Save Order" at bounding box center [311, 160] width 36 height 15
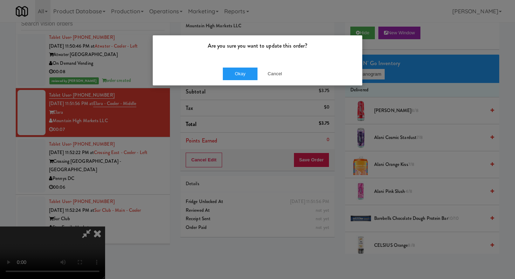
click at [239, 80] on div "Okay Cancel" at bounding box center [257, 73] width 209 height 23
click at [239, 75] on button "Okay" at bounding box center [240, 74] width 35 height 13
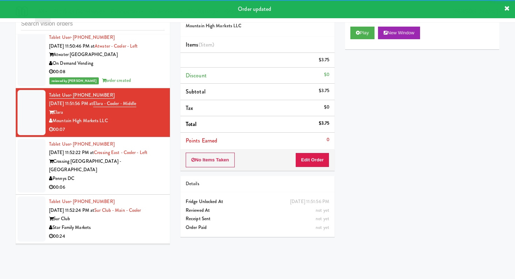
click at [155, 152] on li "Tablet User · (202) 460-6992 [DATE] 11:52:22 PM at [GEOGRAPHIC_DATA] - [GEOGRAP…" at bounding box center [93, 166] width 154 height 58
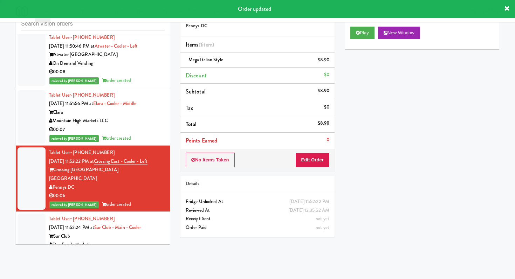
click at [327, 147] on li "Points Earned 0" at bounding box center [257, 141] width 154 height 16
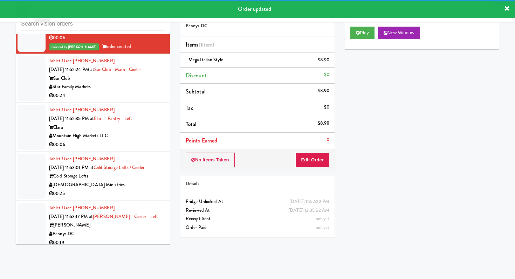
scroll to position [4179, 0]
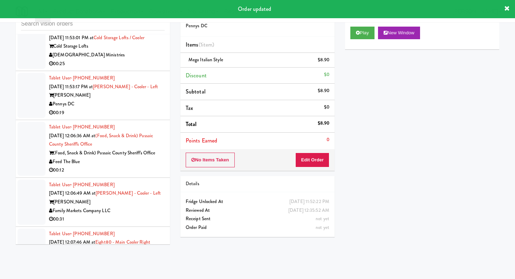
click at [131, 137] on li "Tablet User · (973) 557-1522 [DATE] 12:06:36 AM at (Food, Snack & Drink) Passai…" at bounding box center [93, 149] width 154 height 58
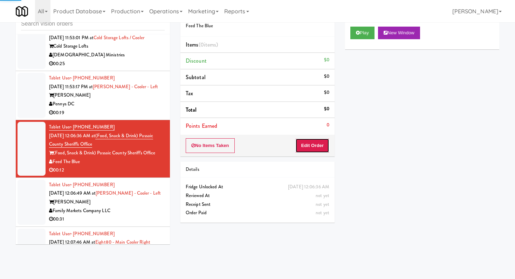
click at [306, 145] on button "Edit Order" at bounding box center [312, 145] width 34 height 15
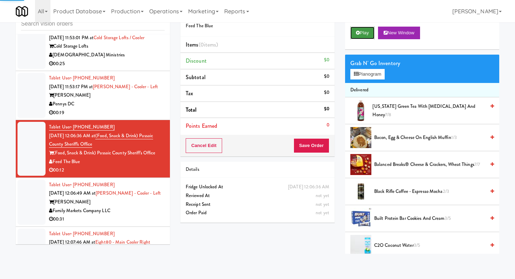
click at [368, 35] on button "Play" at bounding box center [362, 33] width 24 height 13
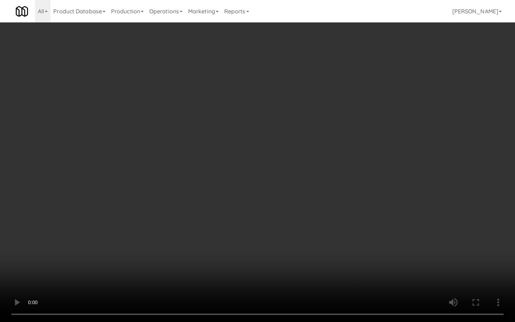
click at [262, 255] on video at bounding box center [257, 161] width 515 height 322
click at [261, 253] on video at bounding box center [257, 161] width 515 height 322
click at [261, 250] on video at bounding box center [257, 161] width 515 height 322
click at [263, 247] on video at bounding box center [257, 161] width 515 height 322
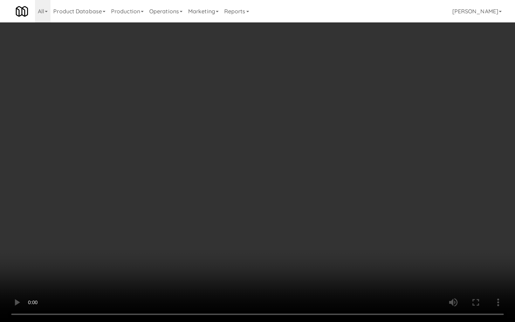
click at [263, 247] on video at bounding box center [257, 161] width 515 height 322
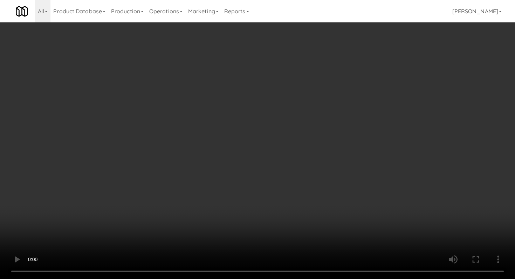
scroll to position [605, 0]
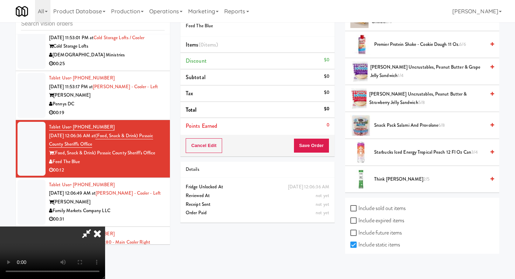
click at [391, 94] on span "[PERSON_NAME] Uncrustables, Peanut Butter & Strawberry Jelly Sandwich 5/8" at bounding box center [427, 98] width 116 height 17
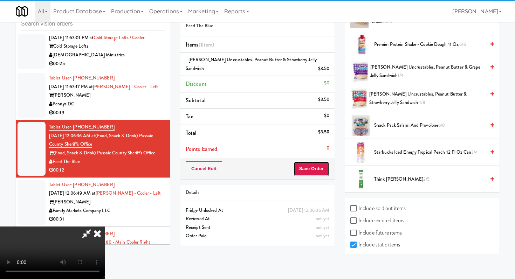
click at [323, 170] on button "Save Order" at bounding box center [311, 168] width 36 height 15
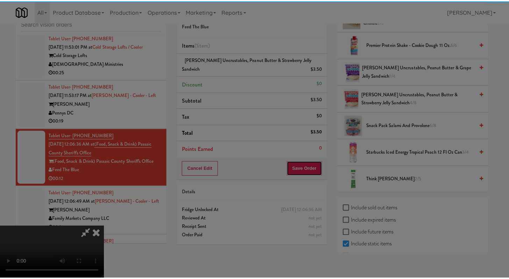
scroll to position [4351, 0]
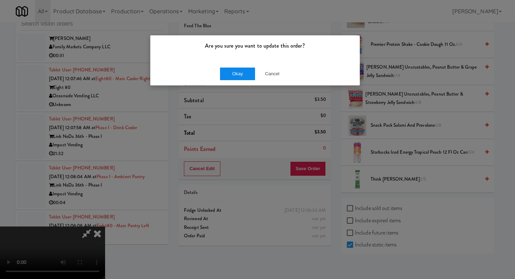
drag, startPoint x: 228, startPoint y: 64, endPoint x: 230, endPoint y: 67, distance: 4.3
click at [228, 64] on div "Okay Cancel" at bounding box center [254, 73] width 209 height 23
click at [230, 68] on button "Okay" at bounding box center [237, 74] width 35 height 13
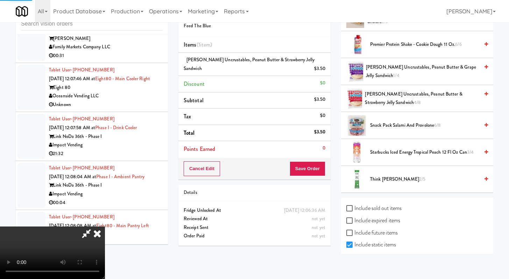
scroll to position [30, 0]
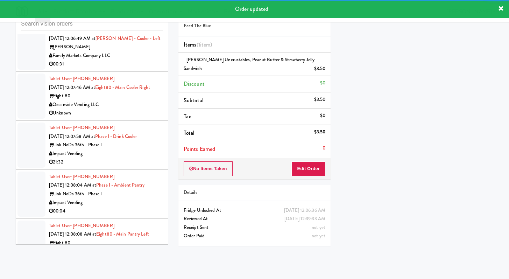
click at [135, 60] on div "Family Markets Company LLC" at bounding box center [106, 55] width 114 height 9
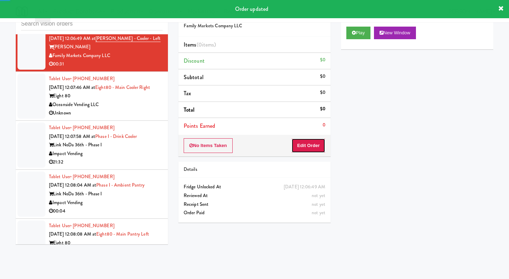
click at [297, 147] on button "Edit Order" at bounding box center [309, 145] width 34 height 15
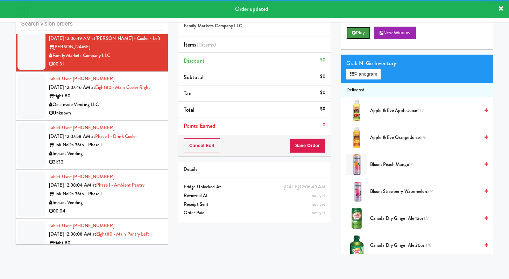
click at [354, 30] on icon at bounding box center [354, 32] width 4 height 5
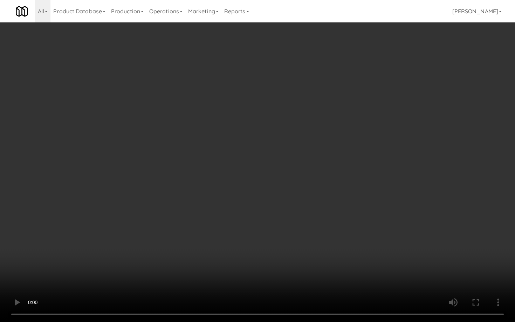
scroll to position [4261, 0]
click at [260, 234] on video at bounding box center [257, 161] width 515 height 322
click at [317, 262] on video at bounding box center [257, 161] width 515 height 322
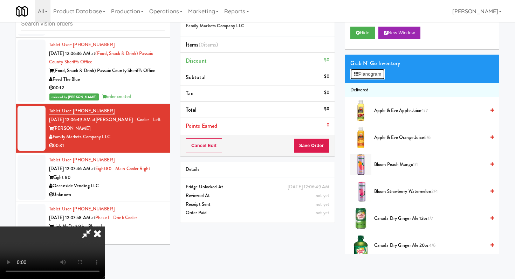
click at [365, 75] on button "Planogram" at bounding box center [367, 74] width 34 height 11
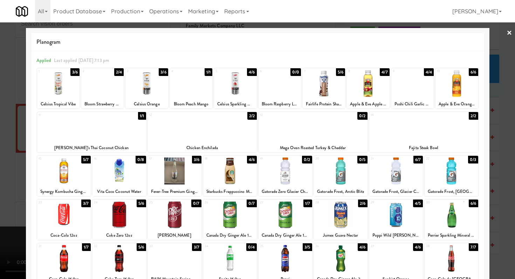
click at [103, 86] on div at bounding box center [102, 83] width 42 height 27
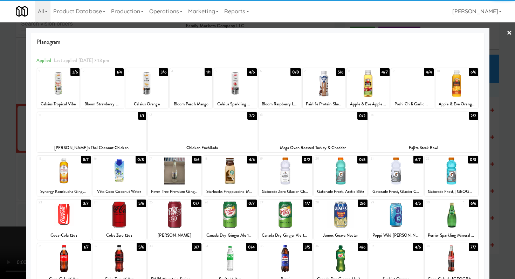
click at [462, 80] on div at bounding box center [456, 83] width 42 height 27
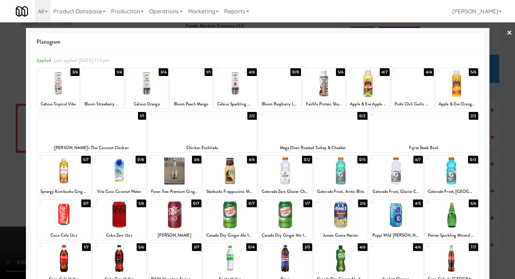
click at [381, 85] on div at bounding box center [368, 83] width 42 height 27
click at [3, 89] on div at bounding box center [257, 139] width 515 height 279
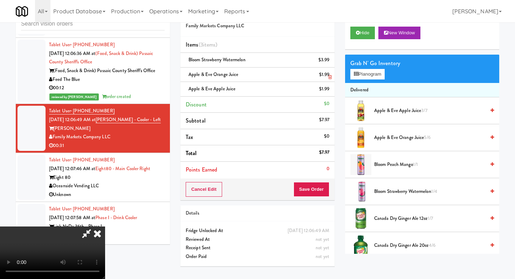
click at [329, 77] on icon at bounding box center [330, 77] width 4 height 5
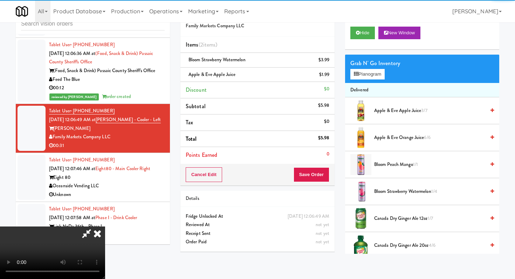
click at [105, 227] on icon at bounding box center [97, 234] width 15 height 14
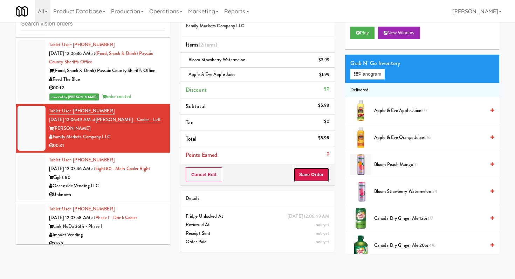
click at [312, 176] on button "Save Order" at bounding box center [311, 174] width 36 height 15
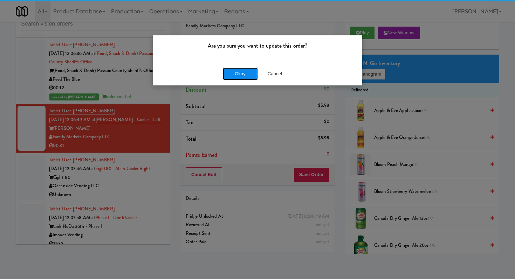
click at [245, 72] on button "Okay" at bounding box center [240, 74] width 35 height 13
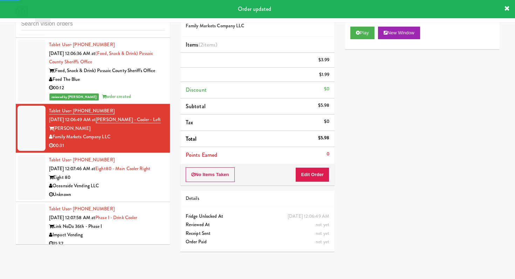
click at [154, 182] on div "Oceanside Vending LLC" at bounding box center [107, 186] width 116 height 9
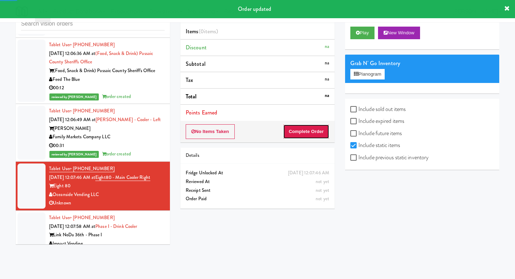
click at [304, 133] on button "Complete Order" at bounding box center [306, 131] width 46 height 15
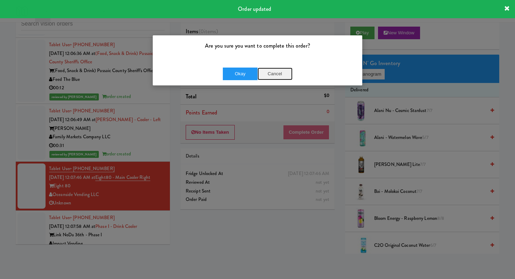
click at [273, 76] on button "Cancel" at bounding box center [274, 74] width 35 height 13
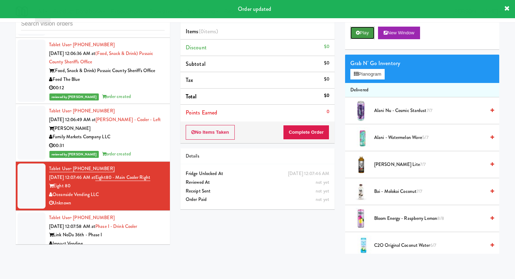
click at [354, 32] on button "Play" at bounding box center [362, 33] width 24 height 13
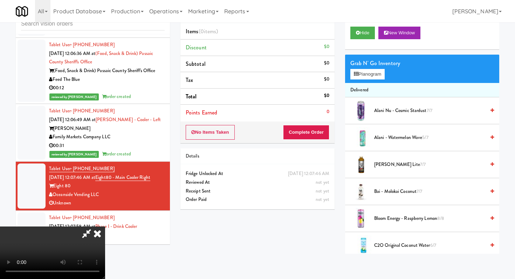
click at [105, 227] on icon at bounding box center [97, 234] width 15 height 14
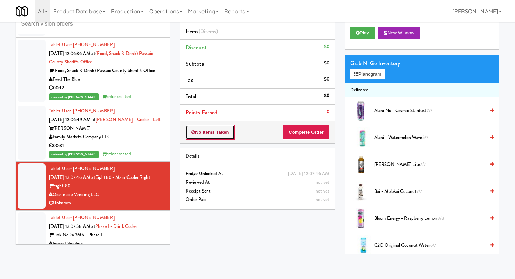
click at [213, 134] on button "No Items Taken" at bounding box center [210, 132] width 49 height 15
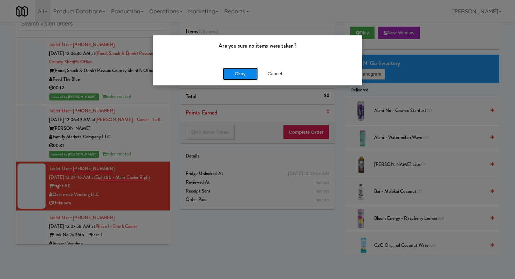
click at [227, 74] on button "Okay" at bounding box center [240, 74] width 35 height 13
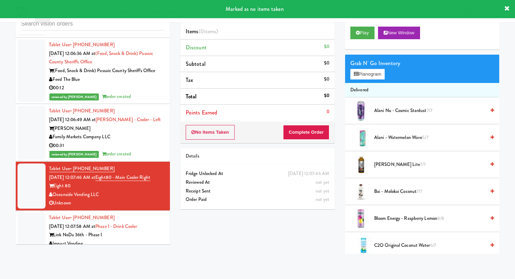
click at [124, 239] on div "Impact Vending" at bounding box center [107, 243] width 116 height 9
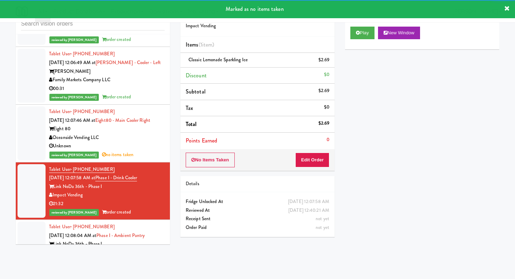
click at [139, 257] on div "00:04" at bounding box center [107, 261] width 116 height 9
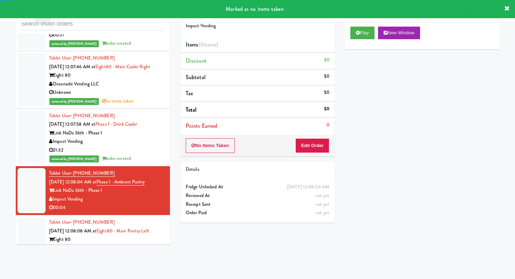
scroll to position [4415, 0]
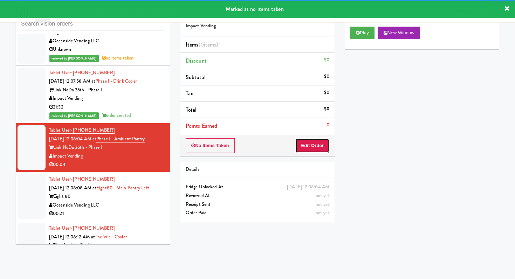
click at [299, 138] on button "Edit Order" at bounding box center [312, 145] width 34 height 15
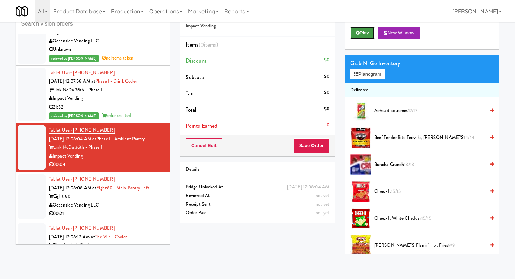
click at [351, 33] on button "Play" at bounding box center [362, 33] width 24 height 13
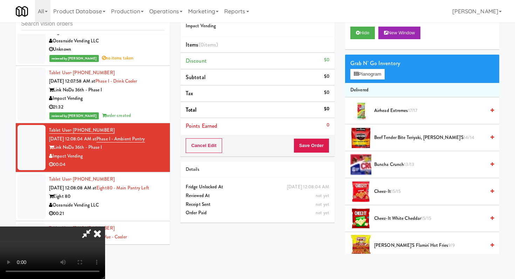
scroll to position [0, 0]
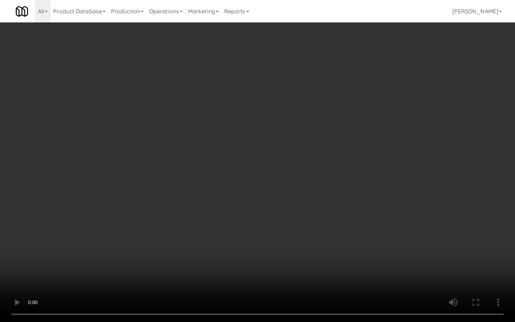
click at [261, 261] on video at bounding box center [257, 161] width 515 height 322
click at [262, 259] on video at bounding box center [257, 161] width 515 height 322
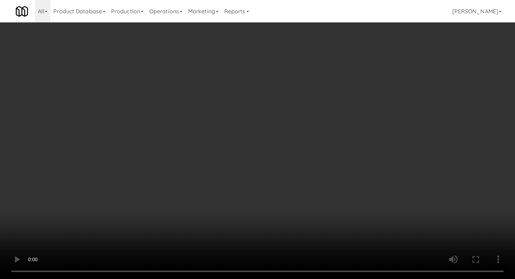
scroll to position [457, 0]
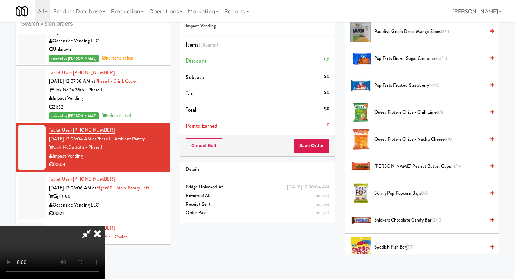
click at [393, 193] on span "SkinnyPop Popcorn Bags 8/9" at bounding box center [429, 193] width 111 height 9
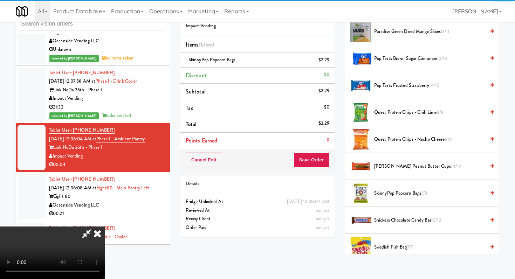
drag, startPoint x: 306, startPoint y: 165, endPoint x: 311, endPoint y: 164, distance: 5.4
click at [105, 227] on video at bounding box center [52, 253] width 105 height 53
click at [313, 163] on button "Save Order" at bounding box center [311, 160] width 36 height 15
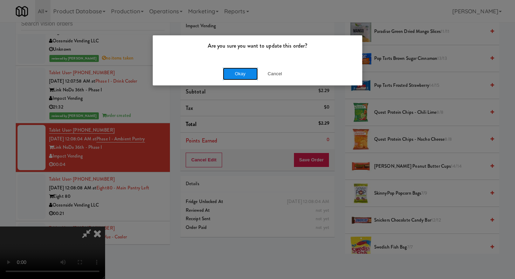
click at [242, 69] on button "Okay" at bounding box center [240, 74] width 35 height 13
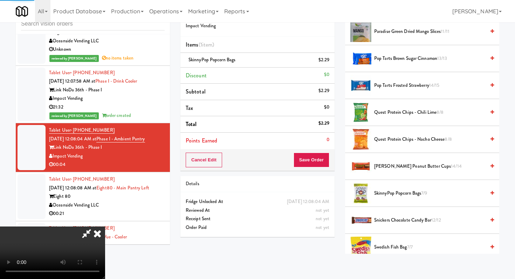
scroll to position [30, 0]
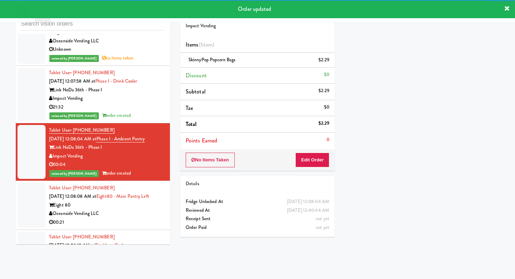
click at [145, 209] on div "Oceanside Vending LLC" at bounding box center [107, 213] width 116 height 9
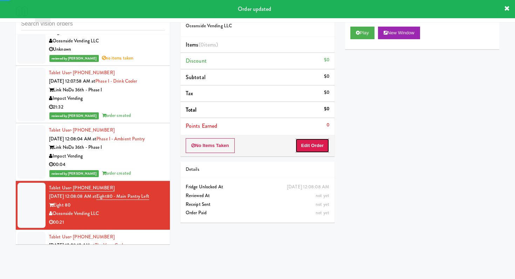
click at [305, 144] on button "Edit Order" at bounding box center [312, 145] width 34 height 15
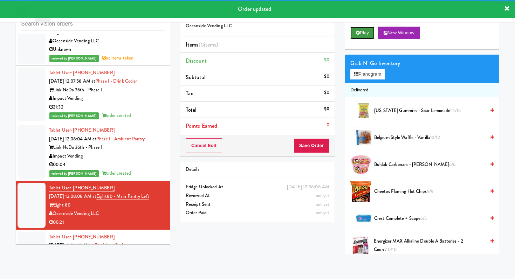
click at [364, 29] on button "Play" at bounding box center [362, 33] width 24 height 13
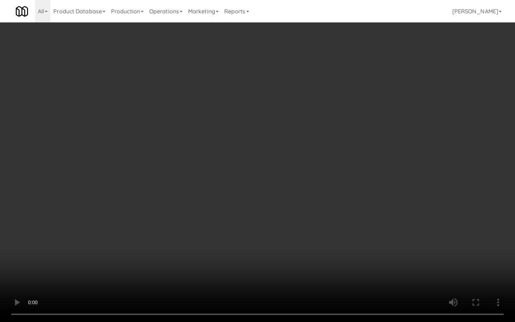
click at [278, 271] on video at bounding box center [257, 161] width 515 height 322
click at [277, 271] on video at bounding box center [257, 161] width 515 height 322
click at [276, 270] on video at bounding box center [257, 161] width 515 height 322
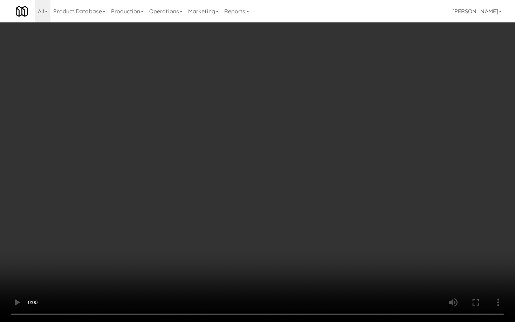
click at [276, 270] on video at bounding box center [257, 161] width 515 height 322
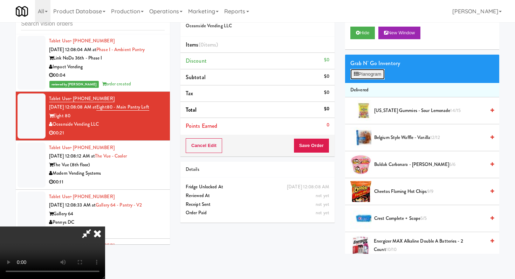
click at [375, 73] on button "Planogram" at bounding box center [367, 74] width 34 height 11
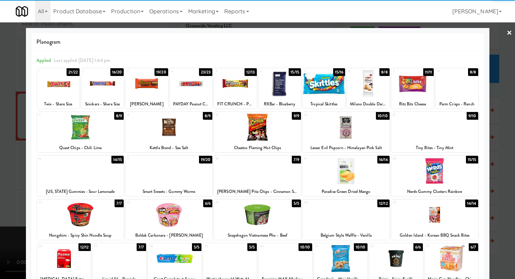
click at [457, 91] on div at bounding box center [456, 83] width 42 height 27
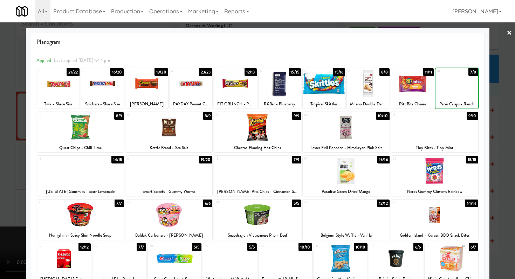
click at [508, 92] on div at bounding box center [257, 139] width 515 height 279
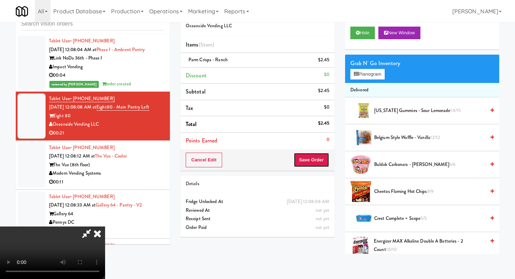
click at [325, 158] on button "Save Order" at bounding box center [311, 160] width 36 height 15
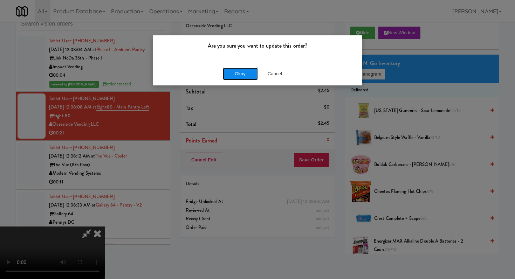
click at [244, 74] on button "Okay" at bounding box center [240, 74] width 35 height 13
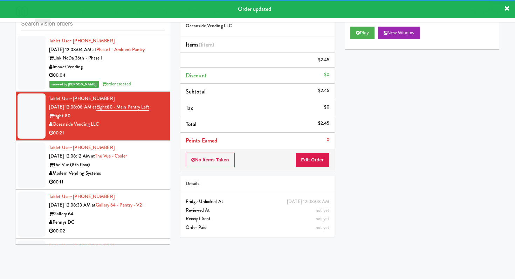
click at [142, 144] on div "Tablet User · (704) 967-5153 [DATE] 12:08:12 AM at The Vue - Cooler The Vue (8t…" at bounding box center [107, 165] width 116 height 43
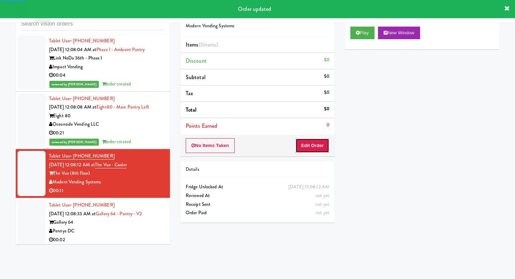
click at [318, 145] on button "Edit Order" at bounding box center [312, 145] width 34 height 15
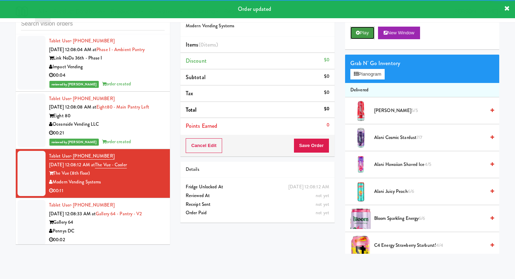
click at [356, 33] on icon at bounding box center [358, 32] width 4 height 5
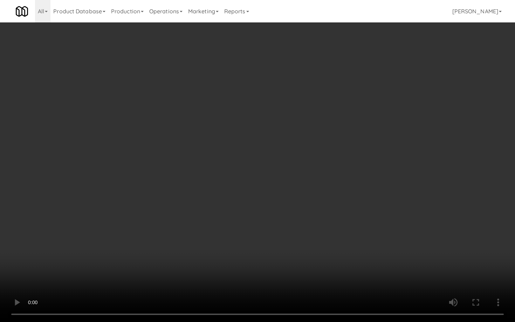
click at [316, 250] on video at bounding box center [257, 161] width 515 height 322
click at [315, 248] on video at bounding box center [257, 161] width 515 height 322
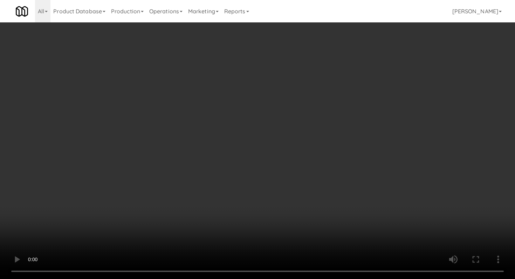
scroll to position [581, 0]
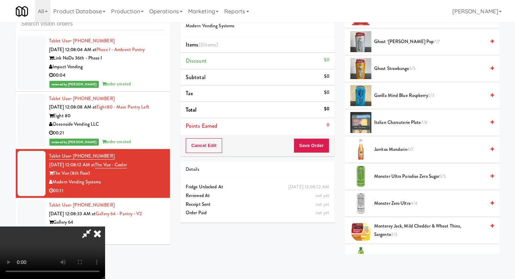
click at [398, 94] on span "Gorilla Mind Blue Raspberry 2/3" at bounding box center [429, 95] width 111 height 9
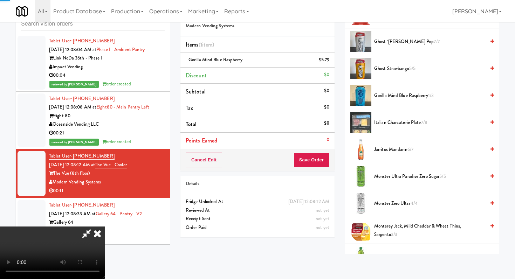
click at [311, 168] on div "Cancel Edit Save Order" at bounding box center [257, 160] width 154 height 22
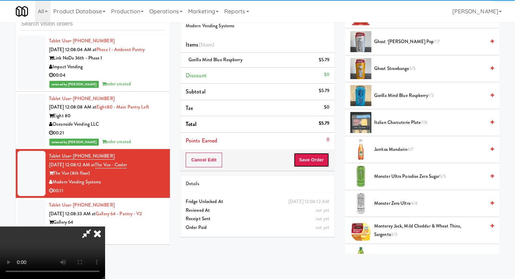
click at [316, 165] on button "Save Order" at bounding box center [311, 160] width 36 height 15
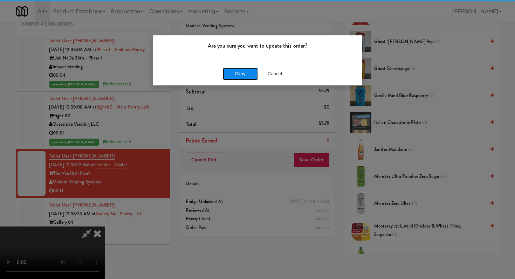
click at [239, 72] on button "Okay" at bounding box center [240, 74] width 35 height 13
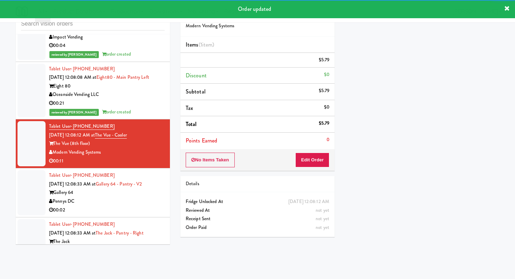
scroll to position [4609, 0]
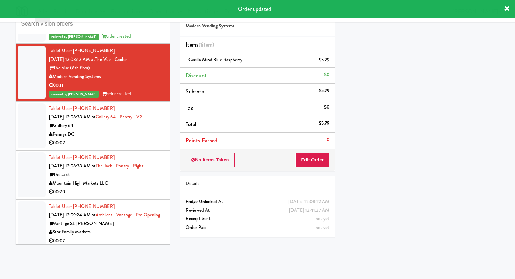
click at [134, 139] on div "00:02" at bounding box center [107, 143] width 116 height 9
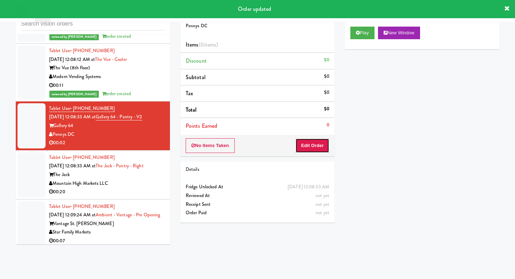
click at [308, 148] on button "Edit Order" at bounding box center [312, 145] width 34 height 15
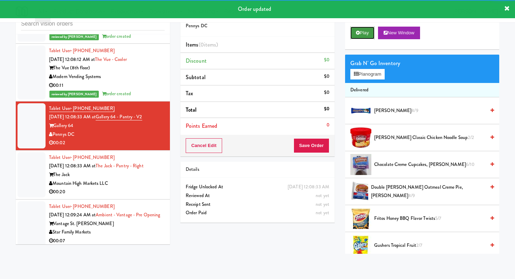
click at [368, 32] on button "Play" at bounding box center [362, 33] width 24 height 13
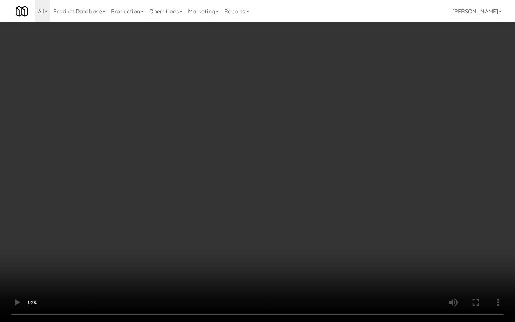
click at [148, 259] on video at bounding box center [257, 161] width 515 height 322
click at [150, 258] on video at bounding box center [257, 161] width 515 height 322
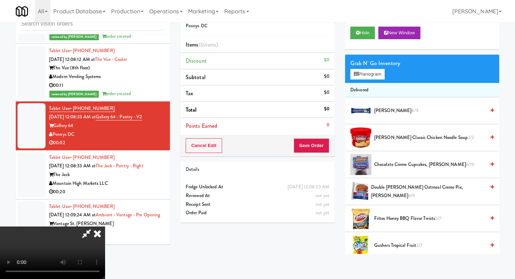
click at [105, 227] on icon at bounding box center [97, 234] width 15 height 14
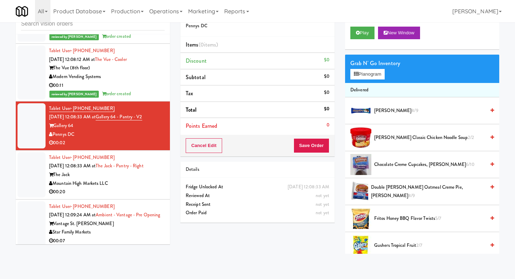
click at [133, 188] on div "00:20" at bounding box center [107, 192] width 116 height 9
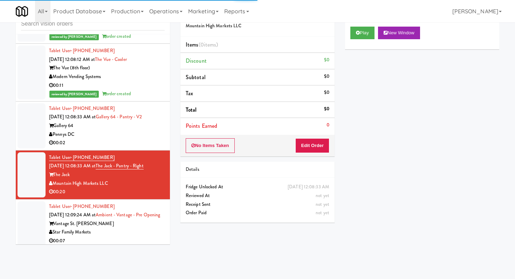
click at [141, 220] on div "Vantage St. [PERSON_NAME]" at bounding box center [107, 224] width 116 height 9
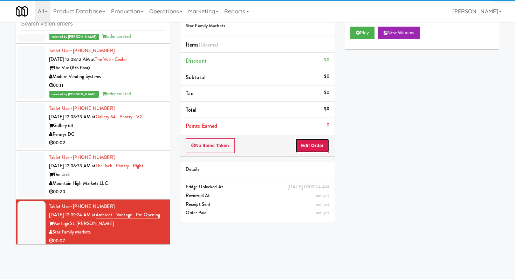
drag, startPoint x: 313, startPoint y: 144, endPoint x: 357, endPoint y: 48, distance: 106.1
click at [313, 144] on button "Edit Order" at bounding box center [312, 145] width 34 height 15
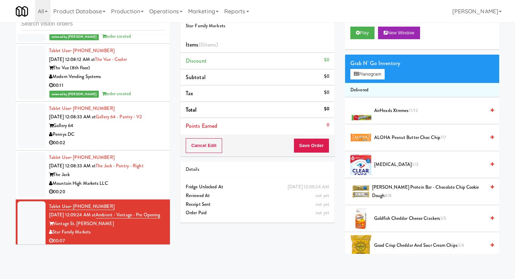
click at [370, 25] on div "Play New Window" at bounding box center [422, 35] width 154 height 28
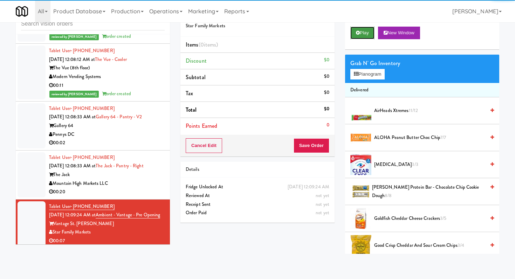
click at [368, 31] on button "Play" at bounding box center [362, 33] width 24 height 13
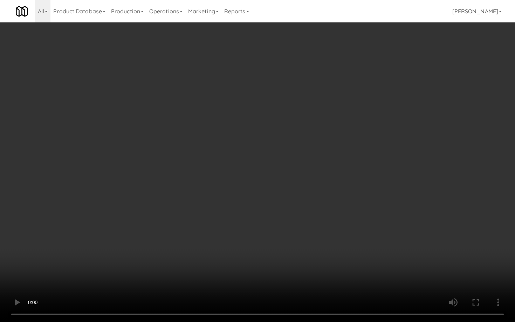
click at [272, 261] on video at bounding box center [257, 161] width 515 height 322
click at [271, 259] on video at bounding box center [257, 161] width 515 height 322
click at [278, 249] on video at bounding box center [257, 161] width 515 height 322
click at [279, 247] on video at bounding box center [257, 161] width 515 height 322
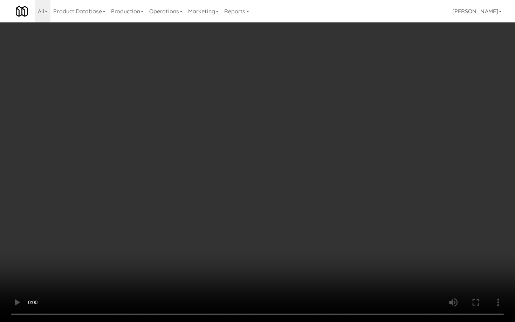
click at [279, 247] on video at bounding box center [257, 161] width 515 height 322
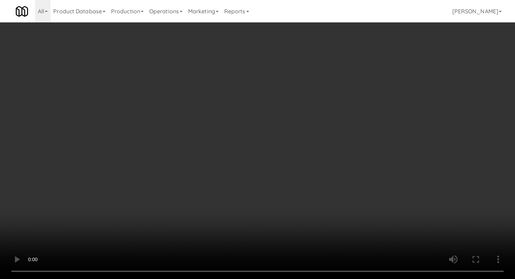
scroll to position [88, 0]
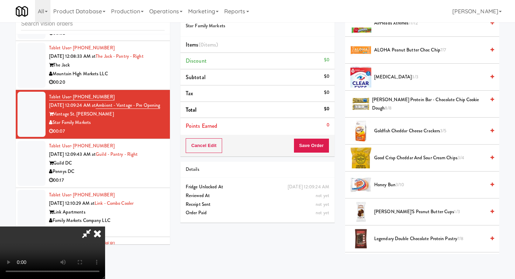
click at [400, 132] on span "Goldfish Cheddar Cheese Crackers 3/5" at bounding box center [429, 131] width 111 height 9
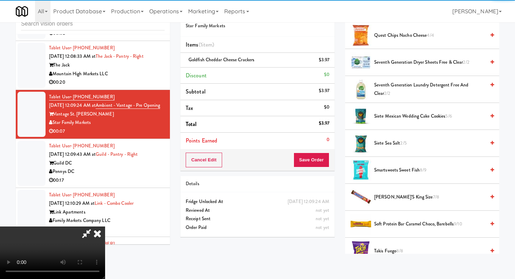
scroll to position [626, 0]
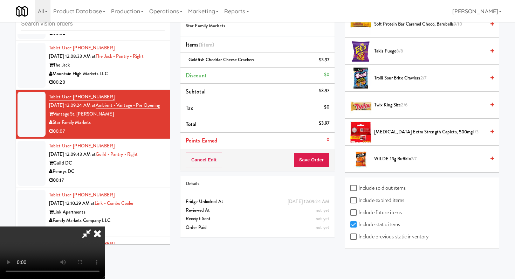
click at [395, 107] on span "Twix King Size 2/6" at bounding box center [429, 105] width 111 height 9
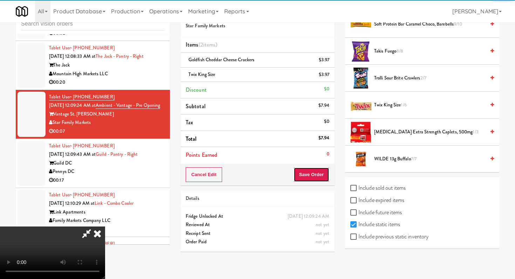
click at [326, 173] on button "Save Order" at bounding box center [311, 174] width 36 height 15
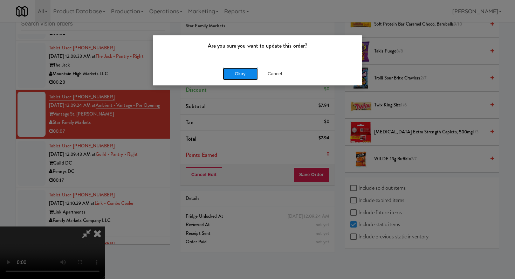
click at [237, 74] on button "Okay" at bounding box center [240, 74] width 35 height 13
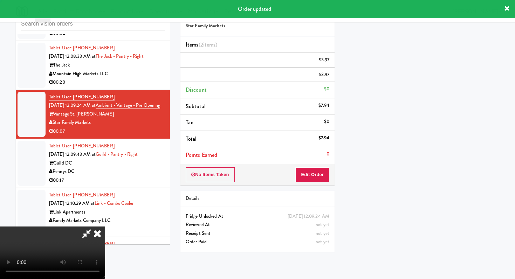
scroll to position [30, 0]
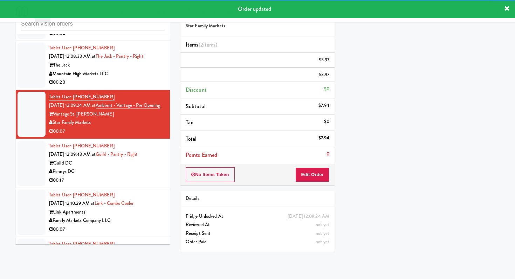
click at [128, 176] on div "00:17" at bounding box center [107, 180] width 116 height 9
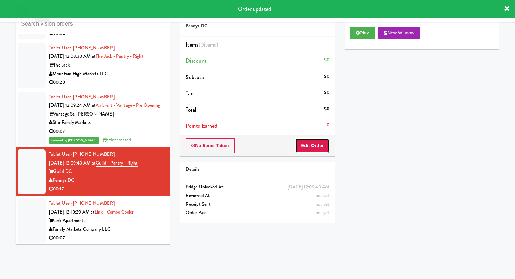
click at [309, 150] on button "Edit Order" at bounding box center [312, 145] width 34 height 15
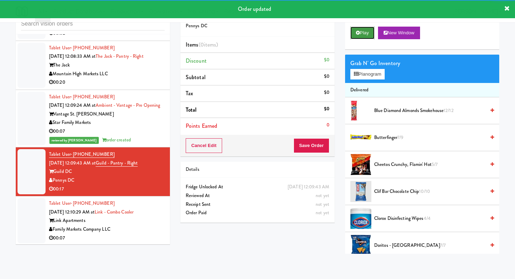
click at [361, 30] on button "Play" at bounding box center [362, 33] width 24 height 13
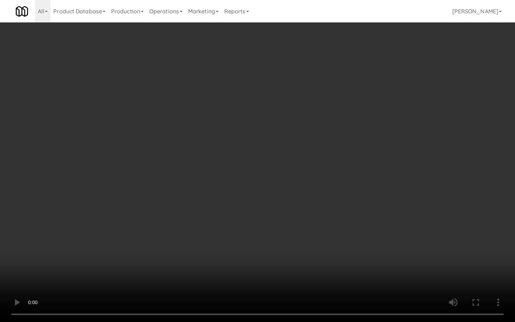
click at [288, 232] on video at bounding box center [257, 161] width 515 height 322
click at [288, 231] on video at bounding box center [257, 161] width 515 height 322
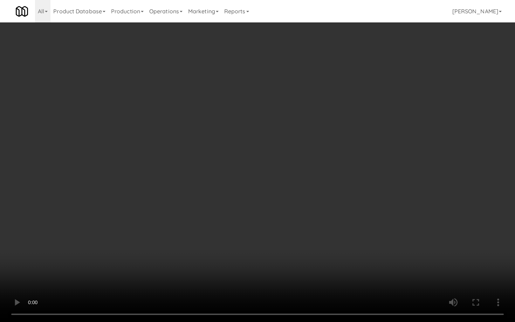
click at [288, 231] on video at bounding box center [257, 161] width 515 height 322
click at [290, 227] on video at bounding box center [257, 161] width 515 height 322
click at [290, 223] on video at bounding box center [257, 161] width 515 height 322
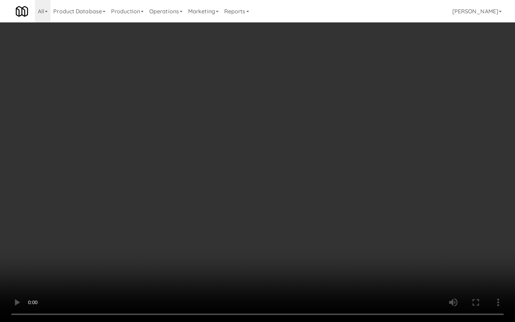
click at [293, 219] on video at bounding box center [257, 161] width 515 height 322
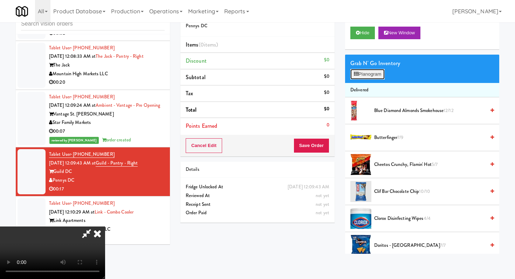
click at [382, 71] on button "Planogram" at bounding box center [367, 74] width 34 height 11
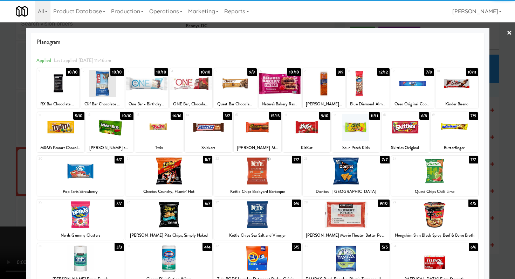
click at [213, 128] on div at bounding box center [207, 127] width 47 height 27
click at [460, 75] on div at bounding box center [456, 83] width 42 height 27
click at [0, 119] on div at bounding box center [257, 139] width 515 height 279
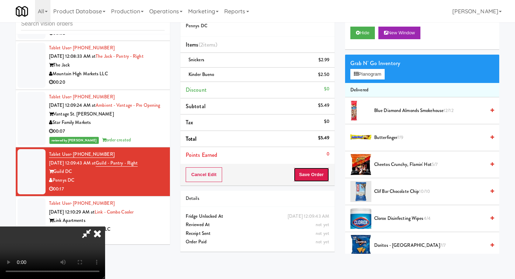
click at [315, 177] on button "Save Order" at bounding box center [311, 174] width 36 height 15
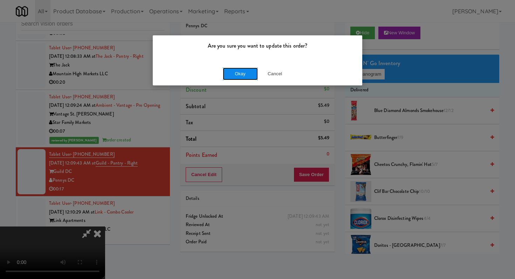
click at [236, 71] on button "Okay" at bounding box center [240, 74] width 35 height 13
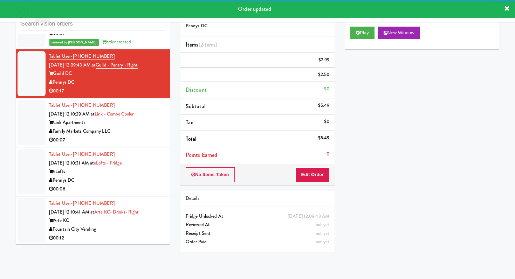
scroll to position [4828, 0]
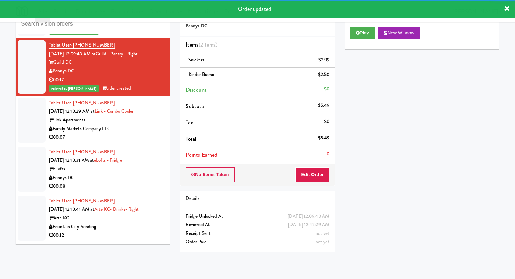
click at [138, 125] on div "Family Markets Company LLC" at bounding box center [107, 129] width 116 height 9
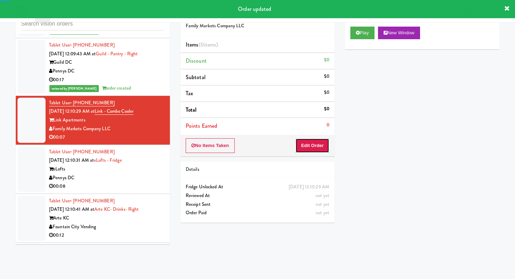
click at [313, 149] on button "Edit Order" at bounding box center [312, 145] width 34 height 15
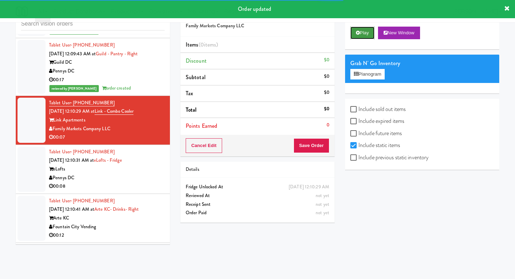
click at [369, 27] on button "Play" at bounding box center [362, 33] width 24 height 13
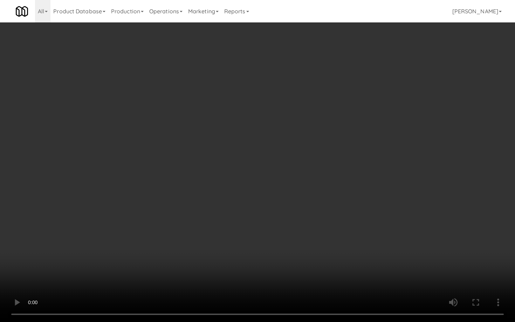
click at [125, 201] on video at bounding box center [257, 161] width 515 height 322
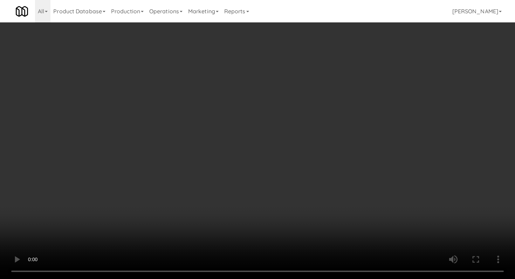
scroll to position [297, 0]
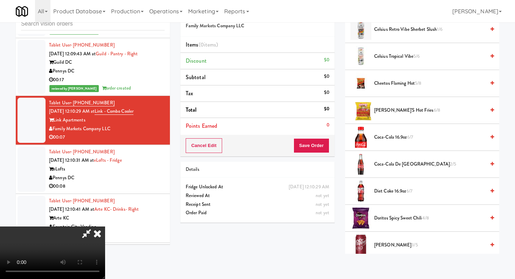
click at [398, 138] on span "Coca-Cola 16.9oz 6/7" at bounding box center [429, 137] width 111 height 9
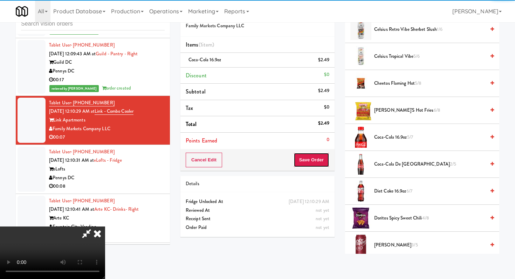
click at [320, 161] on button "Save Order" at bounding box center [311, 160] width 36 height 15
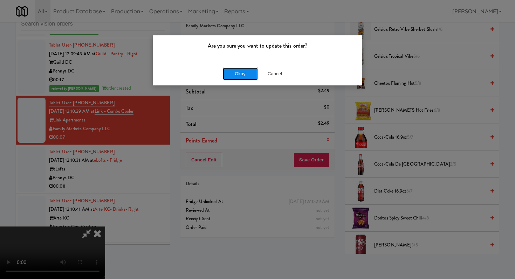
click at [246, 74] on button "Okay" at bounding box center [240, 74] width 35 height 13
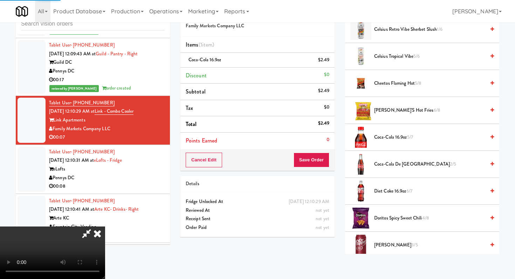
scroll to position [30, 0]
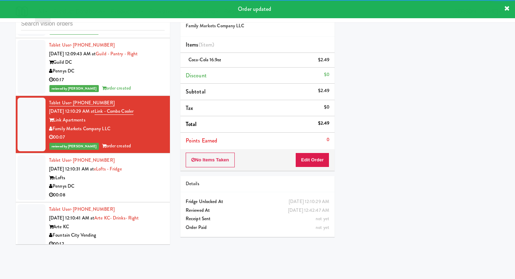
click at [123, 182] on div "Pennys DC" at bounding box center [107, 186] width 116 height 9
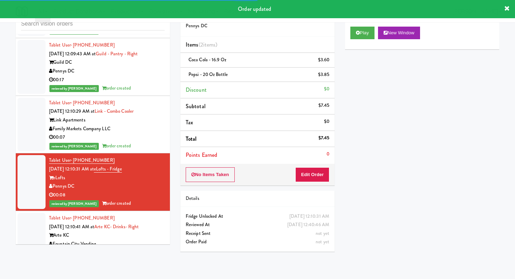
click at [121, 248] on div "00:12" at bounding box center [107, 252] width 116 height 9
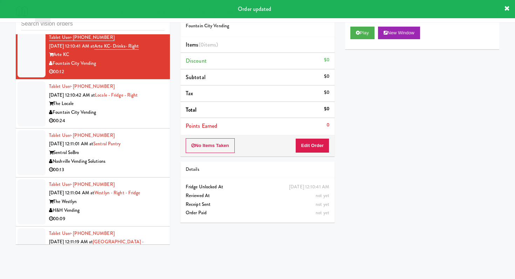
scroll to position [5012, 0]
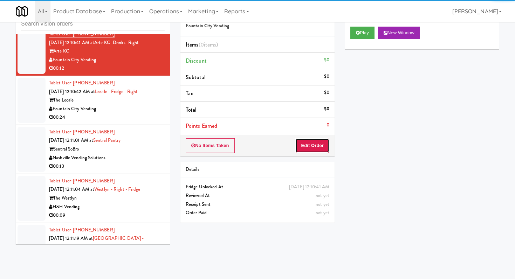
drag, startPoint x: 310, startPoint y: 149, endPoint x: 334, endPoint y: 116, distance: 40.7
click at [310, 148] on button "Edit Order" at bounding box center [312, 145] width 34 height 15
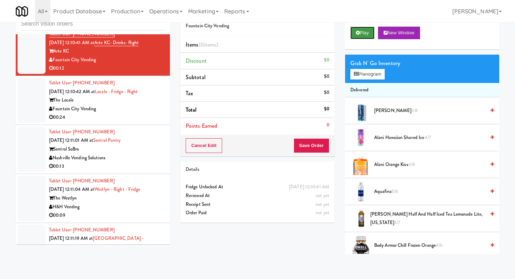
click at [361, 30] on button "Play" at bounding box center [362, 33] width 24 height 13
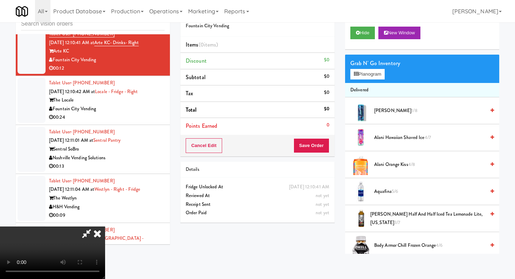
scroll to position [0, 0]
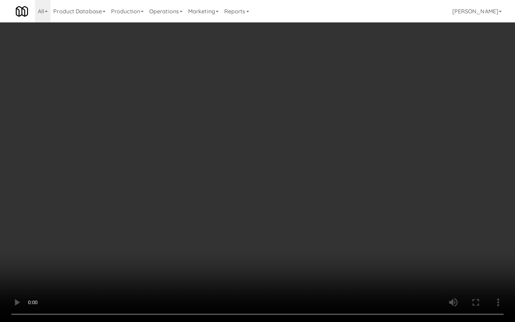
click at [265, 267] on video at bounding box center [257, 161] width 515 height 322
click at [266, 260] on video at bounding box center [257, 161] width 515 height 322
click at [275, 253] on video at bounding box center [257, 161] width 515 height 322
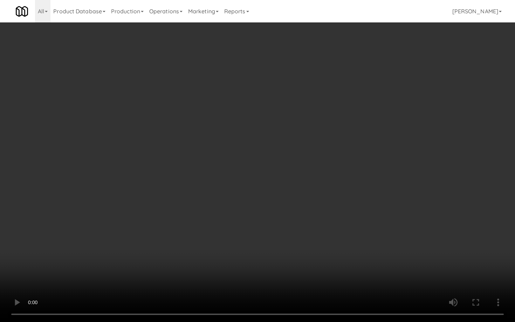
click at [275, 253] on video at bounding box center [257, 161] width 515 height 322
click at [275, 255] on video at bounding box center [257, 161] width 515 height 322
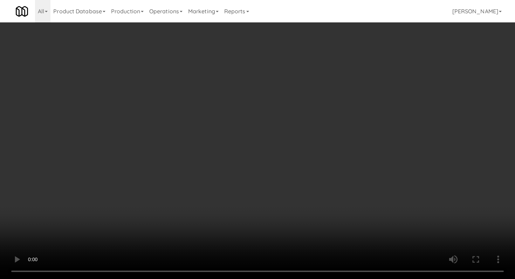
scroll to position [88, 0]
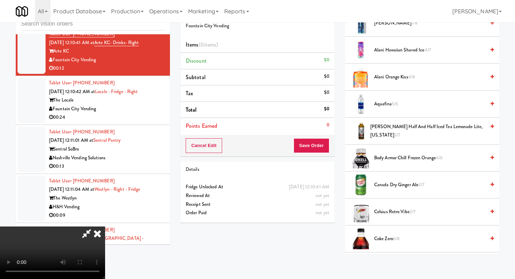
click at [395, 185] on span "Canada Dry Ginger Ale 3/7" at bounding box center [429, 185] width 111 height 9
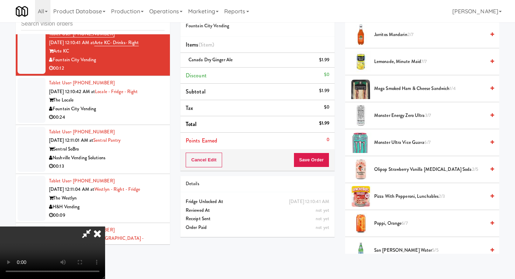
scroll to position [521, 0]
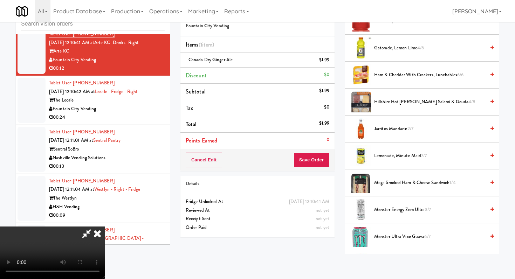
drag, startPoint x: 384, startPoint y: 157, endPoint x: 338, endPoint y: 167, distance: 47.0
click at [384, 157] on span "Lemonade, Minute Maid 7/7" at bounding box center [429, 156] width 111 height 9
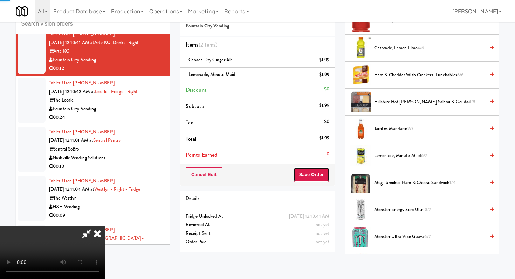
click at [329, 172] on button "Save Order" at bounding box center [311, 174] width 36 height 15
click at [323, 173] on button "Save Order" at bounding box center [311, 174] width 36 height 15
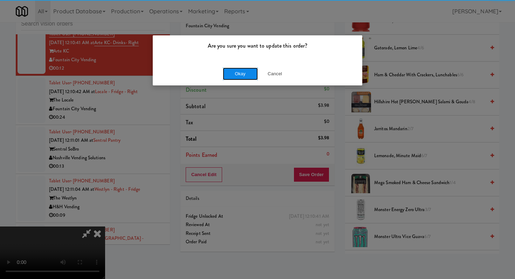
click at [246, 74] on button "Okay" at bounding box center [240, 74] width 35 height 13
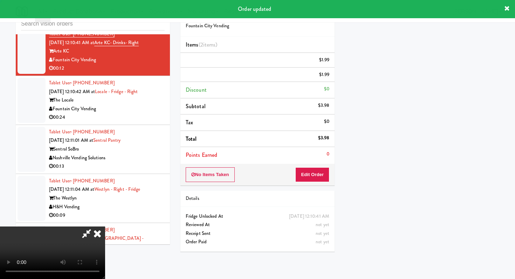
scroll to position [30, 0]
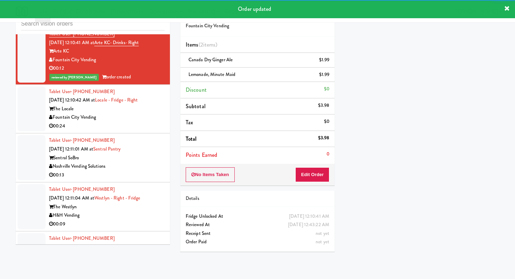
click at [144, 113] on div "Fountain City Vending" at bounding box center [107, 117] width 116 height 9
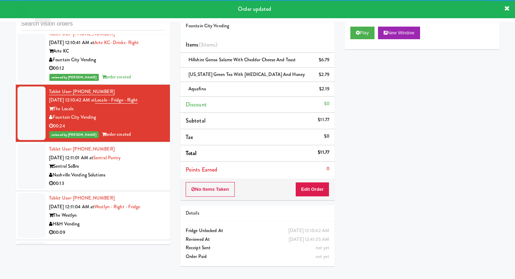
click at [132, 171] on div "Nashville Vending Solutions" at bounding box center [107, 175] width 116 height 9
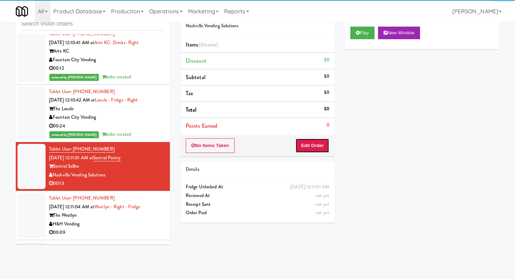
click at [311, 147] on button "Edit Order" at bounding box center [312, 145] width 34 height 15
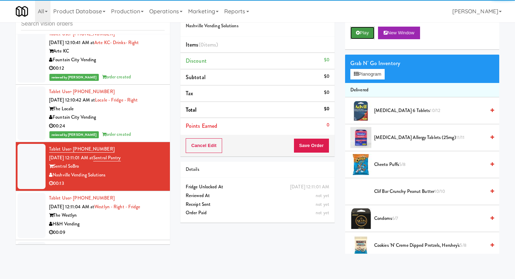
click at [364, 33] on button "Play" at bounding box center [362, 33] width 24 height 13
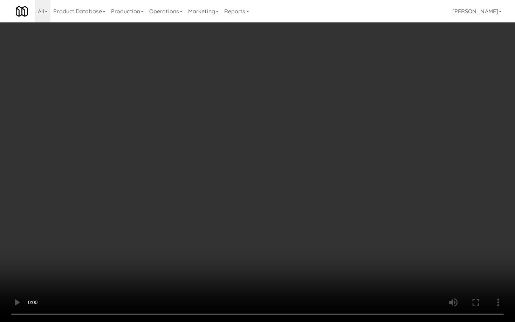
scroll to position [5211, 0]
click at [271, 269] on video at bounding box center [257, 161] width 515 height 322
click at [271, 267] on video at bounding box center [257, 161] width 515 height 322
click at [271, 260] on video at bounding box center [257, 161] width 515 height 322
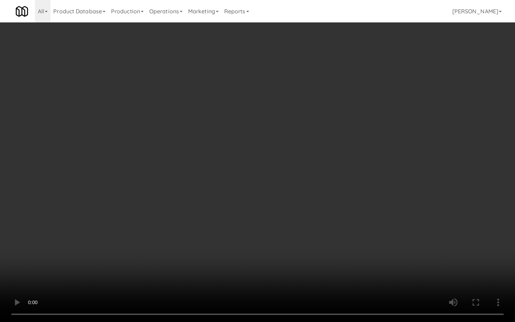
click at [271, 260] on video at bounding box center [257, 161] width 515 height 322
click at [271, 259] on video at bounding box center [257, 161] width 515 height 322
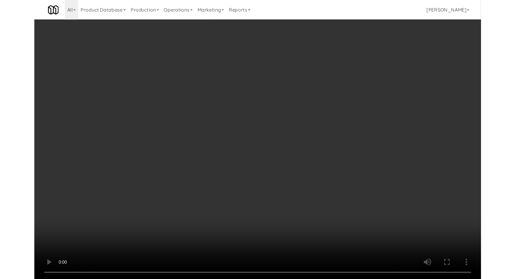
scroll to position [5099, 0]
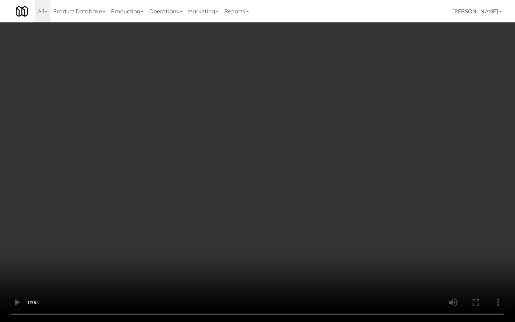
click at [271, 259] on video at bounding box center [257, 161] width 515 height 322
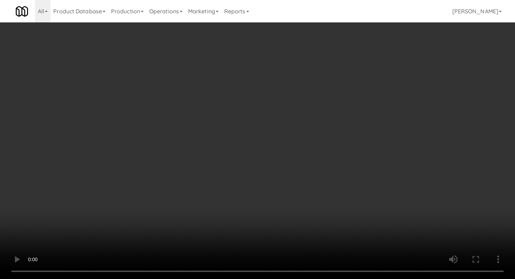
click at [230, 201] on video at bounding box center [257, 139] width 515 height 279
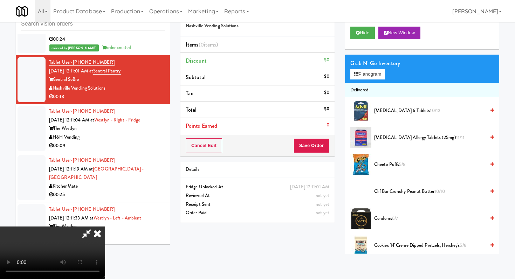
click at [105, 227] on video at bounding box center [52, 253] width 105 height 53
click at [381, 76] on button "Planogram" at bounding box center [367, 74] width 34 height 11
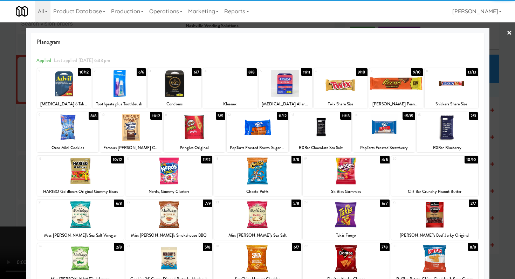
click at [142, 128] on div at bounding box center [131, 127] width 62 height 27
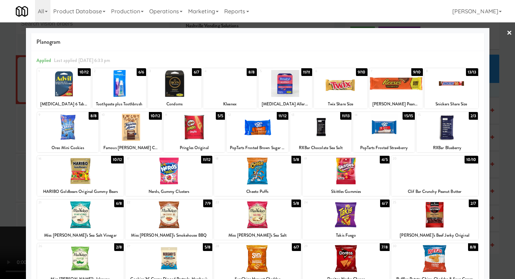
click at [402, 76] on div at bounding box center [396, 83] width 54 height 27
click at [447, 80] on div at bounding box center [451, 83] width 54 height 27
click at [0, 92] on div at bounding box center [257, 139] width 515 height 279
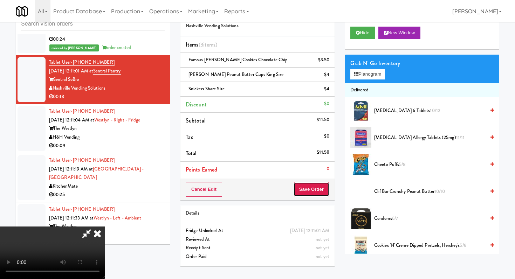
click at [314, 182] on button "Save Order" at bounding box center [311, 189] width 36 height 15
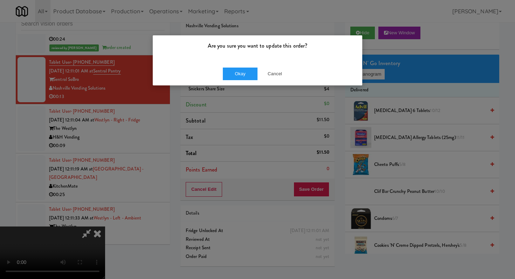
click at [239, 84] on div "Okay Cancel" at bounding box center [257, 73] width 209 height 23
click at [241, 78] on button "Okay" at bounding box center [240, 74] width 35 height 13
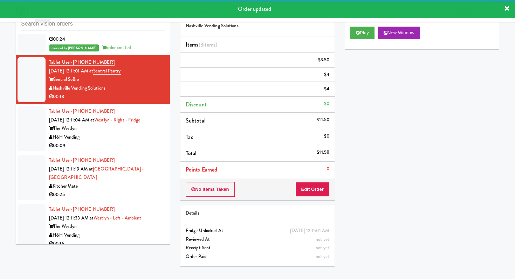
click at [135, 120] on li "Tablet User · (630) 998-3114 [DATE] 12:11:04 AM at Westlyn - Right - Fridge The…" at bounding box center [93, 128] width 154 height 49
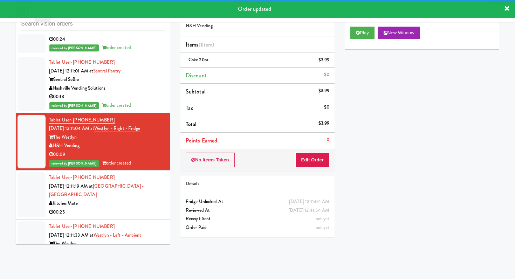
click at [93, 199] on div "KitchenMate" at bounding box center [107, 203] width 116 height 9
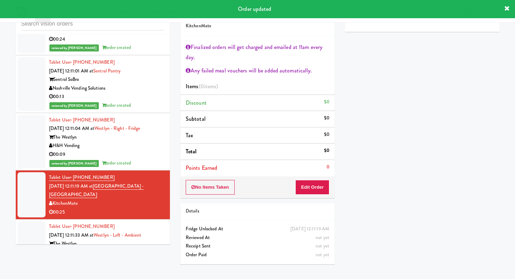
scroll to position [5178, 0]
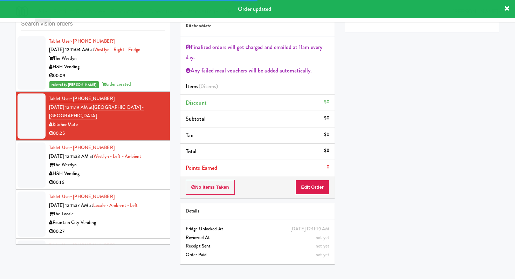
click at [137, 178] on div "00:16" at bounding box center [107, 182] width 116 height 9
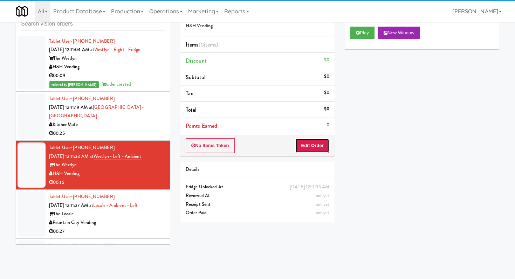
click at [327, 149] on button "Edit Order" at bounding box center [312, 145] width 34 height 15
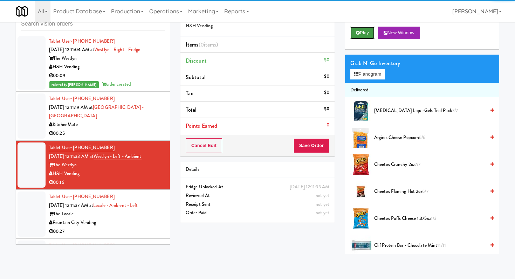
click at [356, 31] on icon at bounding box center [358, 32] width 4 height 5
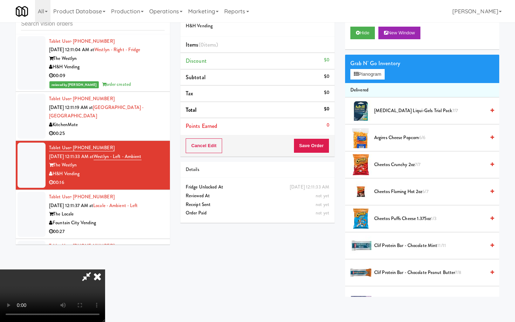
click at [105, 272] on video at bounding box center [52, 295] width 105 height 53
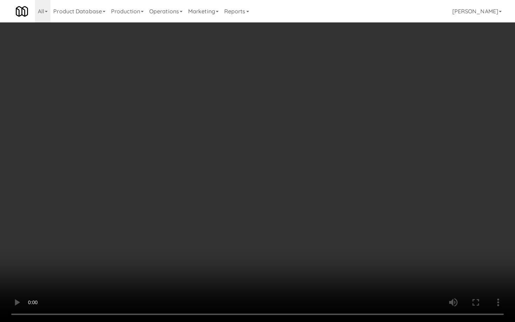
click at [278, 272] on video at bounding box center [257, 161] width 515 height 322
click at [277, 272] on video at bounding box center [257, 161] width 515 height 322
click at [277, 271] on video at bounding box center [257, 161] width 515 height 322
click at [277, 270] on video at bounding box center [257, 161] width 515 height 322
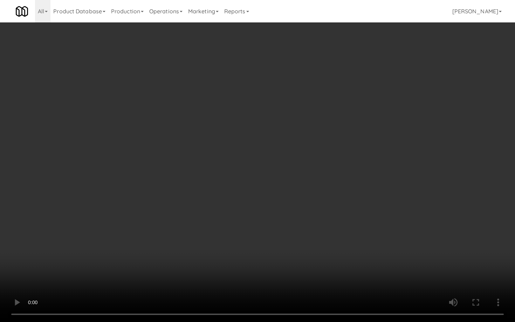
click at [277, 267] on video at bounding box center [257, 161] width 515 height 322
click at [278, 260] on video at bounding box center [257, 161] width 515 height 322
click at [224, 275] on video at bounding box center [257, 161] width 515 height 322
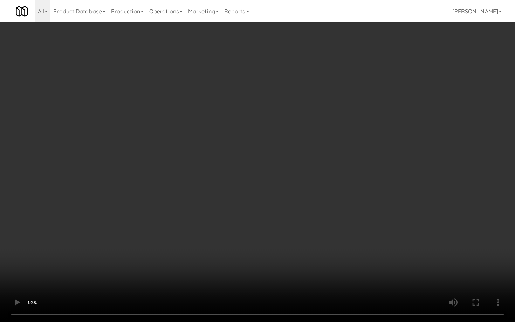
click at [230, 249] on video at bounding box center [257, 161] width 515 height 322
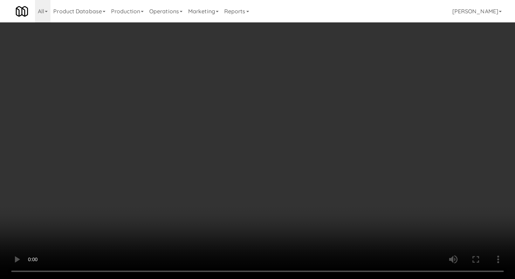
scroll to position [646, 0]
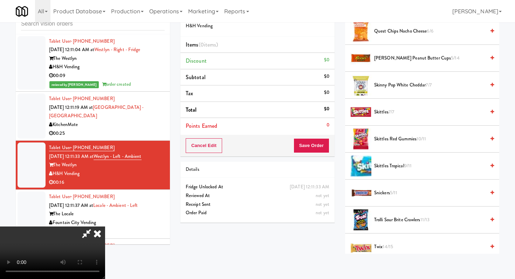
click at [389, 58] on span "[PERSON_NAME] Peanut Butter Cups 5/14" at bounding box center [429, 58] width 111 height 9
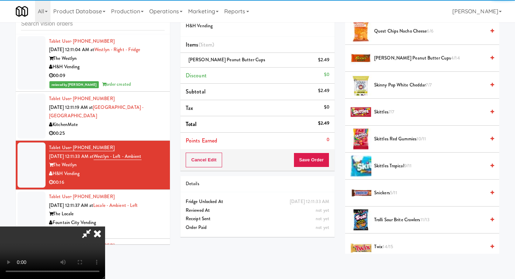
click at [385, 197] on li "Snickers 5/11" at bounding box center [422, 193] width 154 height 27
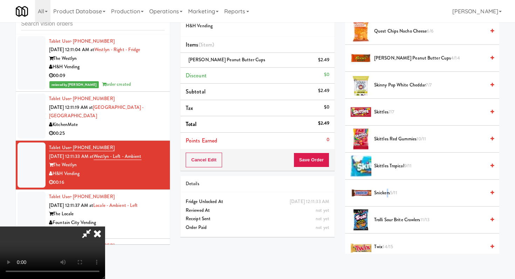
drag, startPoint x: 387, startPoint y: 195, endPoint x: 330, endPoint y: 195, distance: 57.4
click at [387, 195] on span "Snickers 5/11" at bounding box center [429, 193] width 111 height 9
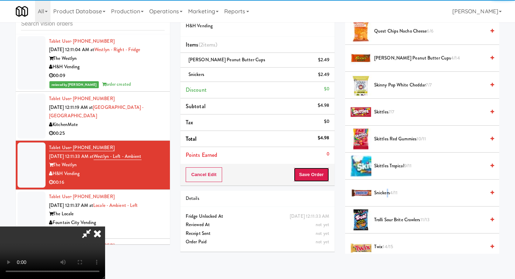
click at [320, 181] on button "Save Order" at bounding box center [311, 174] width 36 height 15
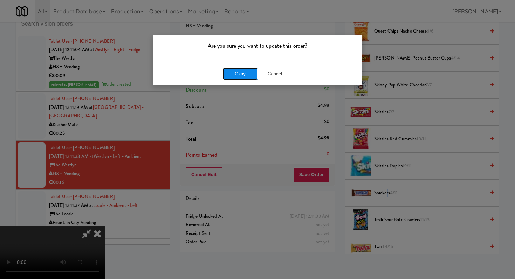
click at [234, 70] on button "Okay" at bounding box center [240, 74] width 35 height 13
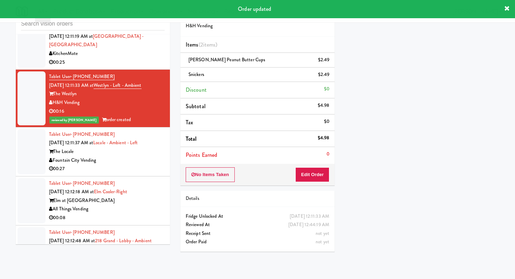
scroll to position [5249, 0]
click at [146, 156] on div "Fountain City Vending" at bounding box center [107, 160] width 116 height 9
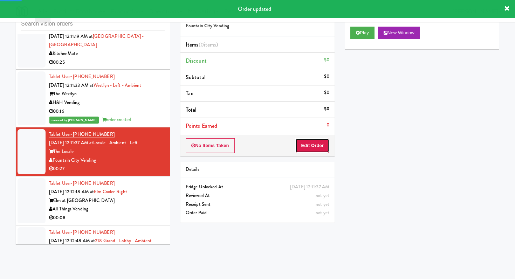
drag, startPoint x: 306, startPoint y: 149, endPoint x: 343, endPoint y: 107, distance: 56.6
click at [306, 149] on button "Edit Order" at bounding box center [312, 145] width 34 height 15
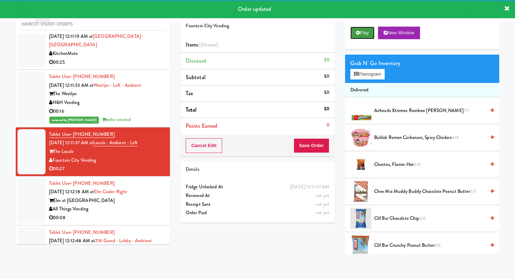
click at [365, 35] on button "Play" at bounding box center [362, 33] width 24 height 13
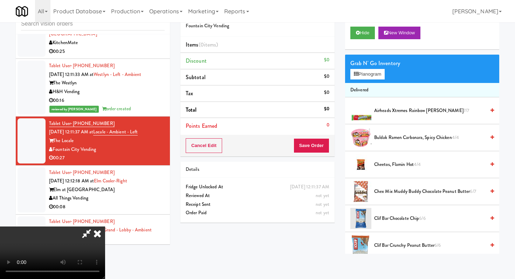
click at [408, 139] on span "Buldak Ramen Carbonara, Spicy Chicken 4/4" at bounding box center [429, 137] width 111 height 9
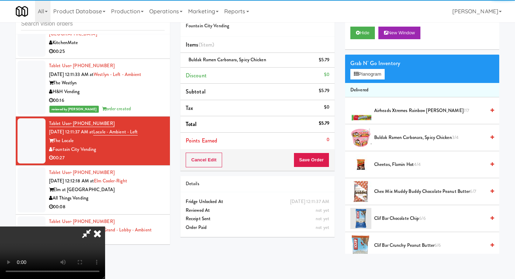
drag, startPoint x: 336, startPoint y: 161, endPoint x: 330, endPoint y: 161, distance: 5.3
click at [335, 161] on div "Order # 9031689 Fountain City Vending Items (1 item ) Buldak Ramen Carbonara, S…" at bounding box center [257, 122] width 165 height 239
click at [328, 162] on div "Cancel Edit Save Order" at bounding box center [257, 160] width 154 height 22
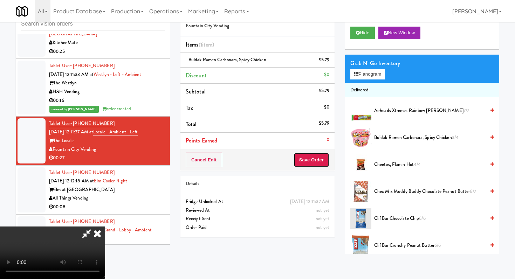
click at [323, 165] on button "Save Order" at bounding box center [311, 160] width 36 height 15
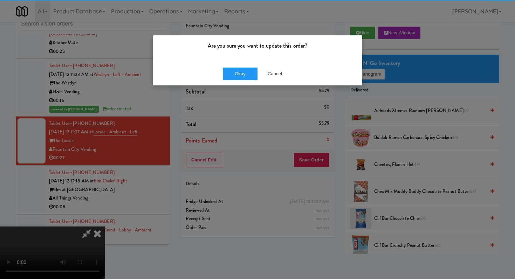
click at [234, 62] on div "Are you sure you want to update this order?" at bounding box center [257, 48] width 209 height 27
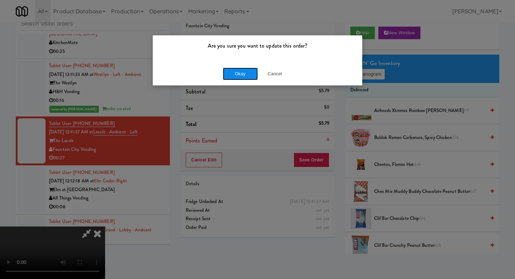
click at [235, 70] on button "Okay" at bounding box center [240, 74] width 35 height 13
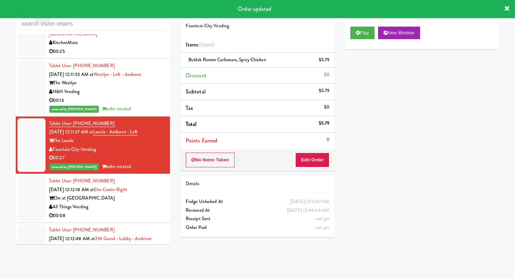
click at [142, 203] on div "All Things Vending" at bounding box center [107, 207] width 116 height 9
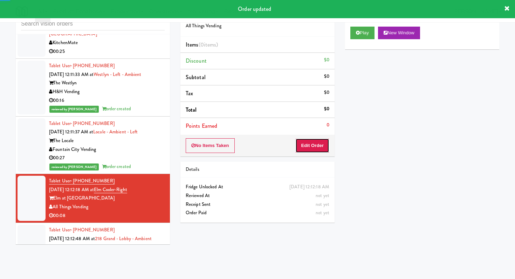
click at [320, 145] on button "Edit Order" at bounding box center [312, 145] width 34 height 15
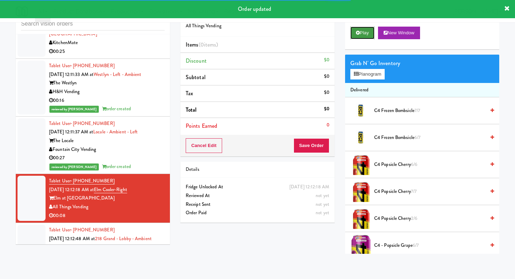
click at [366, 29] on button "Play" at bounding box center [362, 33] width 24 height 13
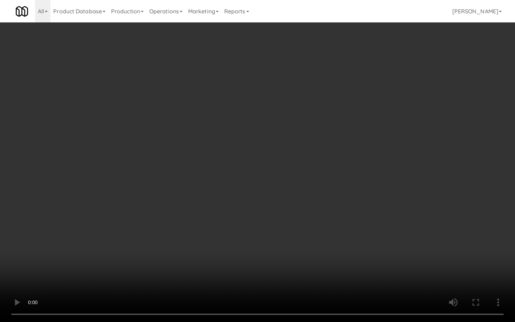
click at [276, 276] on video at bounding box center [257, 161] width 515 height 322
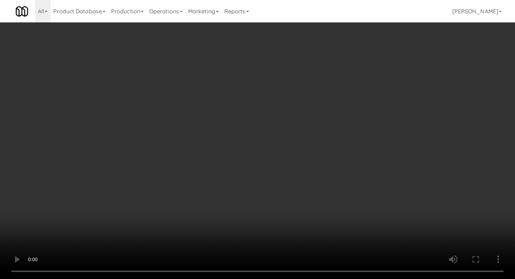
scroll to position [815, 0]
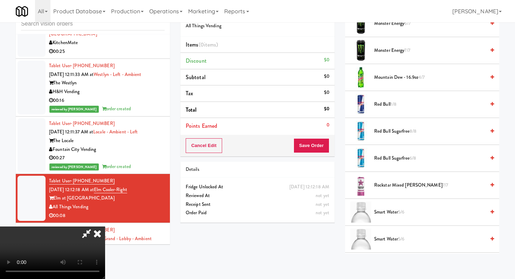
click at [398, 75] on span "Mountain Dew - 16.9oz 4/7" at bounding box center [429, 77] width 111 height 9
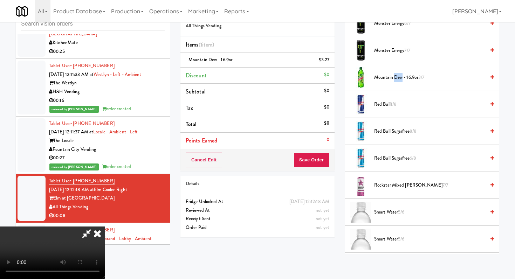
click at [398, 75] on span "Mountain Dew - 16.9oz 3/7" at bounding box center [429, 77] width 111 height 9
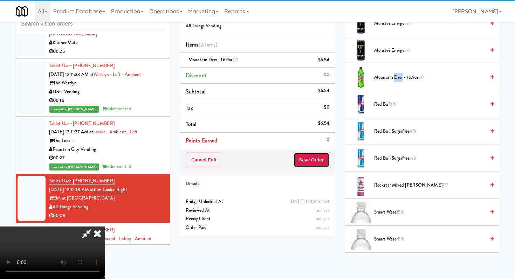
click at [324, 158] on button "Save Order" at bounding box center [311, 160] width 36 height 15
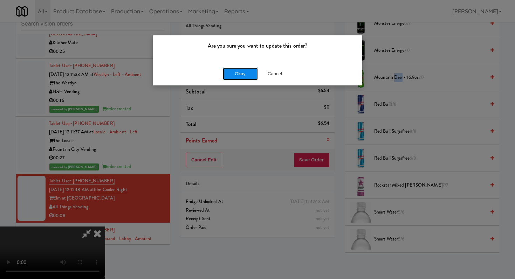
click at [246, 75] on button "Okay" at bounding box center [240, 74] width 35 height 13
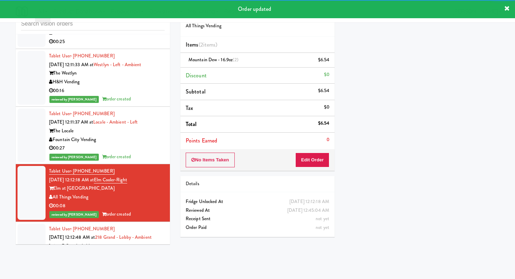
scroll to position [5282, 0]
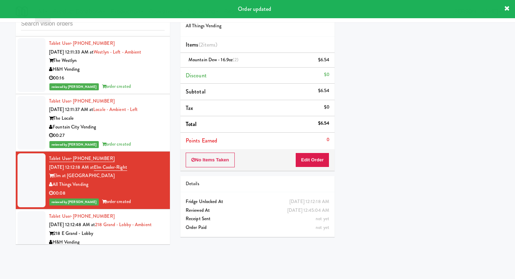
click at [144, 246] on div "00:03" at bounding box center [107, 250] width 116 height 9
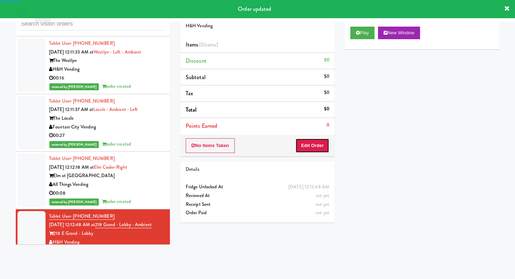
click at [324, 144] on button "Edit Order" at bounding box center [312, 145] width 34 height 15
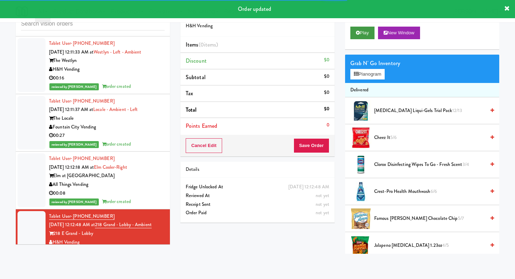
click at [363, 24] on div "Play New Window" at bounding box center [422, 35] width 154 height 28
click at [362, 28] on button "Play" at bounding box center [362, 33] width 24 height 13
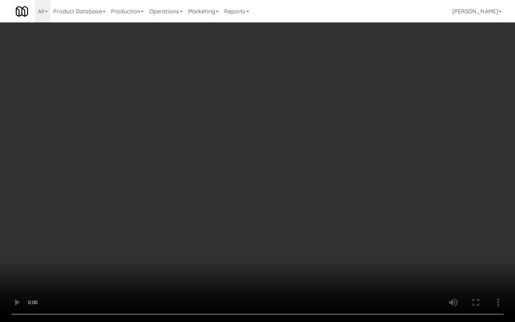
click at [328, 234] on video at bounding box center [257, 161] width 515 height 322
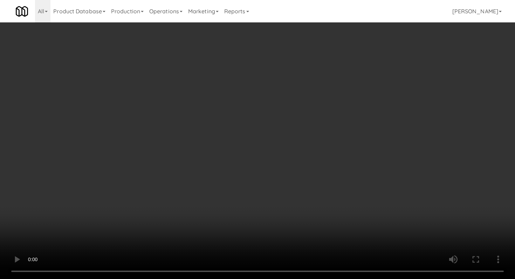
scroll to position [242, 0]
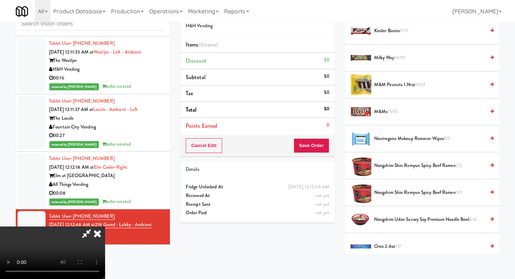
click at [392, 29] on span "Kinder Bueno 11/11" at bounding box center [429, 31] width 111 height 9
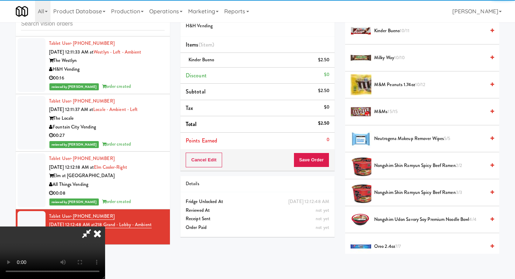
click at [330, 160] on div "Cancel Edit Save Order" at bounding box center [257, 160] width 154 height 22
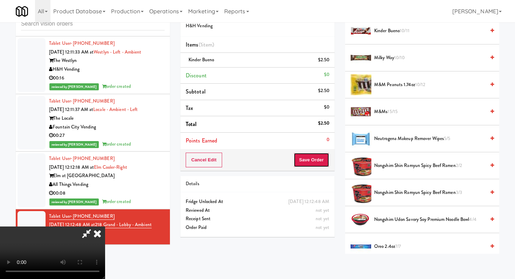
drag, startPoint x: 325, startPoint y: 160, endPoint x: 321, endPoint y: 161, distance: 3.5
click at [323, 161] on button "Save Order" at bounding box center [311, 160] width 36 height 15
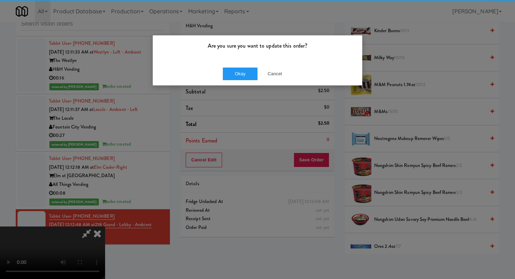
click at [241, 67] on div "Okay Cancel" at bounding box center [257, 73] width 209 height 23
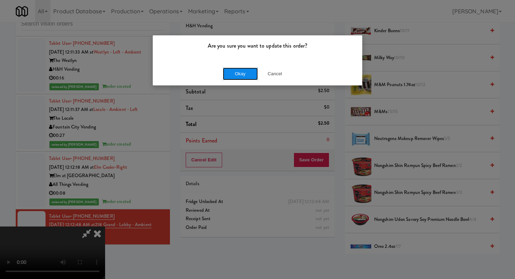
click at [241, 69] on button "Okay" at bounding box center [240, 74] width 35 height 13
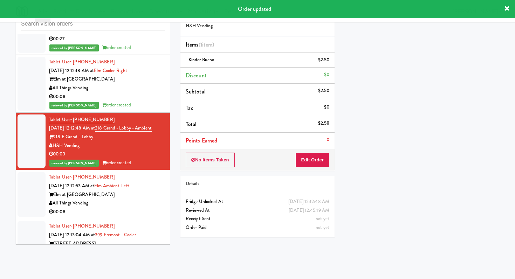
scroll to position [5379, 0]
click at [148, 199] on div "All Things Vending" at bounding box center [107, 203] width 116 height 9
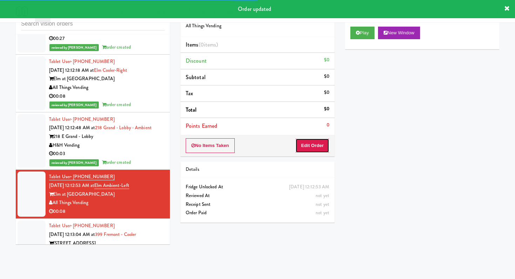
click at [321, 142] on button "Edit Order" at bounding box center [312, 145] width 34 height 15
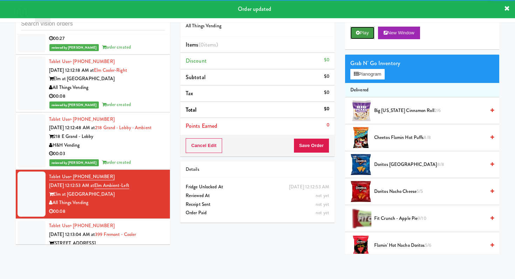
click at [364, 31] on button "Play" at bounding box center [362, 33] width 24 height 13
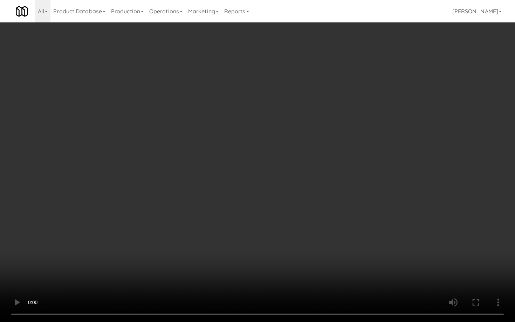
click at [271, 260] on video at bounding box center [257, 161] width 515 height 322
click at [272, 260] on video at bounding box center [257, 161] width 515 height 322
click at [273, 258] on video at bounding box center [257, 161] width 515 height 322
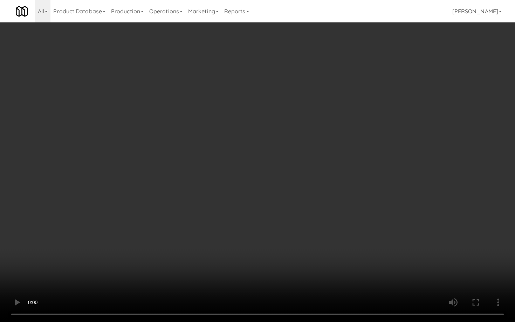
click at [273, 258] on video at bounding box center [257, 161] width 515 height 322
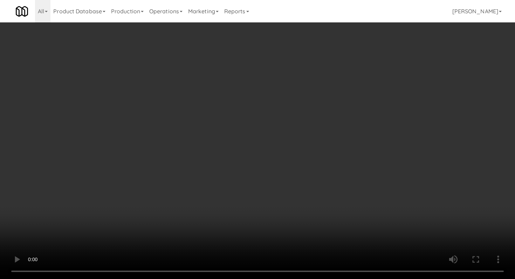
scroll to position [634, 0]
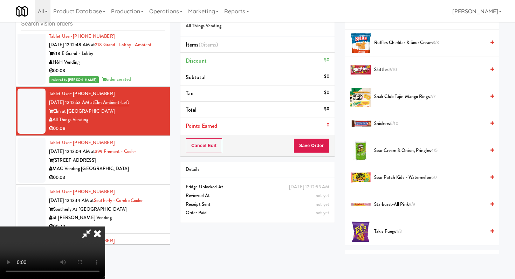
click at [391, 126] on span "6/10" at bounding box center [394, 123] width 8 height 7
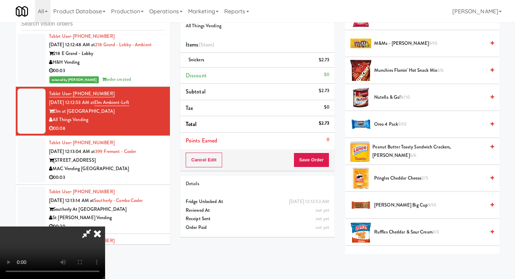
scroll to position [421, 0]
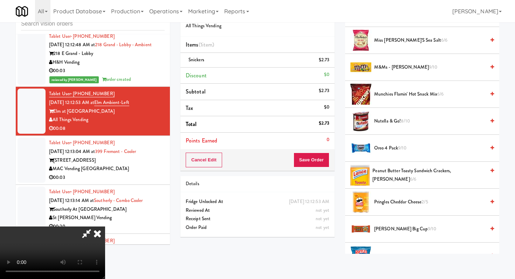
click at [395, 64] on span "M&Ms - [PERSON_NAME] 9/10" at bounding box center [429, 67] width 111 height 9
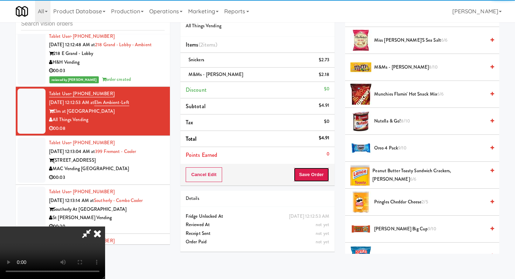
click at [322, 173] on button "Save Order" at bounding box center [311, 174] width 36 height 15
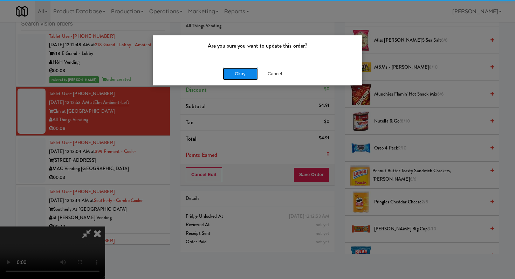
click at [236, 72] on button "Okay" at bounding box center [240, 74] width 35 height 13
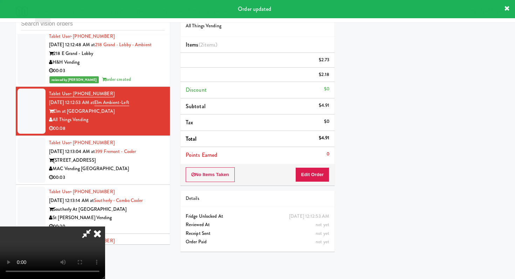
scroll to position [30, 0]
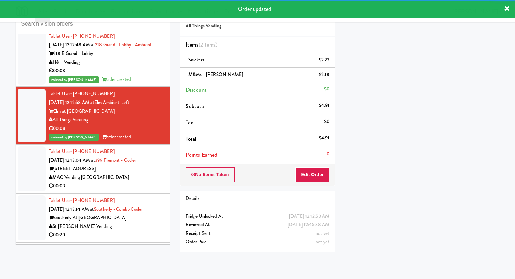
click at [143, 173] on div "MAC Vending [GEOGRAPHIC_DATA]" at bounding box center [107, 177] width 116 height 9
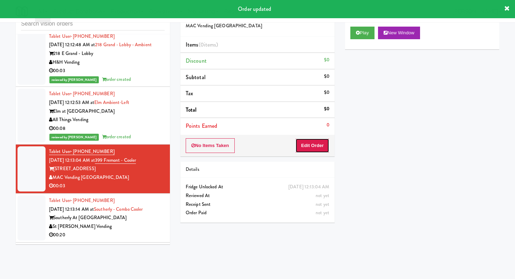
click at [310, 143] on button "Edit Order" at bounding box center [312, 145] width 34 height 15
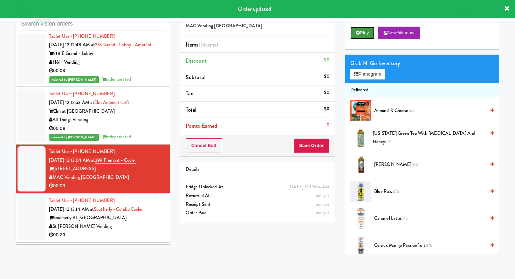
click at [367, 27] on button "Play" at bounding box center [362, 33] width 24 height 13
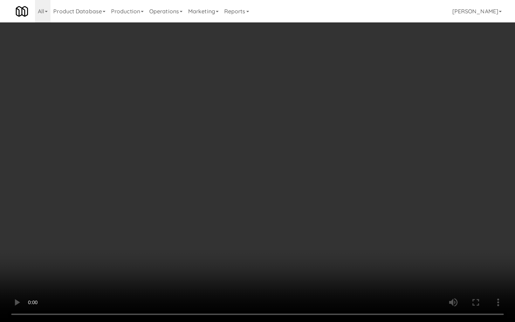
click at [267, 272] on video at bounding box center [257, 161] width 515 height 322
click at [275, 261] on video at bounding box center [257, 161] width 515 height 322
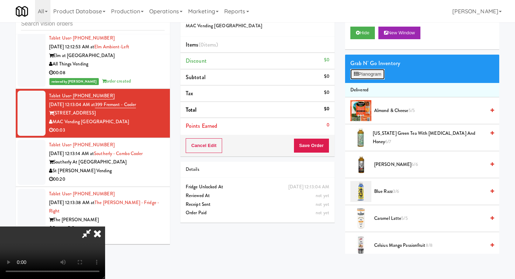
click at [366, 75] on button "Planogram" at bounding box center [367, 74] width 34 height 11
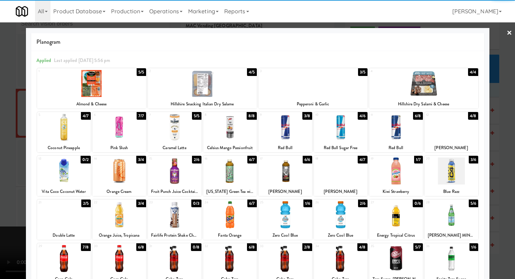
click at [79, 210] on div at bounding box center [64, 214] width 54 height 27
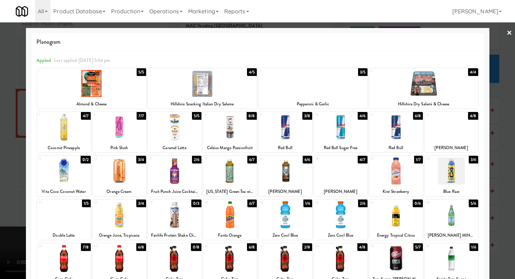
click at [0, 204] on div at bounding box center [257, 139] width 515 height 279
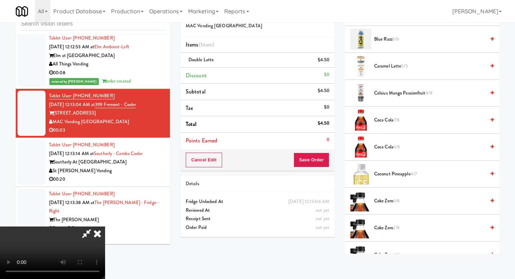
scroll to position [314, 0]
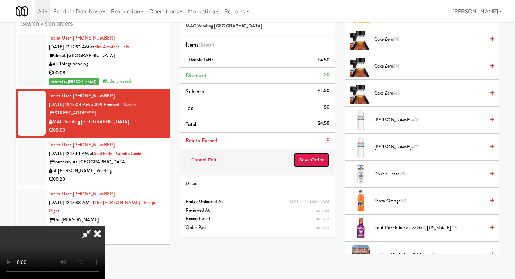
click at [316, 158] on button "Save Order" at bounding box center [311, 160] width 36 height 15
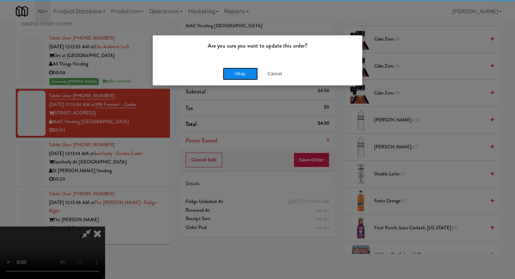
click at [228, 72] on button "Okay" at bounding box center [240, 74] width 35 height 13
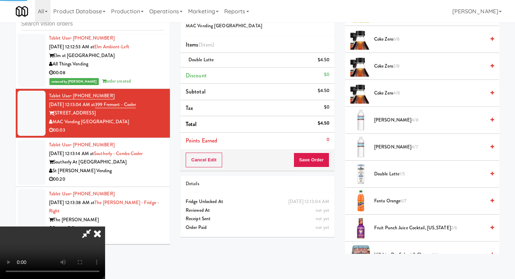
scroll to position [30, 0]
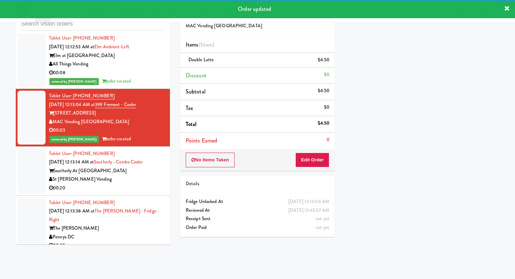
click at [131, 167] on div "Southerly At [GEOGRAPHIC_DATA]" at bounding box center [107, 171] width 116 height 9
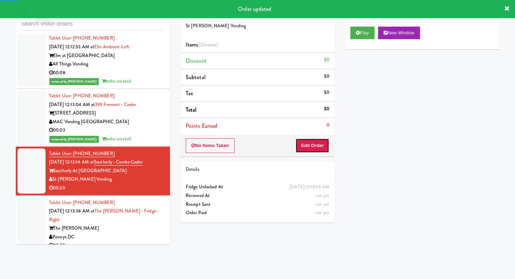
click at [325, 139] on button "Edit Order" at bounding box center [312, 145] width 34 height 15
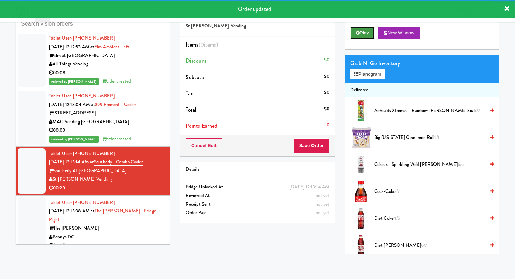
click at [366, 39] on button "Play" at bounding box center [362, 33] width 24 height 13
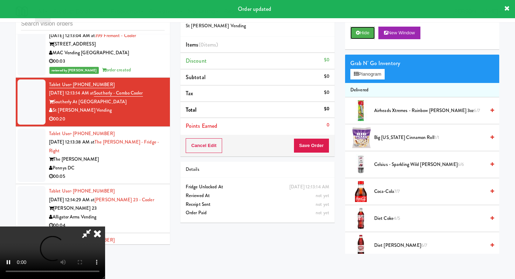
scroll to position [5632, 0]
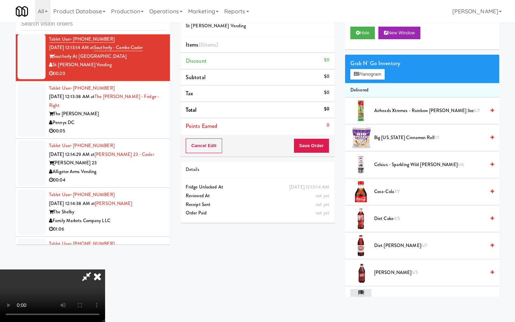
click at [105, 269] on video at bounding box center [52, 295] width 105 height 53
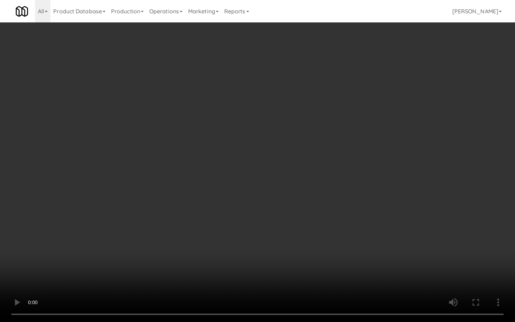
click at [279, 243] on video at bounding box center [257, 161] width 515 height 322
click at [280, 237] on video at bounding box center [257, 161] width 515 height 322
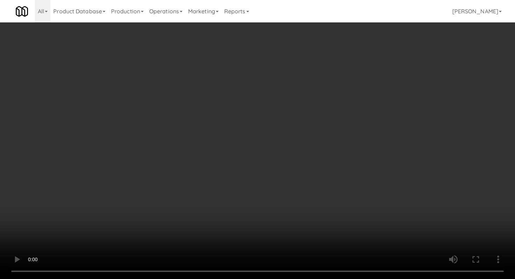
scroll to position [332, 0]
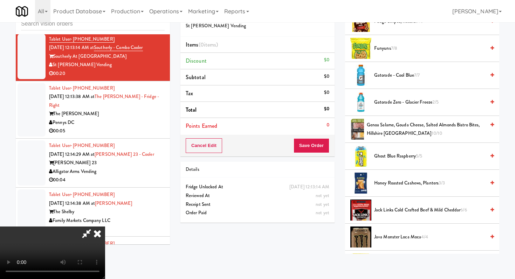
click at [398, 75] on span "Gatorade - Cool Blue 7/7" at bounding box center [429, 75] width 111 height 9
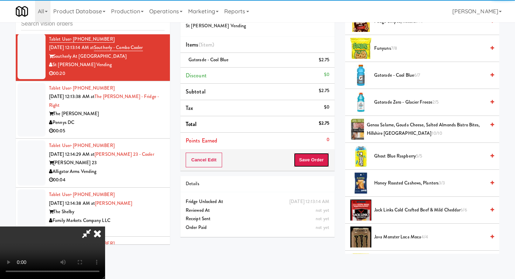
click at [321, 161] on button "Save Order" at bounding box center [311, 160] width 36 height 15
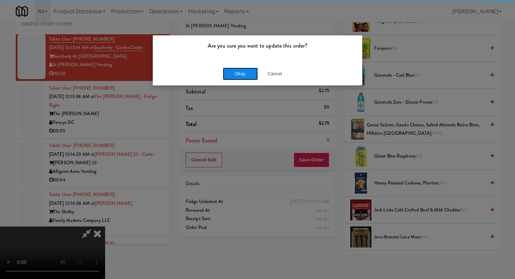
click at [245, 68] on button "Okay" at bounding box center [240, 74] width 35 height 13
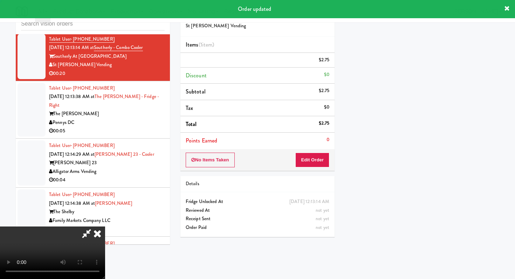
scroll to position [30, 0]
click at [151, 127] on div "00:05" at bounding box center [107, 131] width 116 height 9
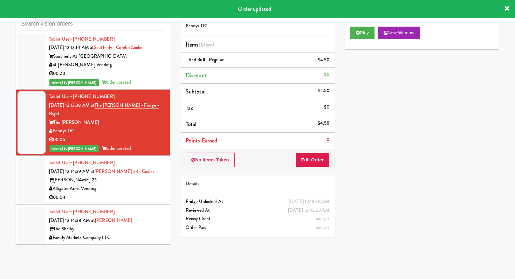
click at [144, 193] on div "00:04" at bounding box center [107, 197] width 116 height 9
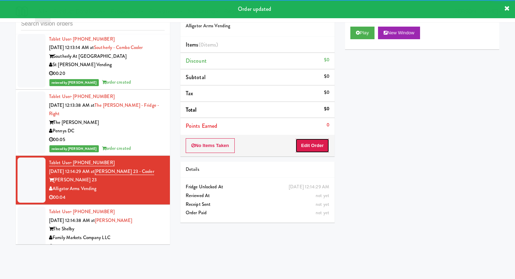
click at [298, 141] on button "Edit Order" at bounding box center [312, 145] width 34 height 15
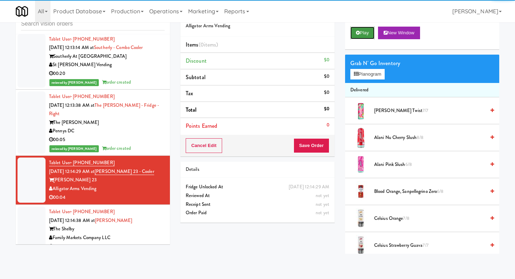
click at [368, 31] on button "Play" at bounding box center [362, 33] width 24 height 13
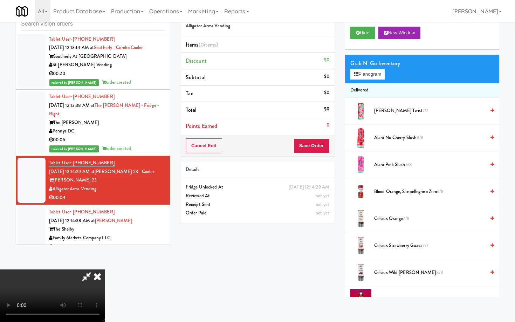
click at [105, 269] on video at bounding box center [52, 295] width 105 height 53
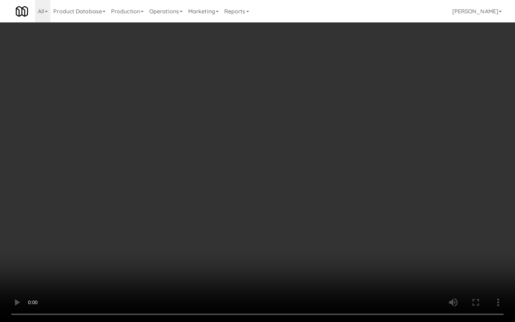
click at [269, 255] on video at bounding box center [257, 161] width 515 height 322
click at [268, 248] on video at bounding box center [257, 161] width 515 height 322
click at [267, 248] on video at bounding box center [257, 161] width 515 height 322
click at [269, 235] on video at bounding box center [257, 161] width 515 height 322
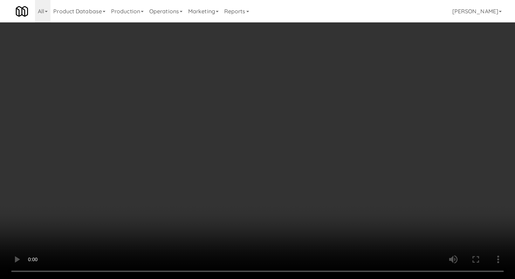
scroll to position [126, 0]
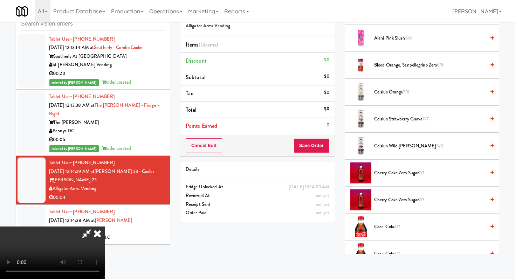
click at [392, 227] on span "Coca-Cola 6/7" at bounding box center [429, 227] width 111 height 9
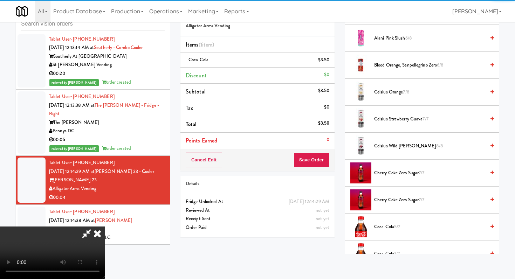
scroll to position [0, 0]
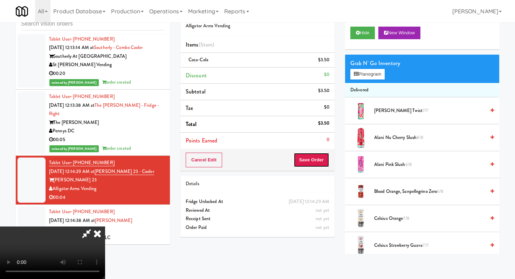
drag, startPoint x: 325, startPoint y: 161, endPoint x: 316, endPoint y: 155, distance: 10.3
click at [325, 161] on button "Save Order" at bounding box center [311, 160] width 36 height 15
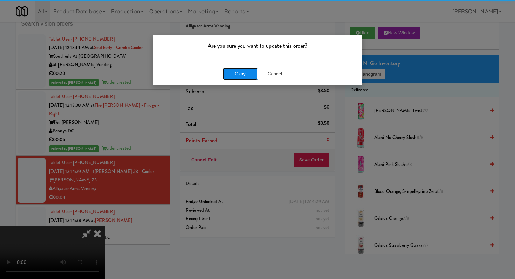
click at [243, 72] on button "Okay" at bounding box center [240, 74] width 35 height 13
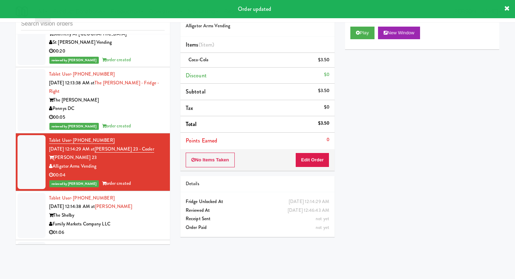
click at [154, 220] on div "Family Markets Company LLC" at bounding box center [107, 224] width 116 height 9
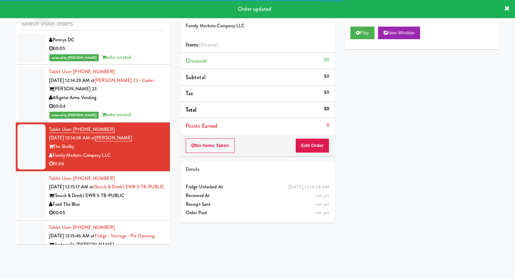
scroll to position [5708, 0]
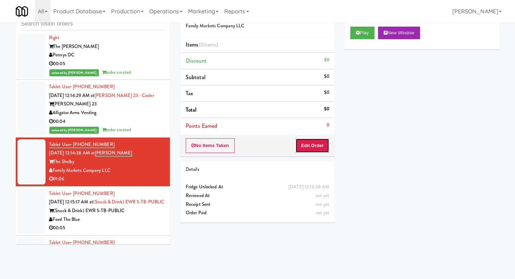
click at [304, 142] on button "Edit Order" at bounding box center [312, 145] width 34 height 15
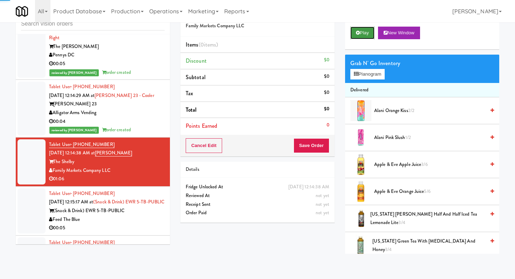
click at [356, 30] on button "Play" at bounding box center [362, 33] width 24 height 13
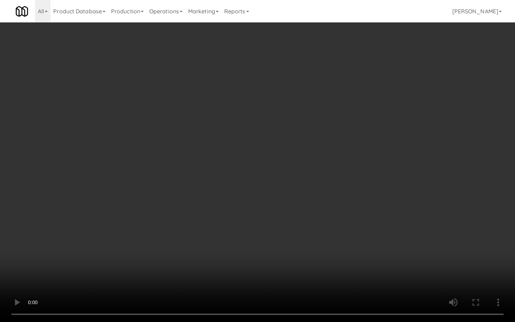
click at [332, 237] on video at bounding box center [257, 161] width 515 height 322
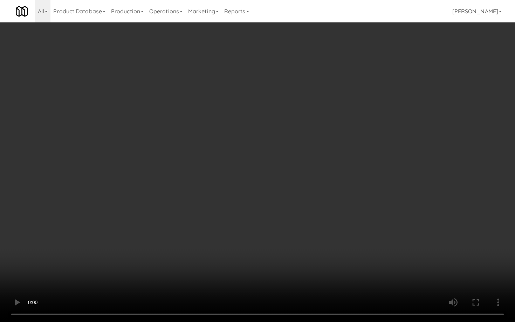
click at [332, 237] on video at bounding box center [257, 161] width 515 height 322
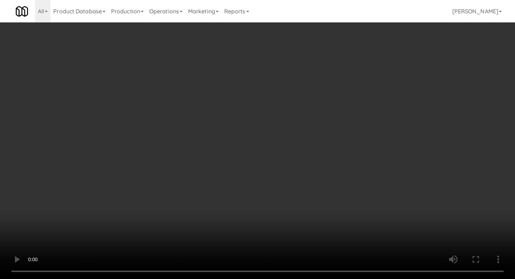
click at [220, 190] on video at bounding box center [257, 139] width 515 height 279
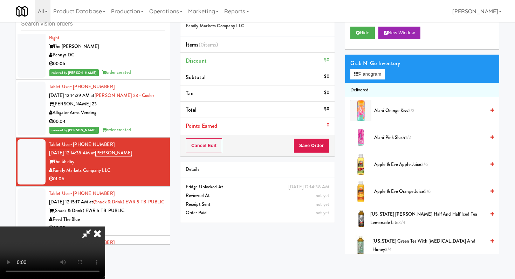
click at [105, 241] on video at bounding box center [52, 253] width 105 height 53
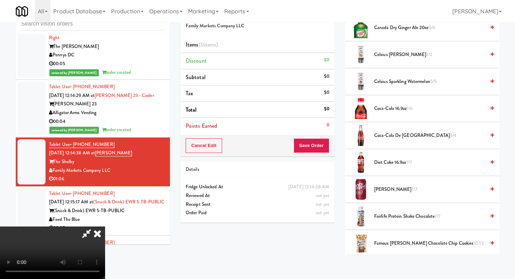
scroll to position [341, 0]
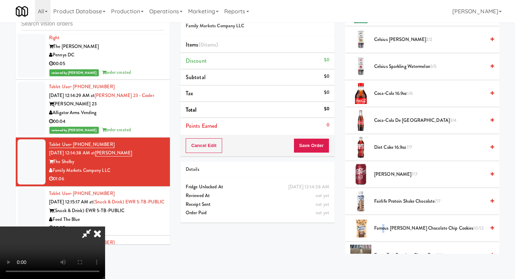
click at [383, 228] on span "Famous [PERSON_NAME] Chocolate Chip Cookies 10/12" at bounding box center [429, 228] width 111 height 9
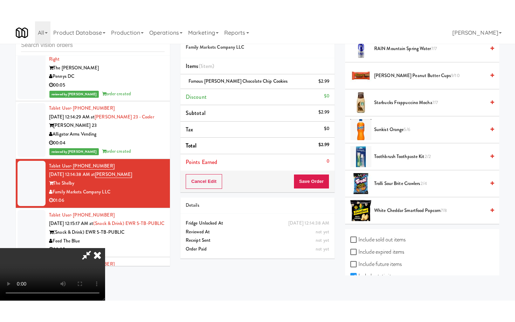
scroll to position [814, 0]
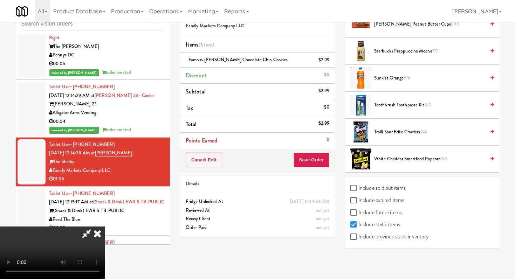
click
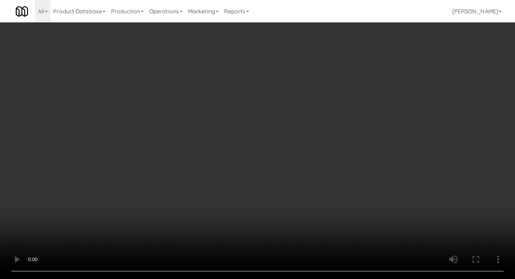
scroll to position [0, 0]
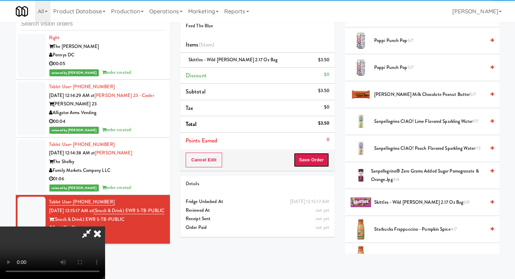
drag, startPoint x: 317, startPoint y: 159, endPoint x: 309, endPoint y: 162, distance: 9.1
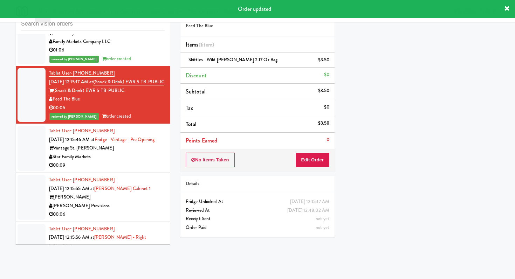
scroll to position [5895, 0]
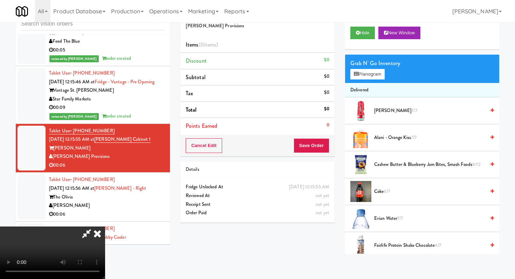
scroll to position [68, 0]
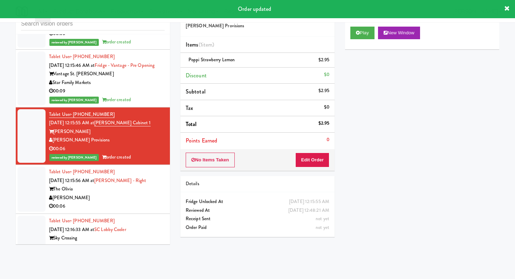
scroll to position [5919, 0]
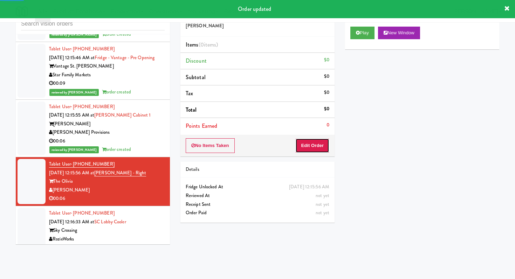
drag, startPoint x: 302, startPoint y: 144, endPoint x: 324, endPoint y: 123, distance: 30.2
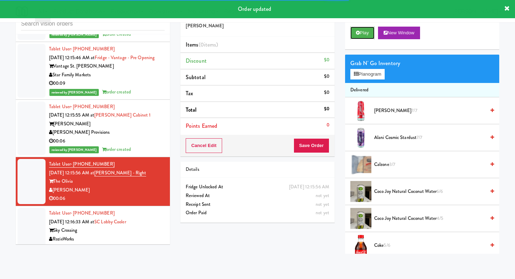
drag, startPoint x: 367, startPoint y: 29, endPoint x: 345, endPoint y: 39, distance: 24.1
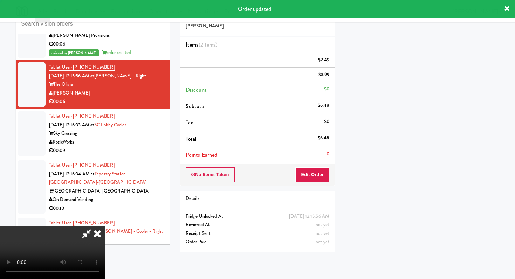
scroll to position [30, 0]
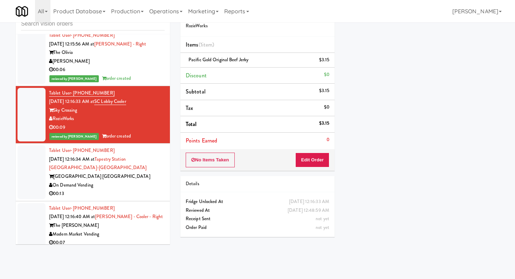
scroll to position [6048, 0]
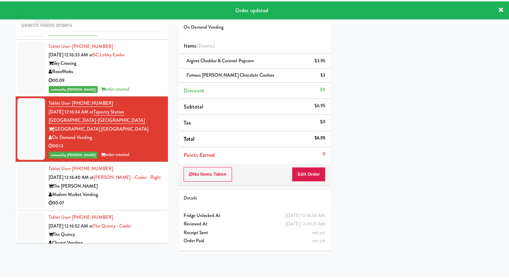
scroll to position [6173, 0]
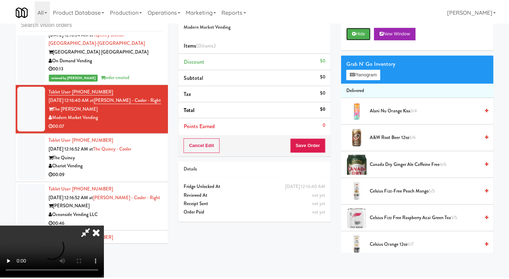
scroll to position [6371, 0]
